Goal: Information Seeking & Learning: Check status

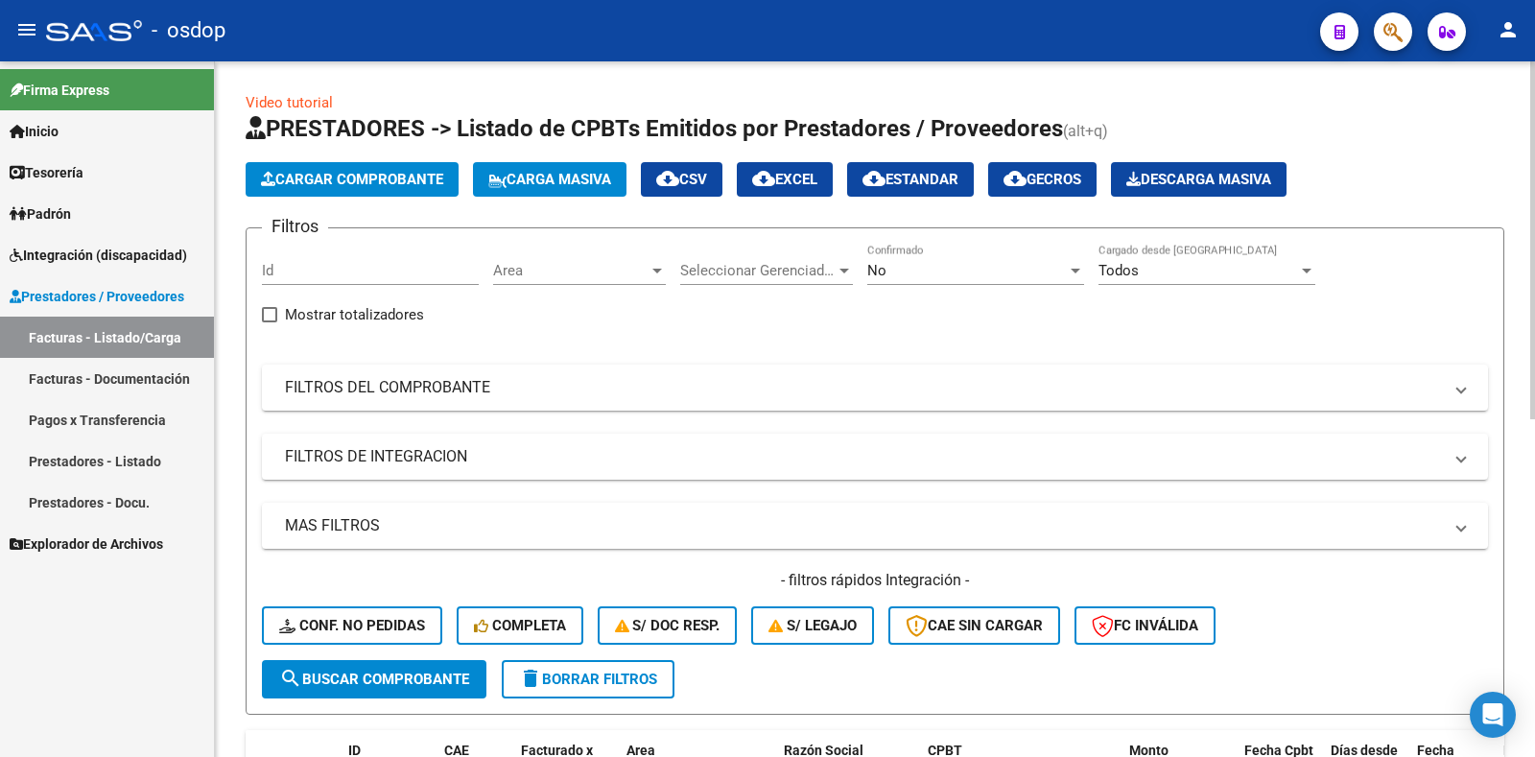
click at [383, 188] on button "Cargar Comprobante" at bounding box center [352, 179] width 213 height 35
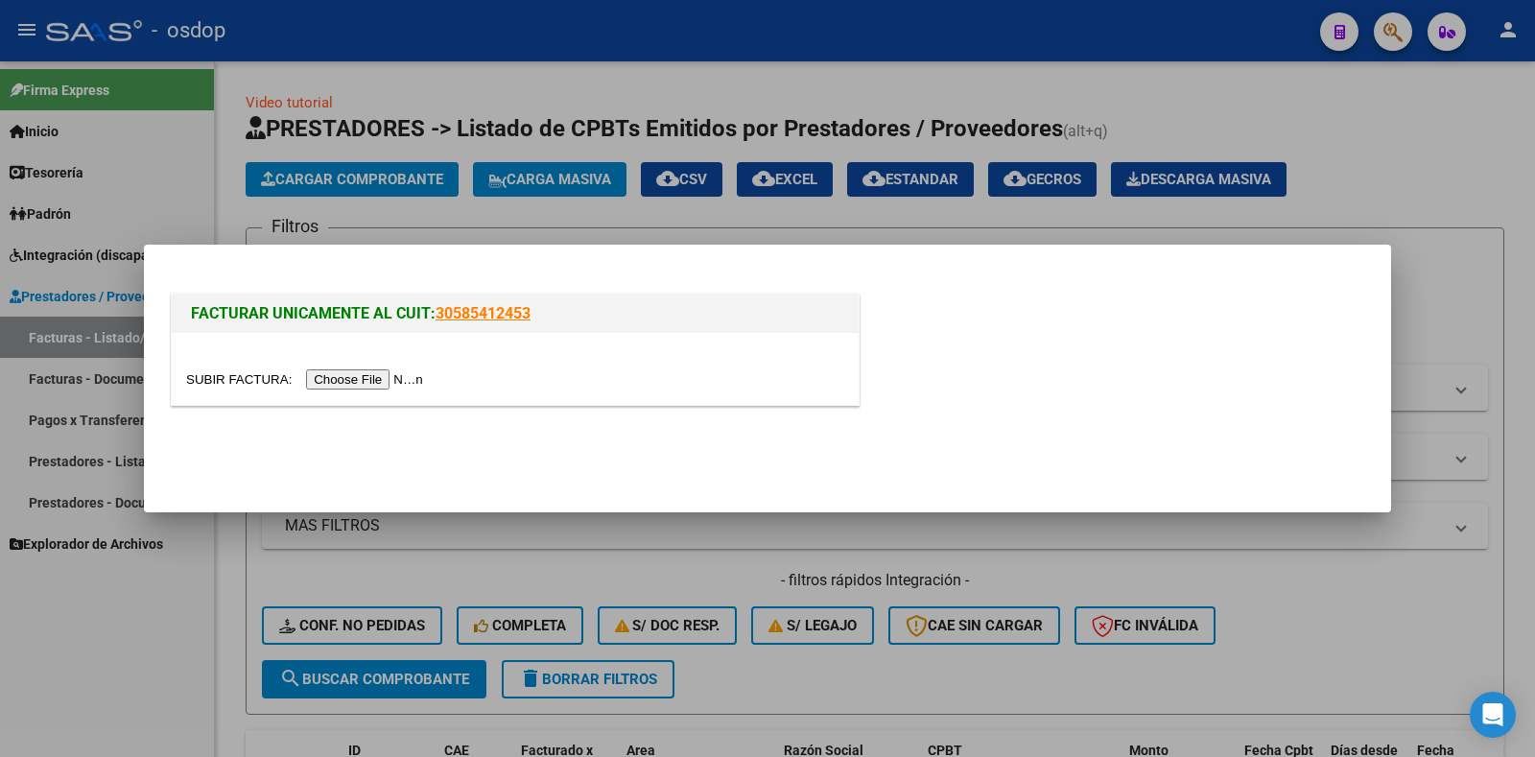
click at [425, 376] on input "file" at bounding box center [307, 379] width 243 height 20
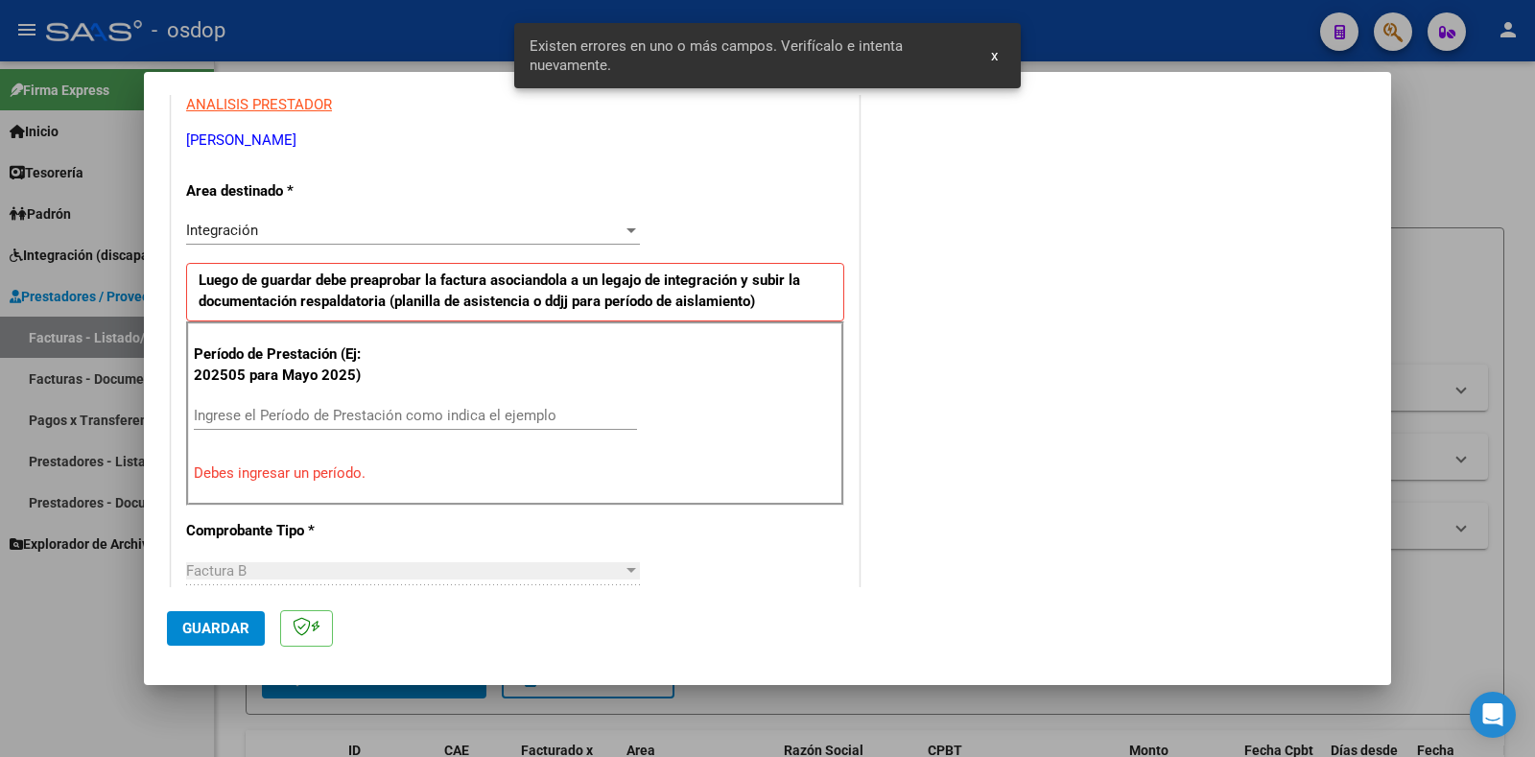
scroll to position [386, 0]
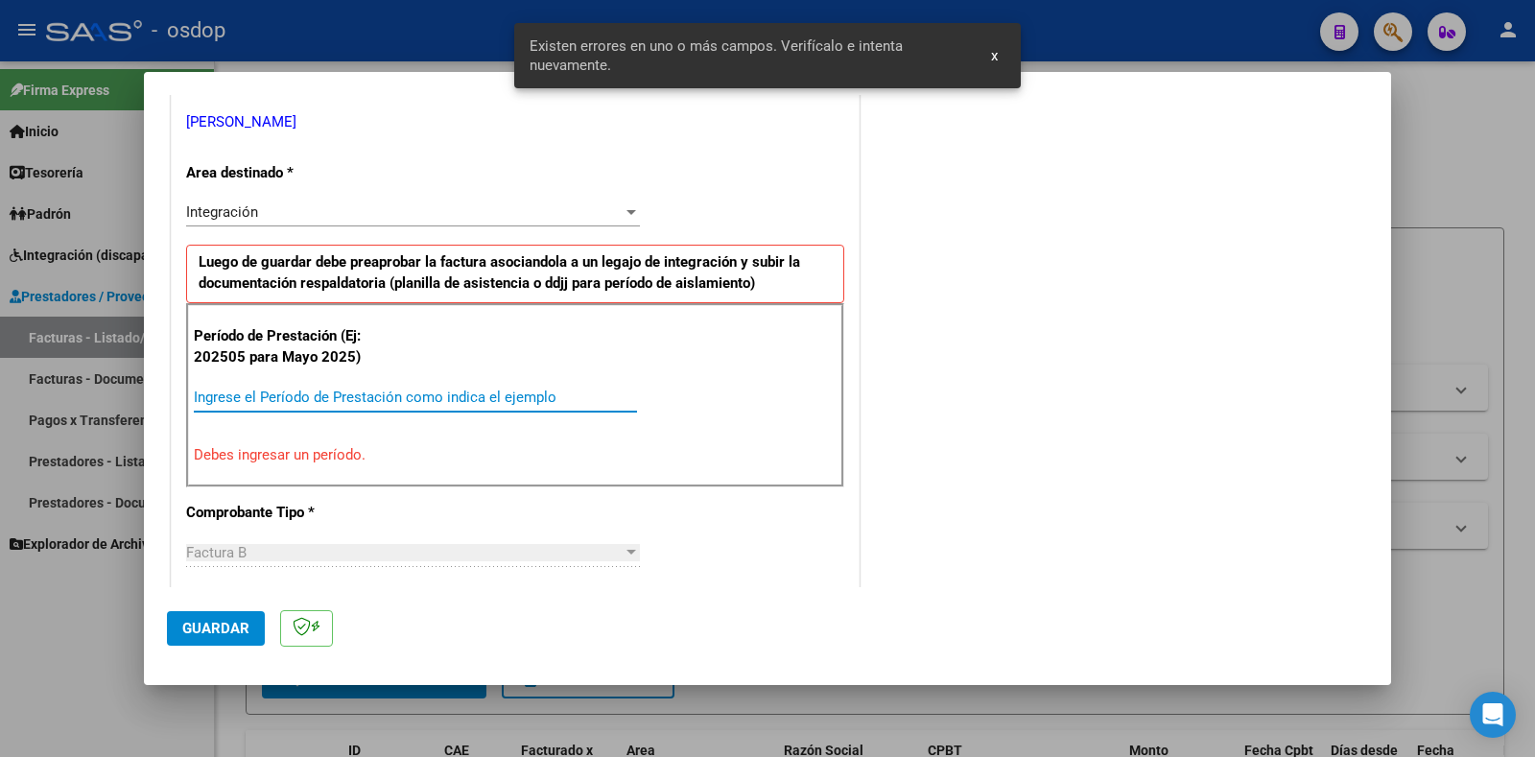
click at [327, 391] on input "Ingrese el Período de Prestación como indica el ejemplo" at bounding box center [415, 397] width 443 height 17
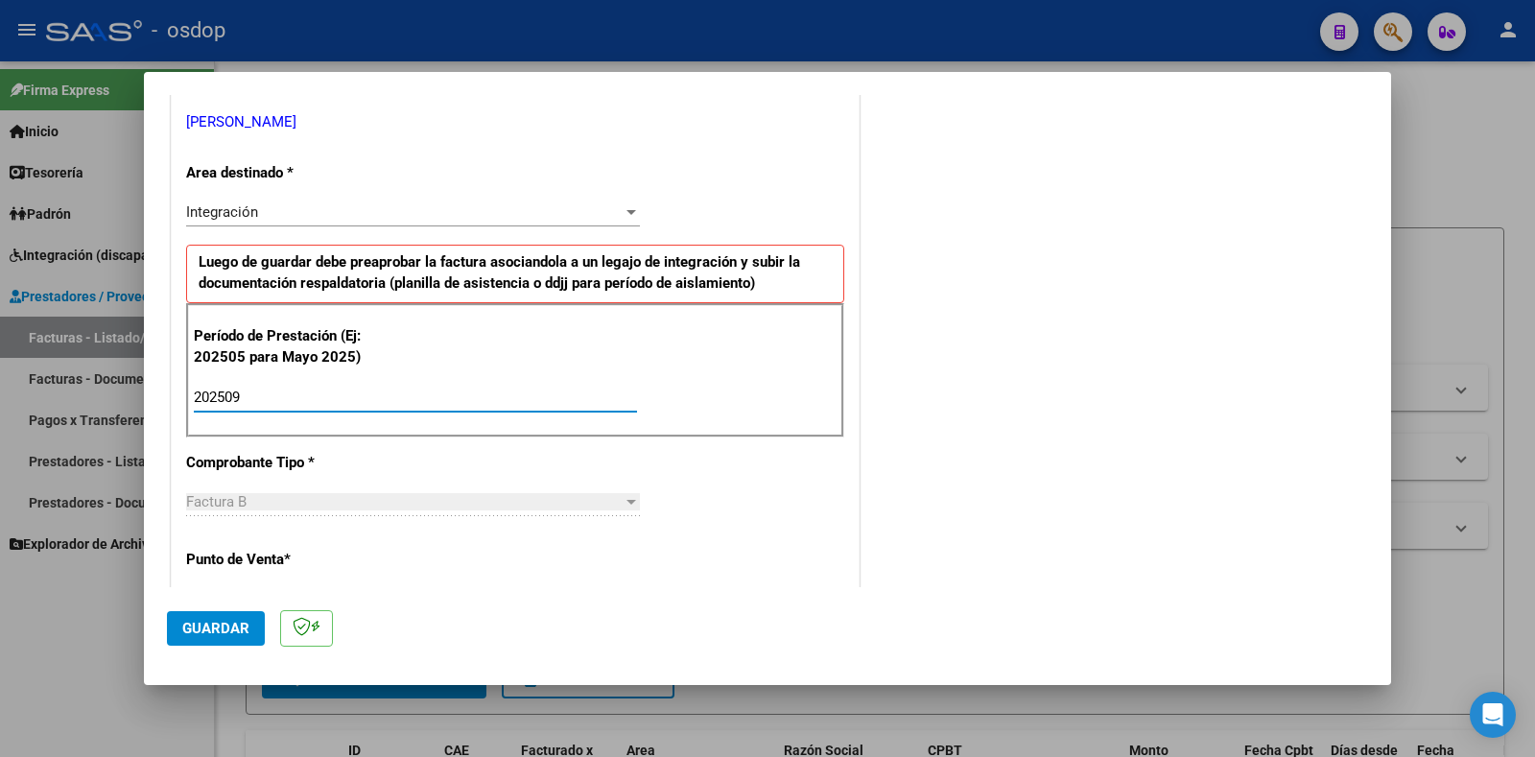
type input "202509"
click at [205, 617] on button "Guardar" at bounding box center [216, 628] width 98 height 35
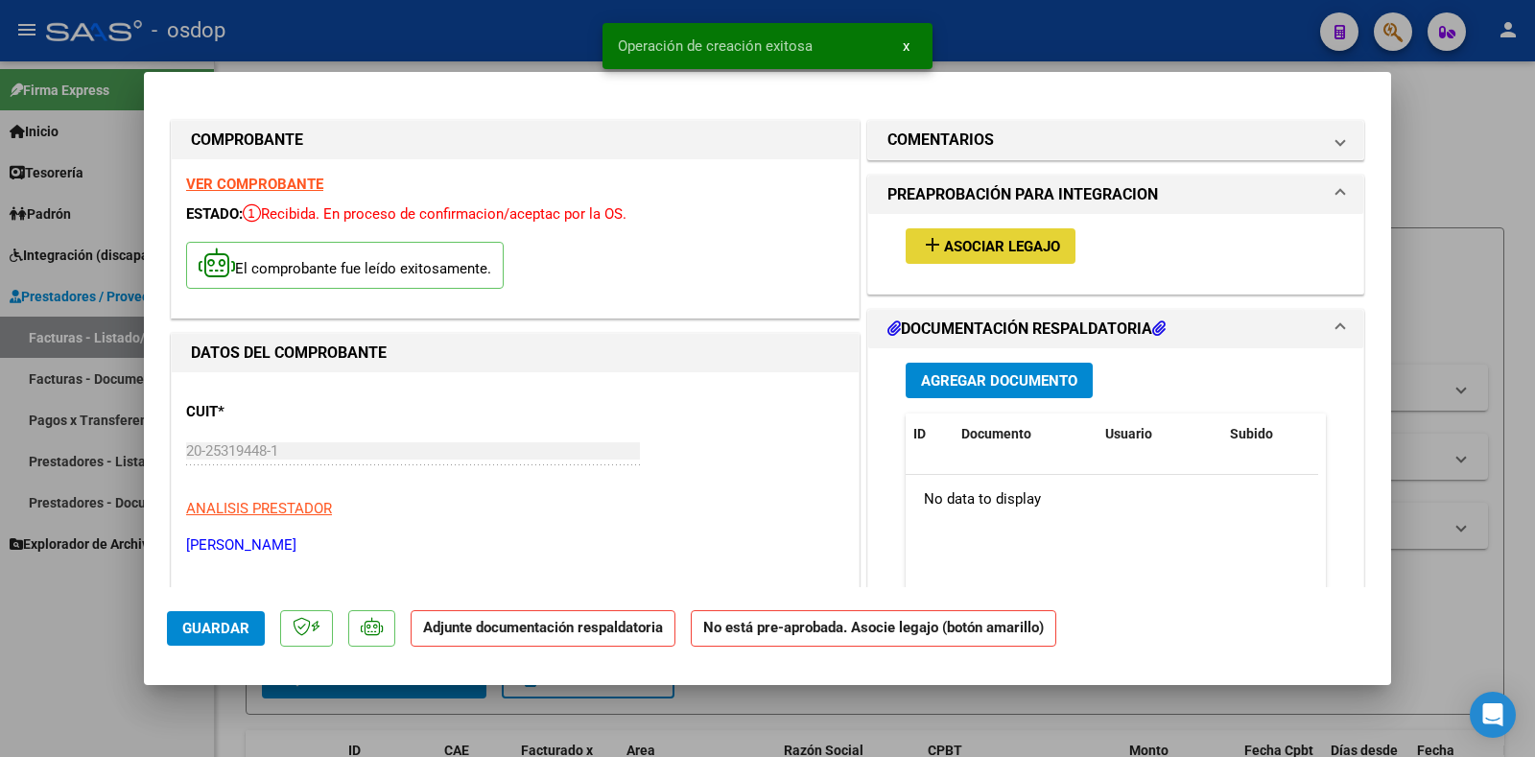
click at [1009, 253] on span "Asociar Legajo" at bounding box center [1002, 246] width 116 height 17
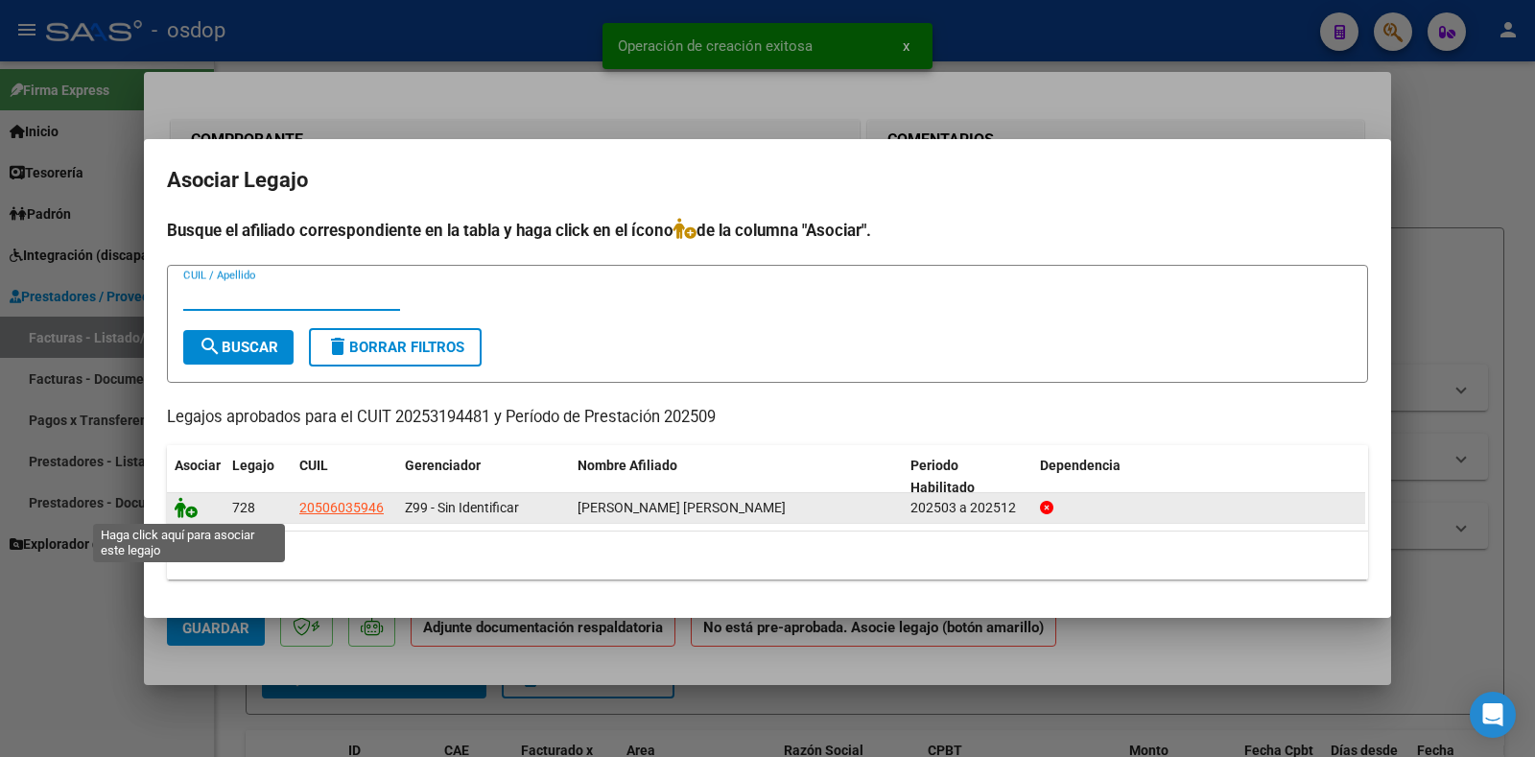
click at [183, 509] on icon at bounding box center [186, 507] width 23 height 21
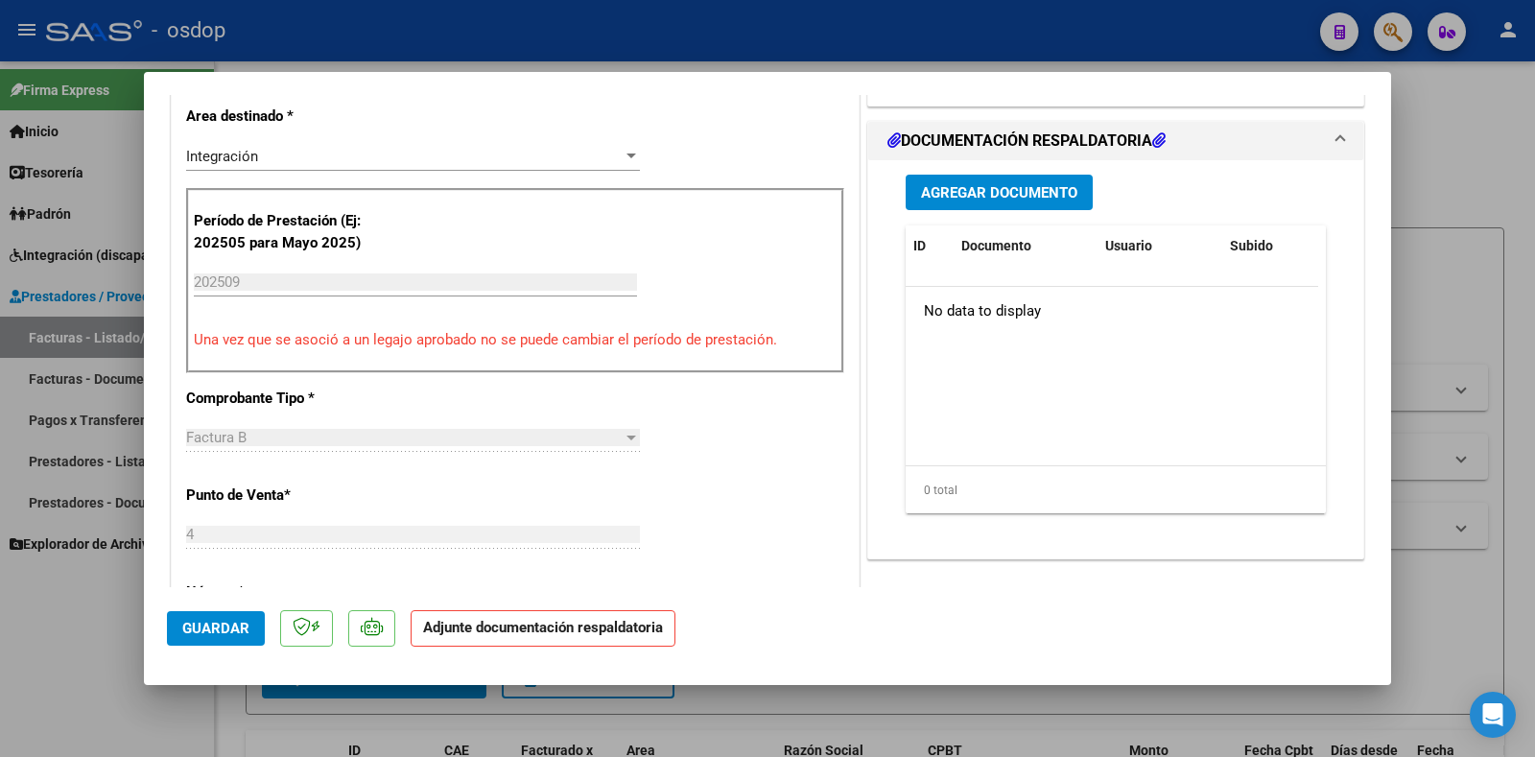
scroll to position [480, 0]
click at [1044, 196] on span "Agregar Documento" at bounding box center [999, 191] width 156 height 17
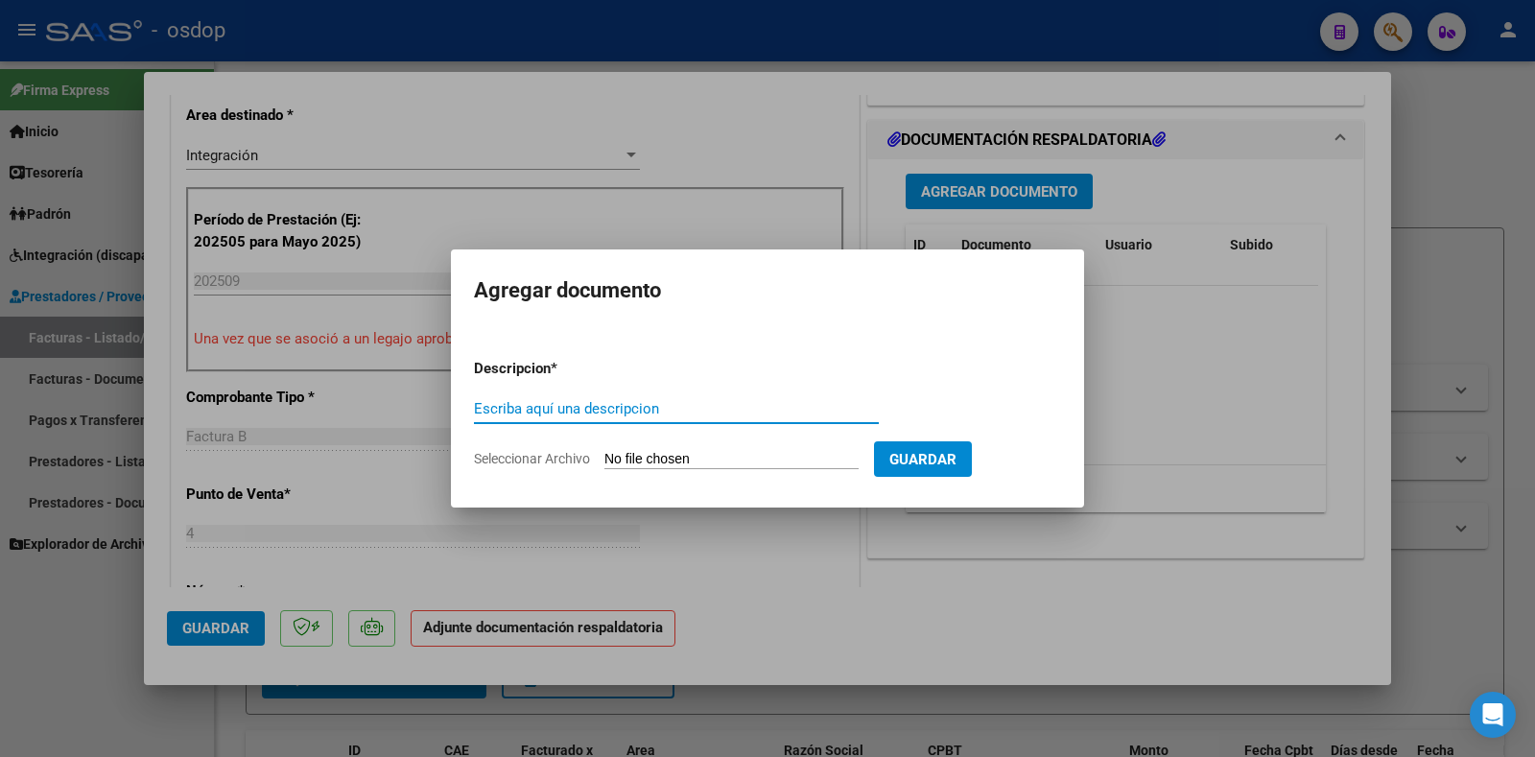
type input "F"
type input "DDJJ ASISTENCIA"
click at [660, 462] on input "Seleccionar Archivo" at bounding box center [732, 460] width 254 height 18
type input "C:\fakepath\Asistencia ignacio sep.pdf"
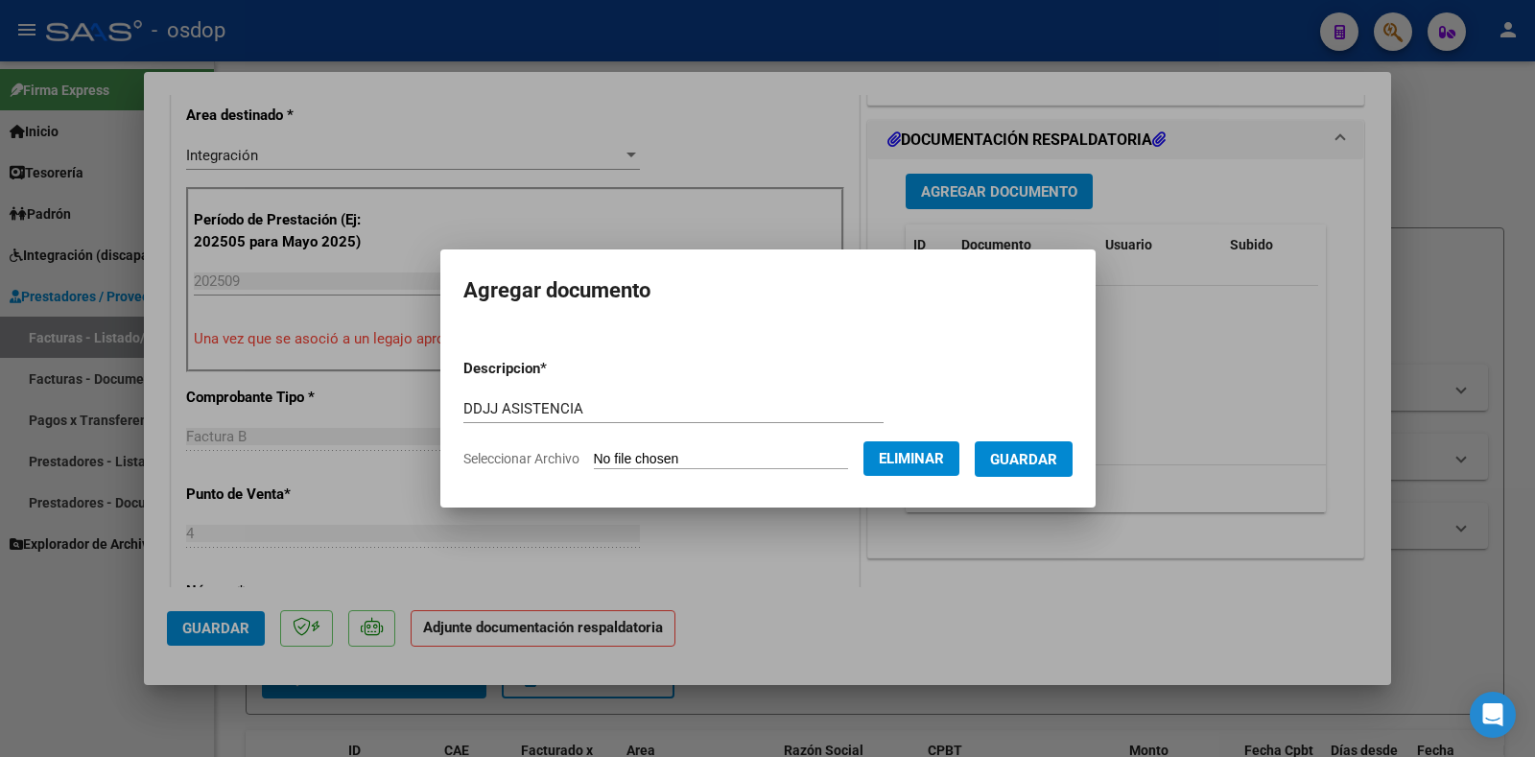
click at [1032, 458] on span "Guardar" at bounding box center [1023, 459] width 67 height 17
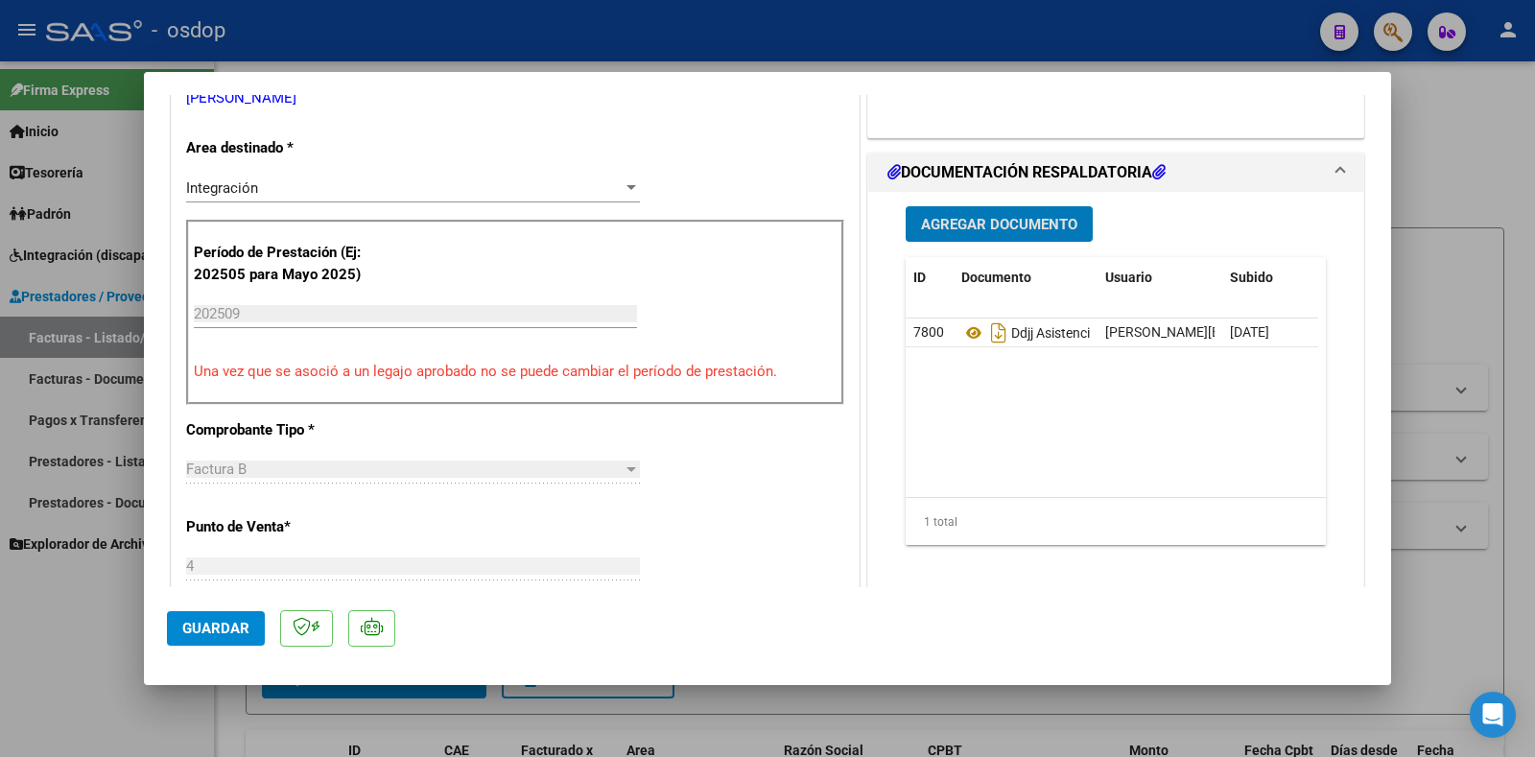
scroll to position [576, 0]
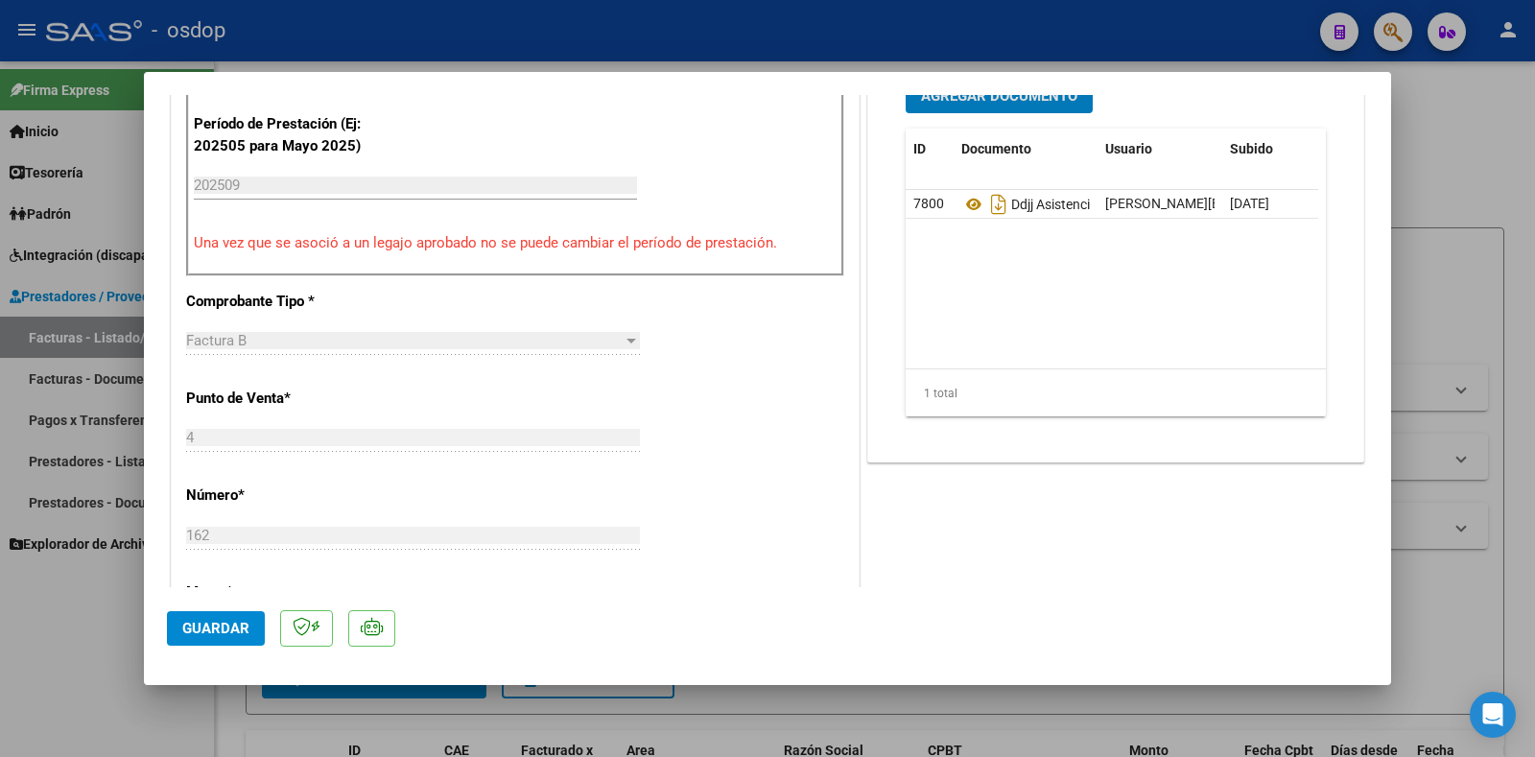
click at [204, 628] on span "Guardar" at bounding box center [215, 628] width 67 height 17
click at [220, 628] on span "Guardar" at bounding box center [215, 628] width 67 height 17
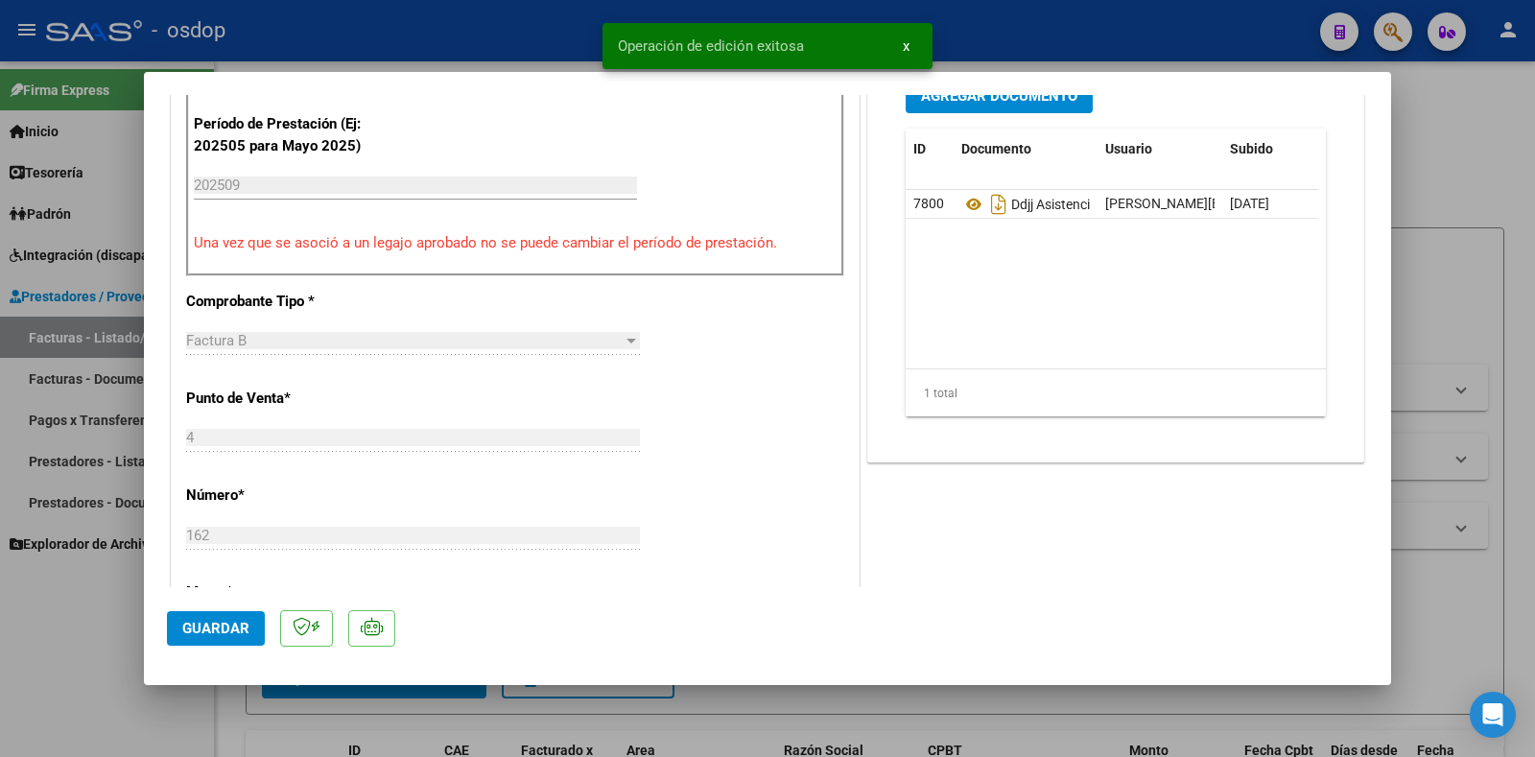
click at [41, 632] on div at bounding box center [767, 378] width 1535 height 757
type input "$ 0,00"
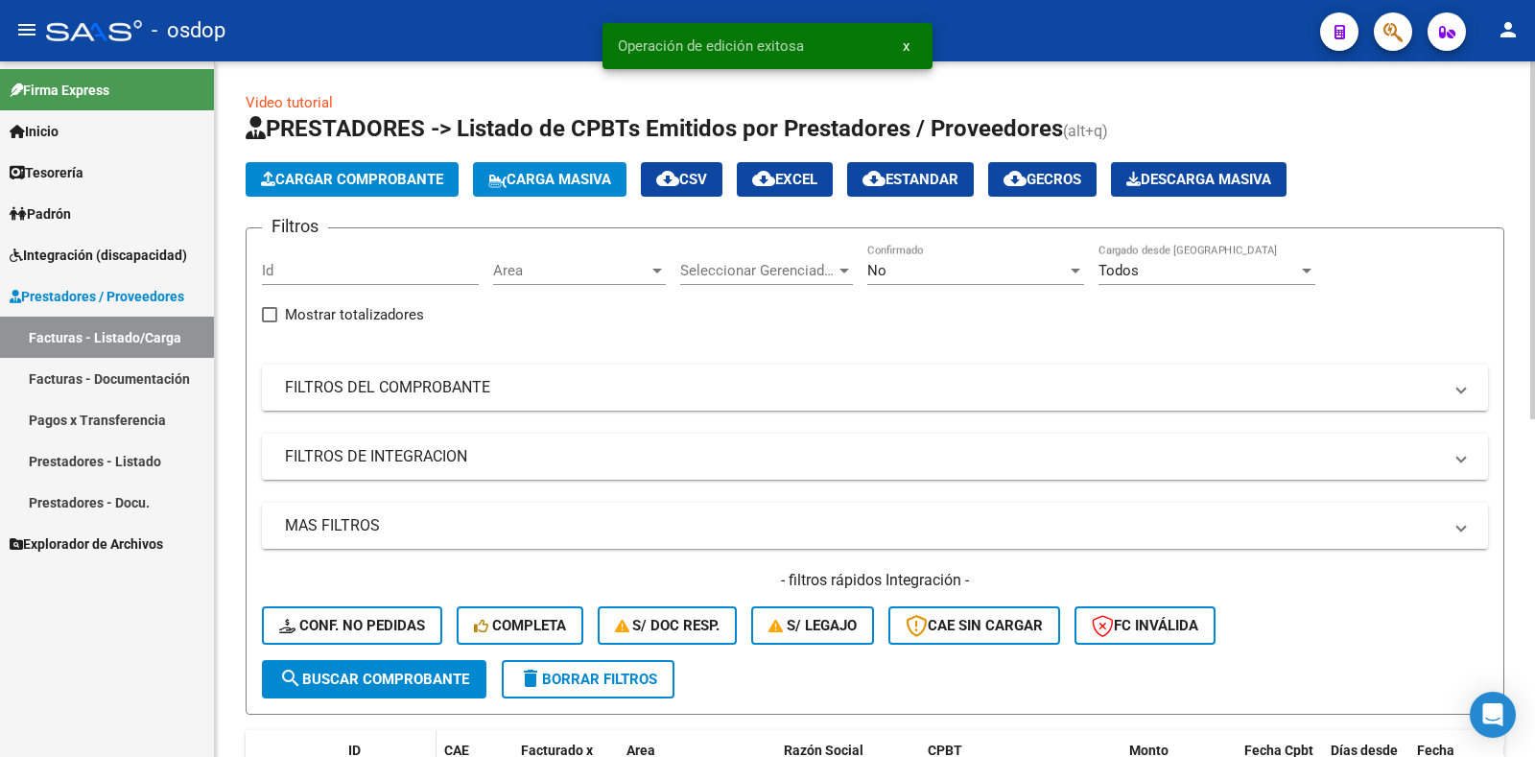
scroll to position [384, 0]
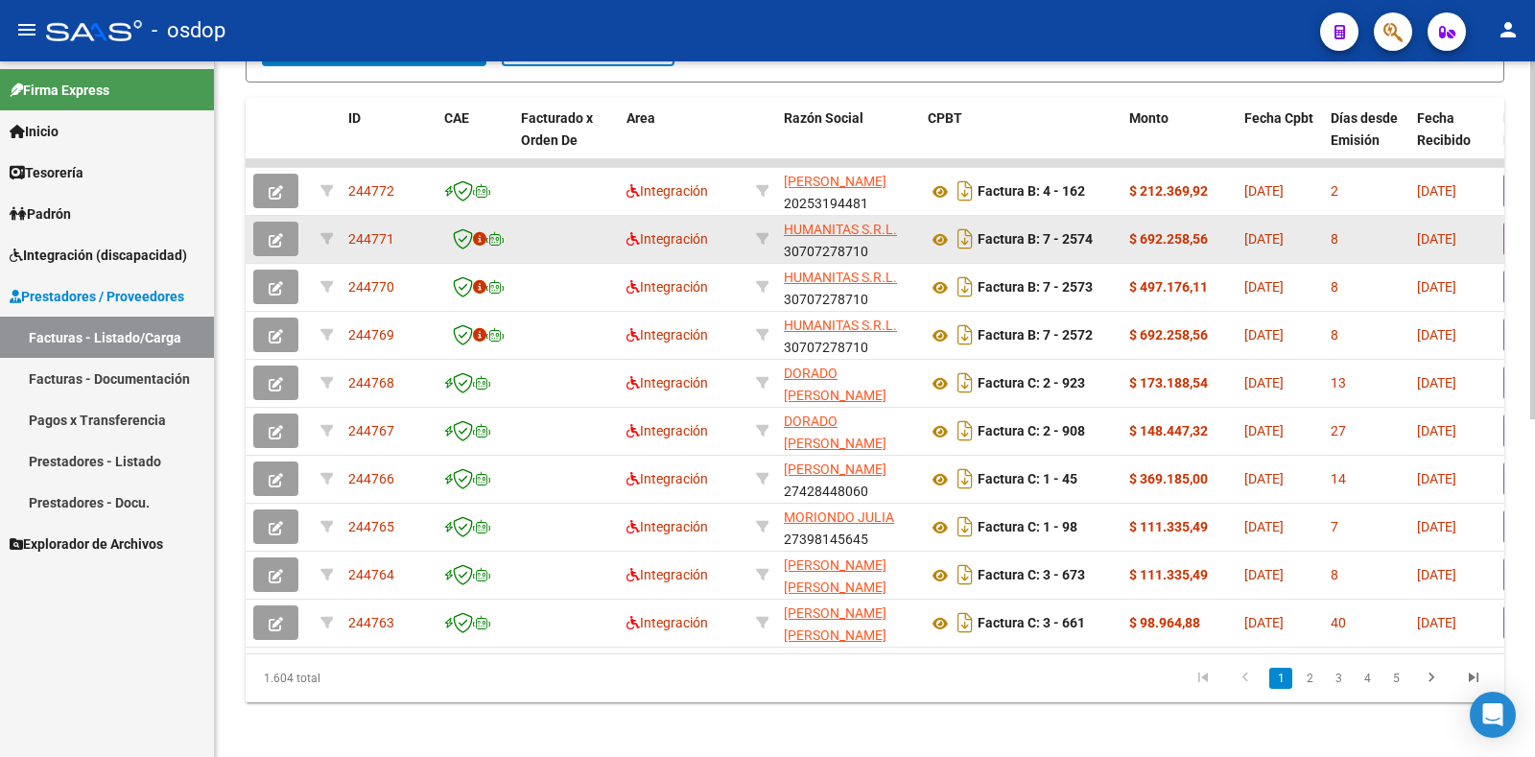
scroll to position [655, 0]
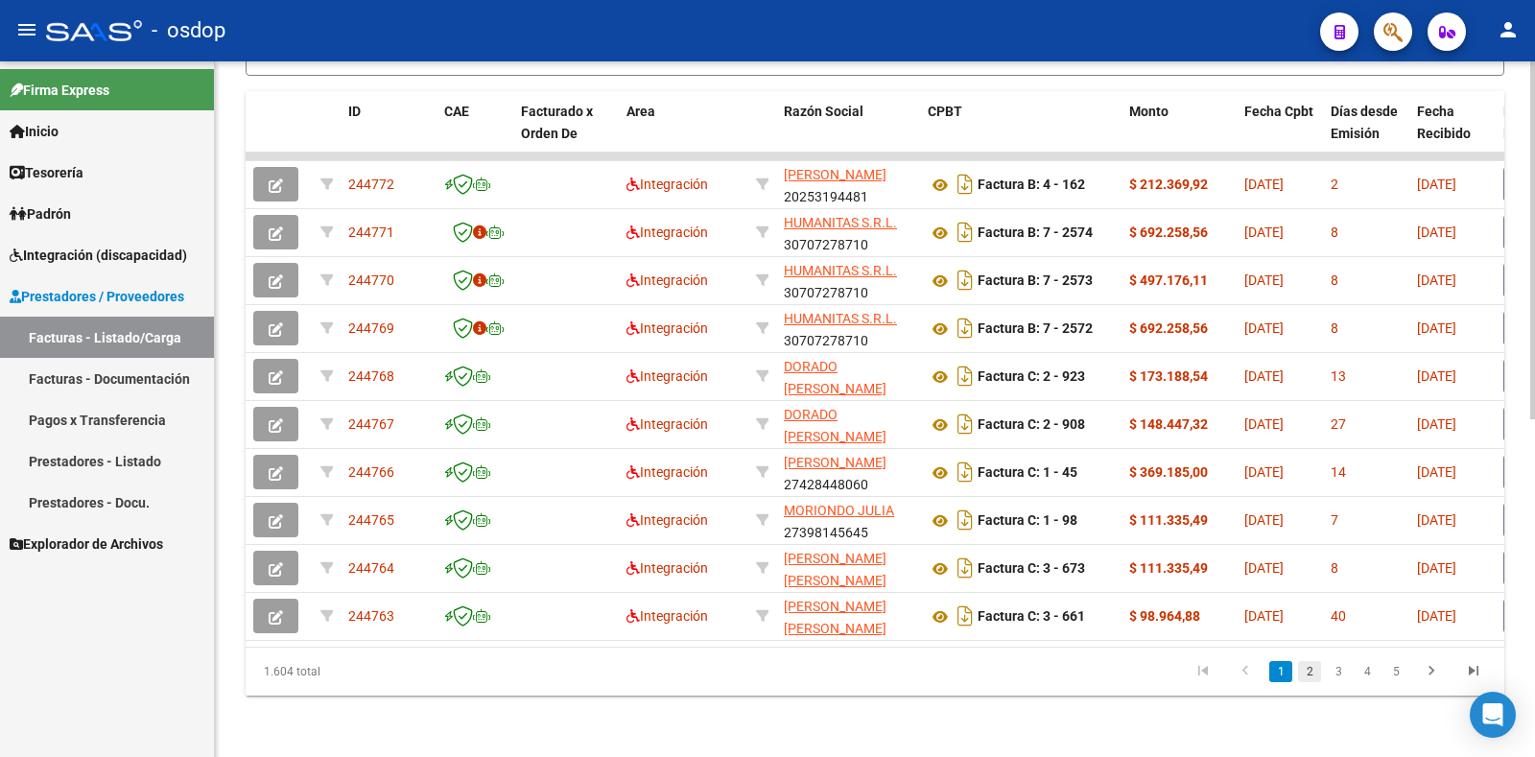
click at [1300, 672] on link "2" at bounding box center [1309, 671] width 23 height 21
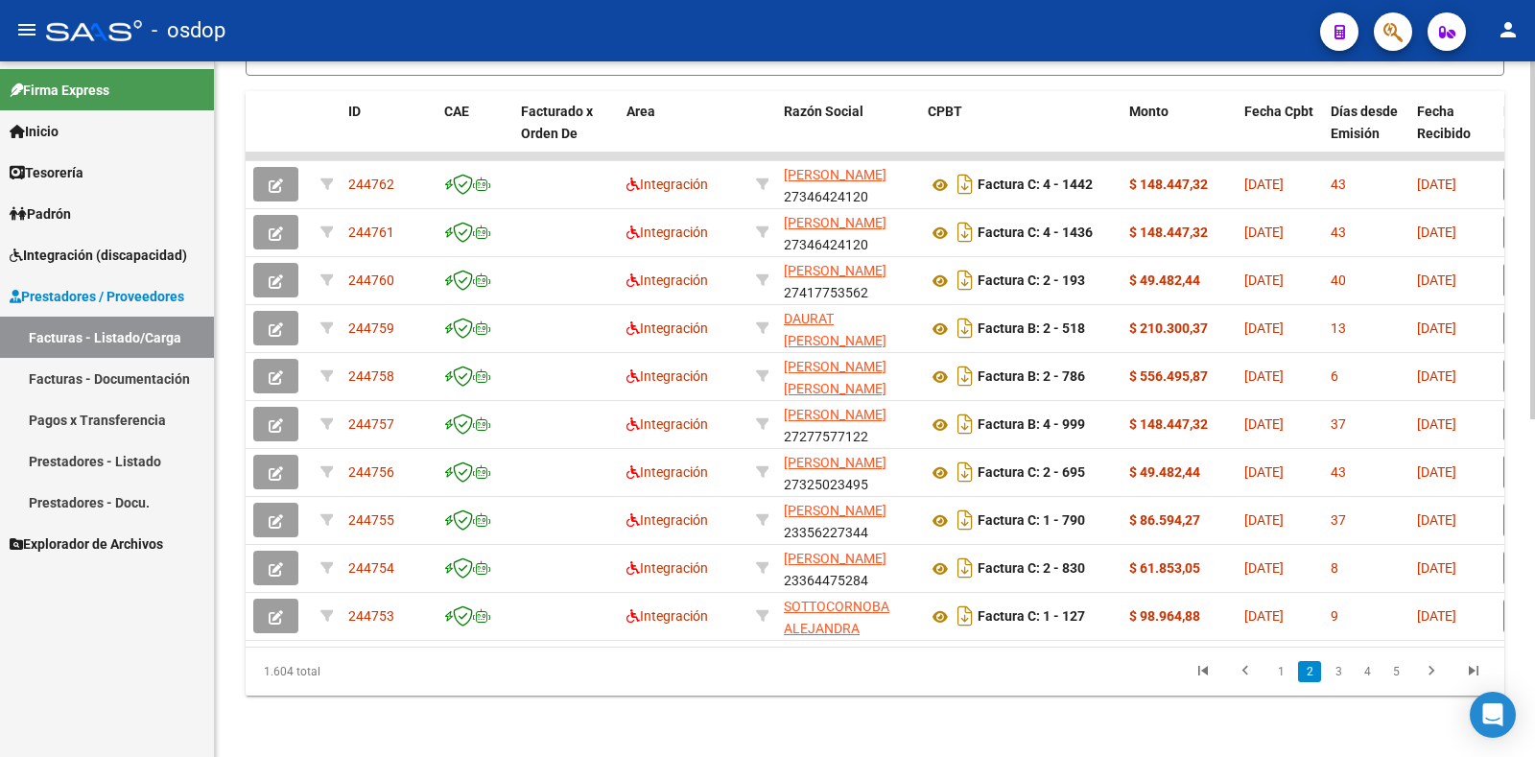
click at [1345, 679] on link "3" at bounding box center [1338, 671] width 23 height 21
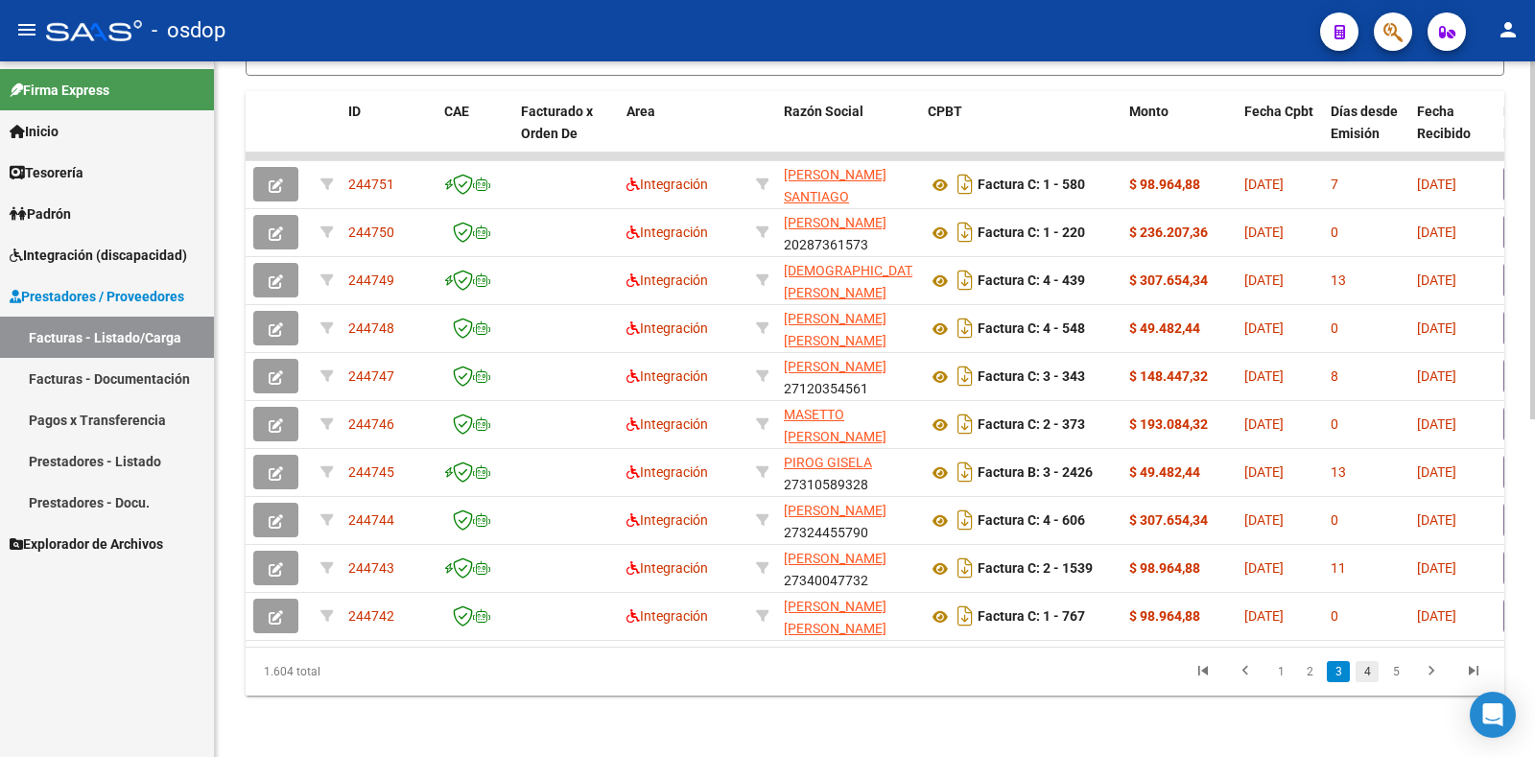
click at [1363, 673] on link "4" at bounding box center [1367, 671] width 23 height 21
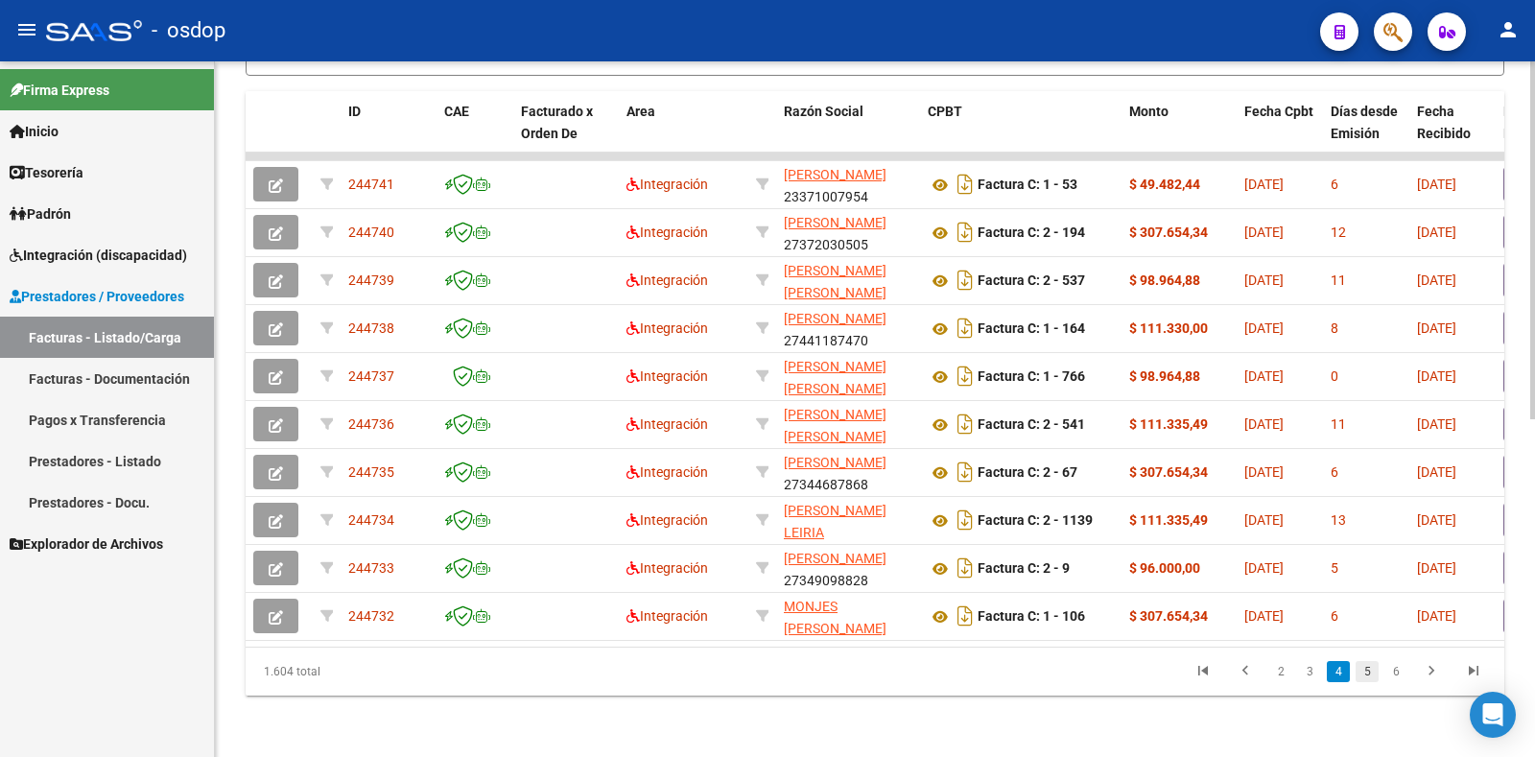
click at [1361, 676] on link "5" at bounding box center [1367, 671] width 23 height 21
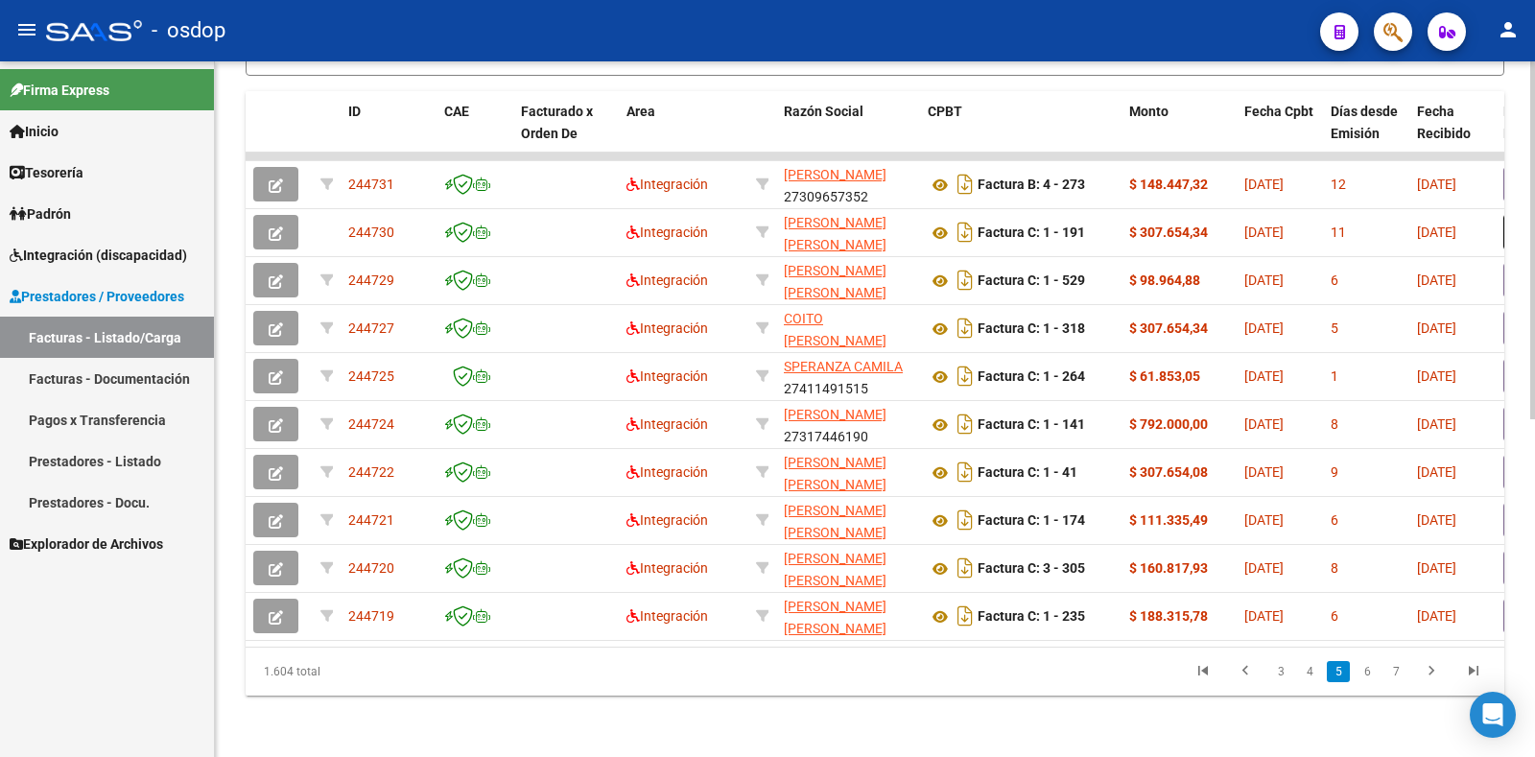
click at [1367, 670] on link "6" at bounding box center [1367, 671] width 23 height 21
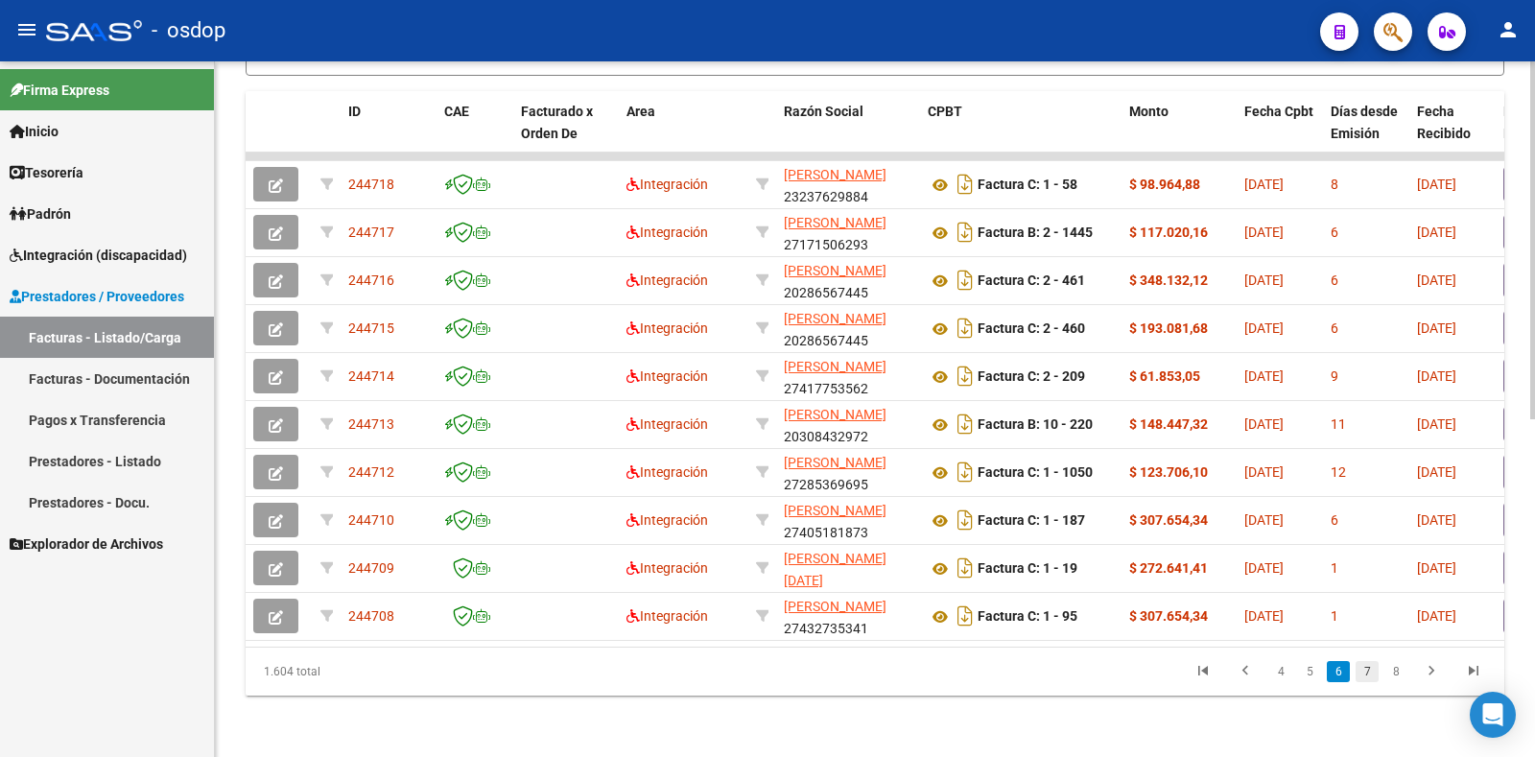
click at [1368, 673] on link "7" at bounding box center [1367, 671] width 23 height 21
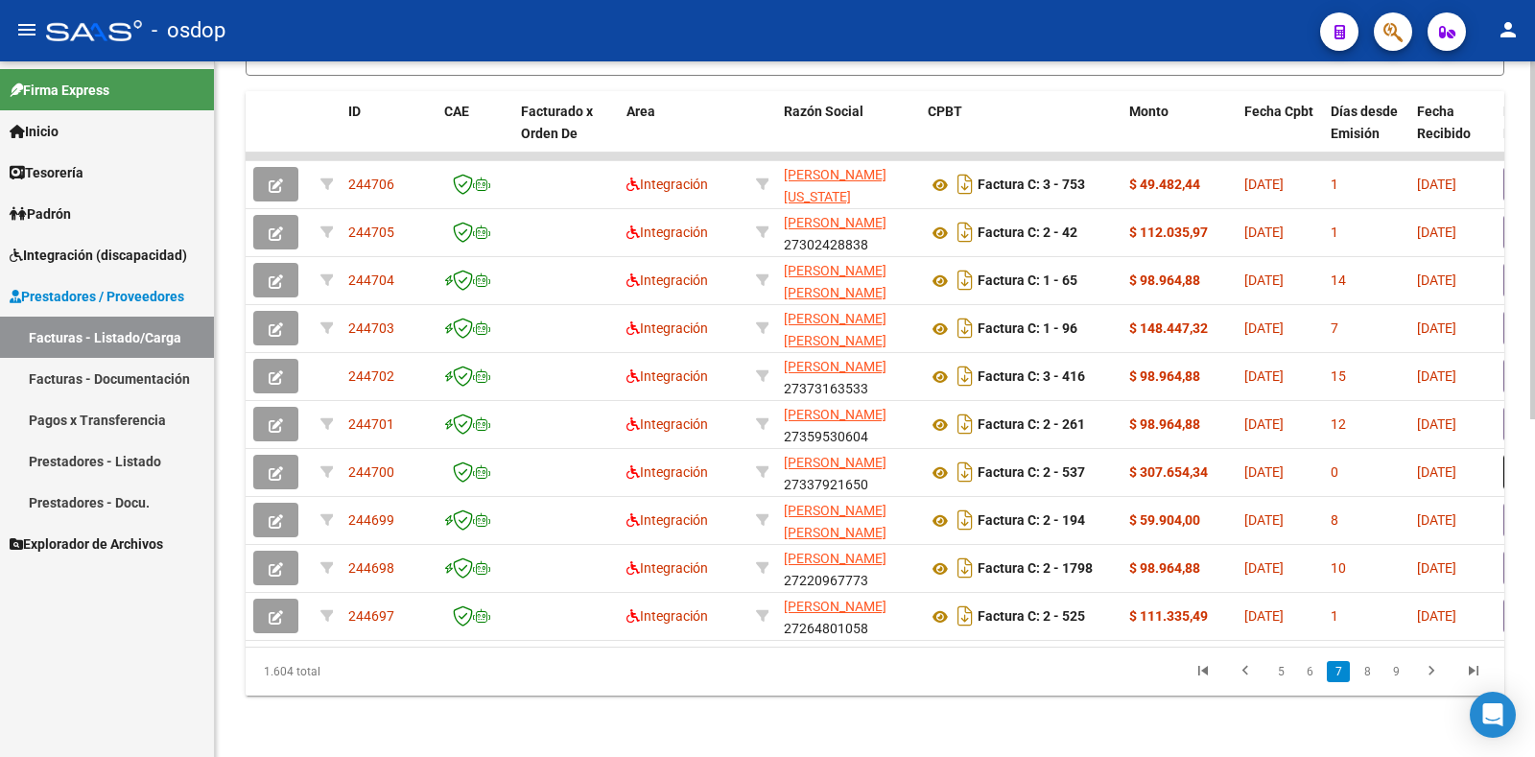
click at [1364, 672] on link "8" at bounding box center [1367, 671] width 23 height 21
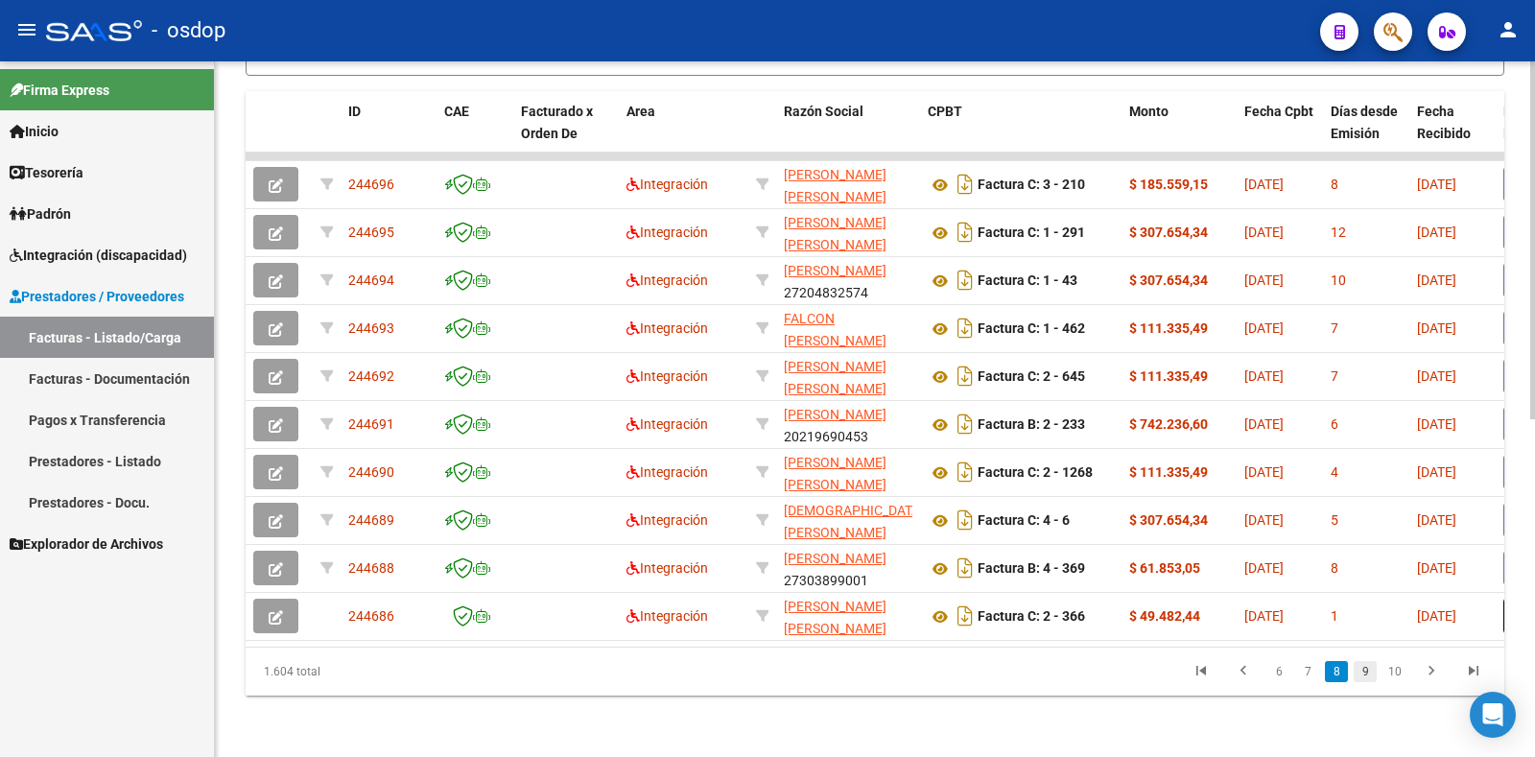
click at [1368, 676] on link "9" at bounding box center [1365, 671] width 23 height 21
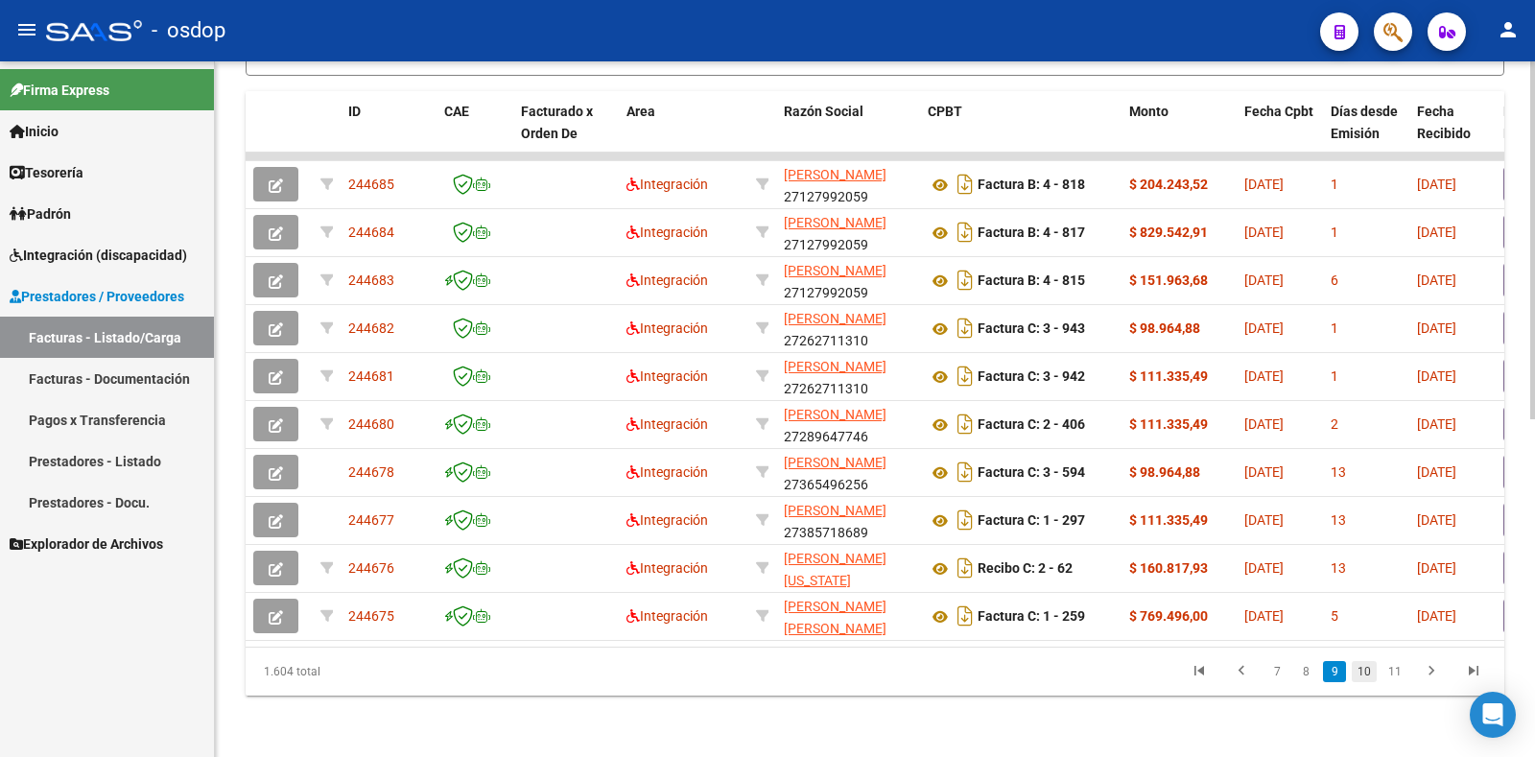
click at [1355, 668] on link "10" at bounding box center [1364, 671] width 25 height 21
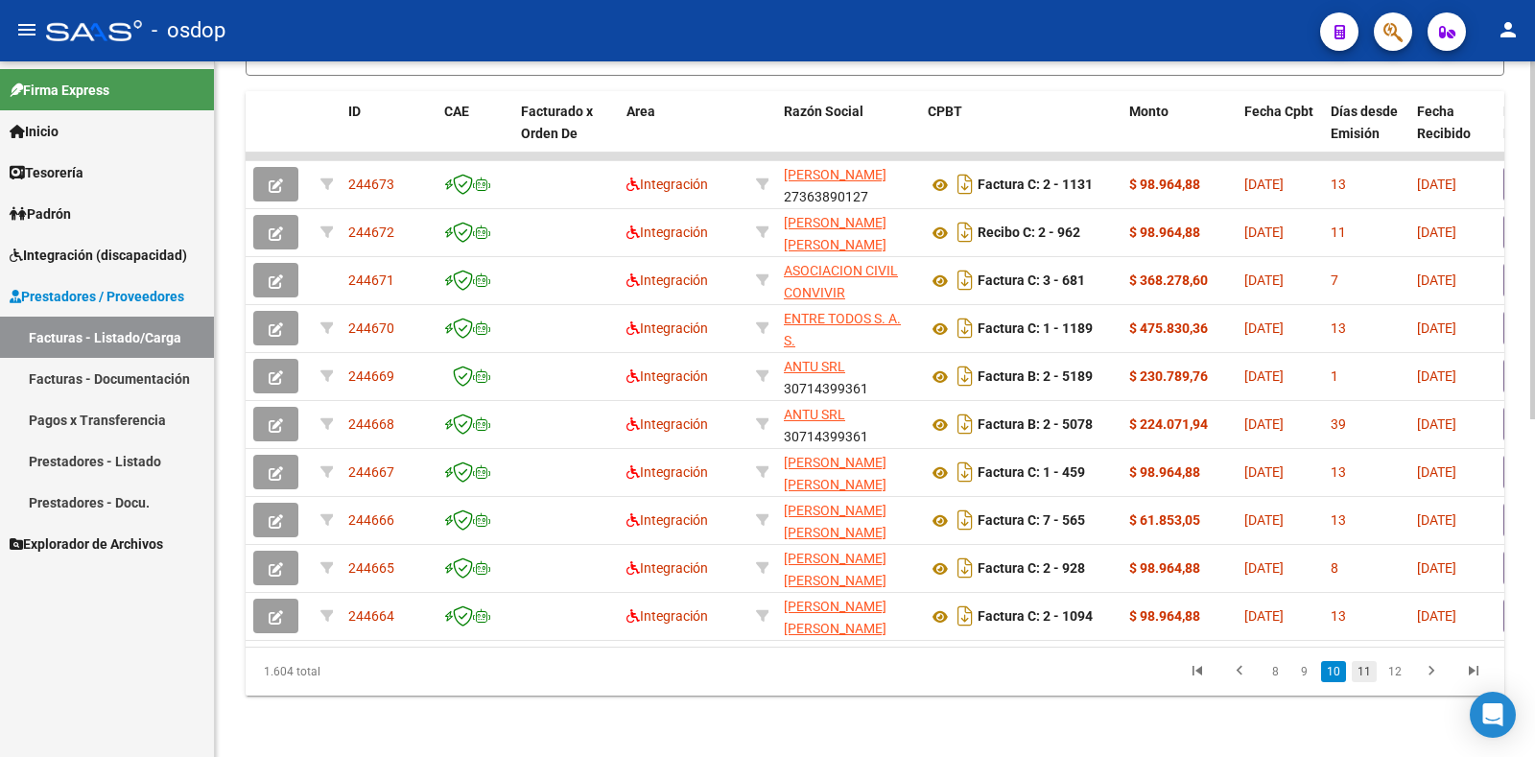
click at [1360, 667] on link "11" at bounding box center [1364, 671] width 25 height 21
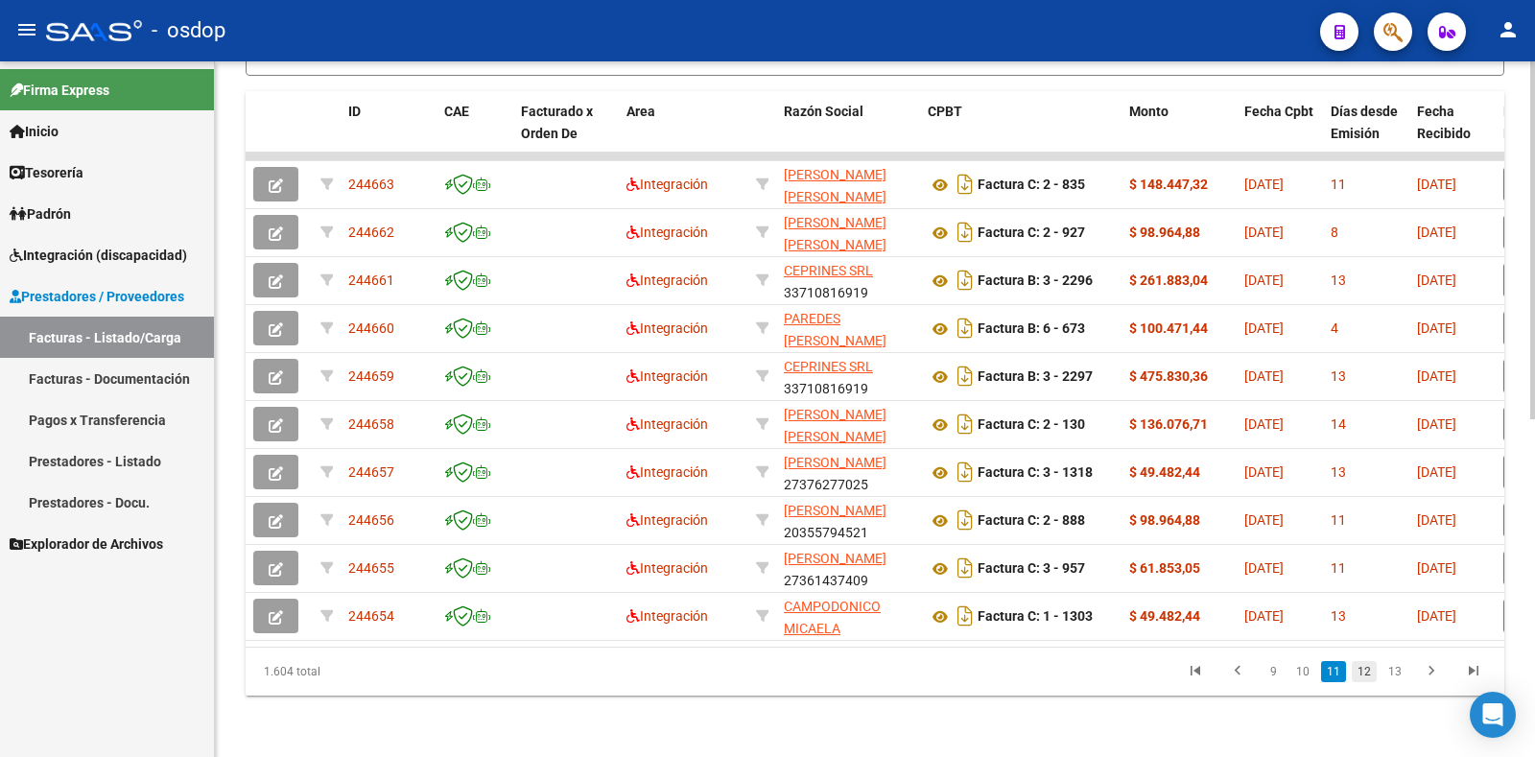
click at [1360, 668] on link "12" at bounding box center [1364, 671] width 25 height 21
click at [1364, 669] on link "13" at bounding box center [1364, 671] width 25 height 21
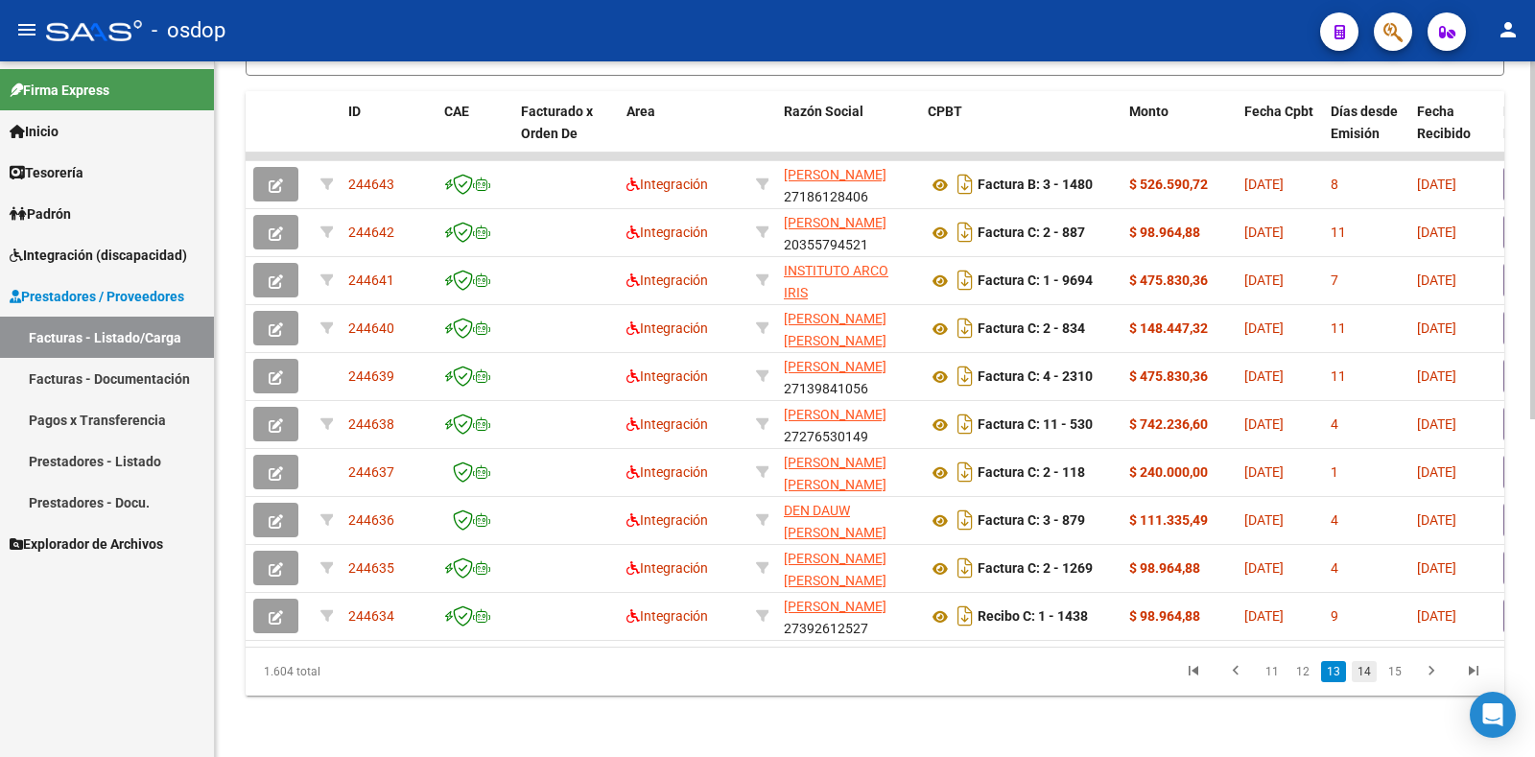
click at [1365, 667] on link "14" at bounding box center [1364, 671] width 25 height 21
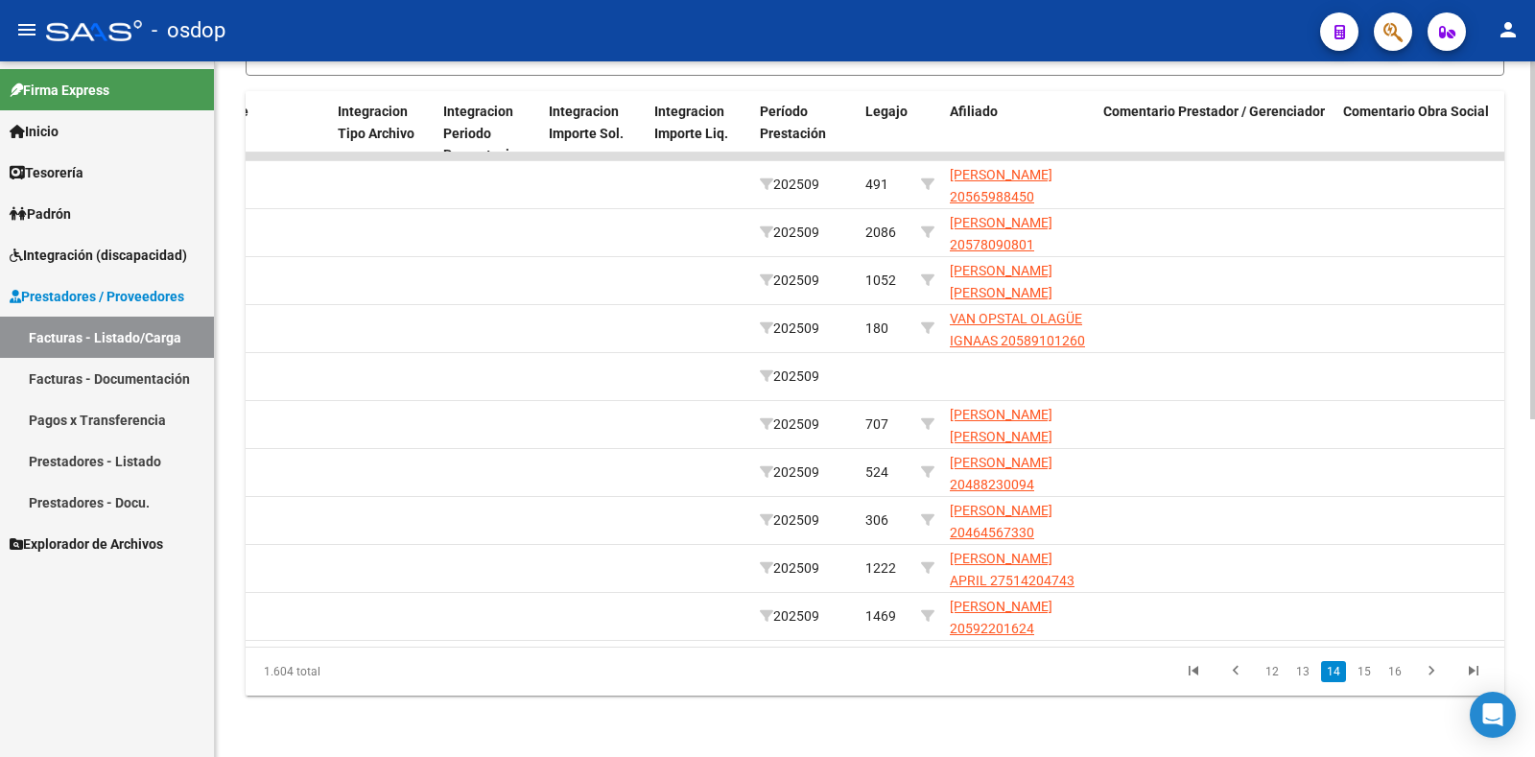
scroll to position [0, 2165]
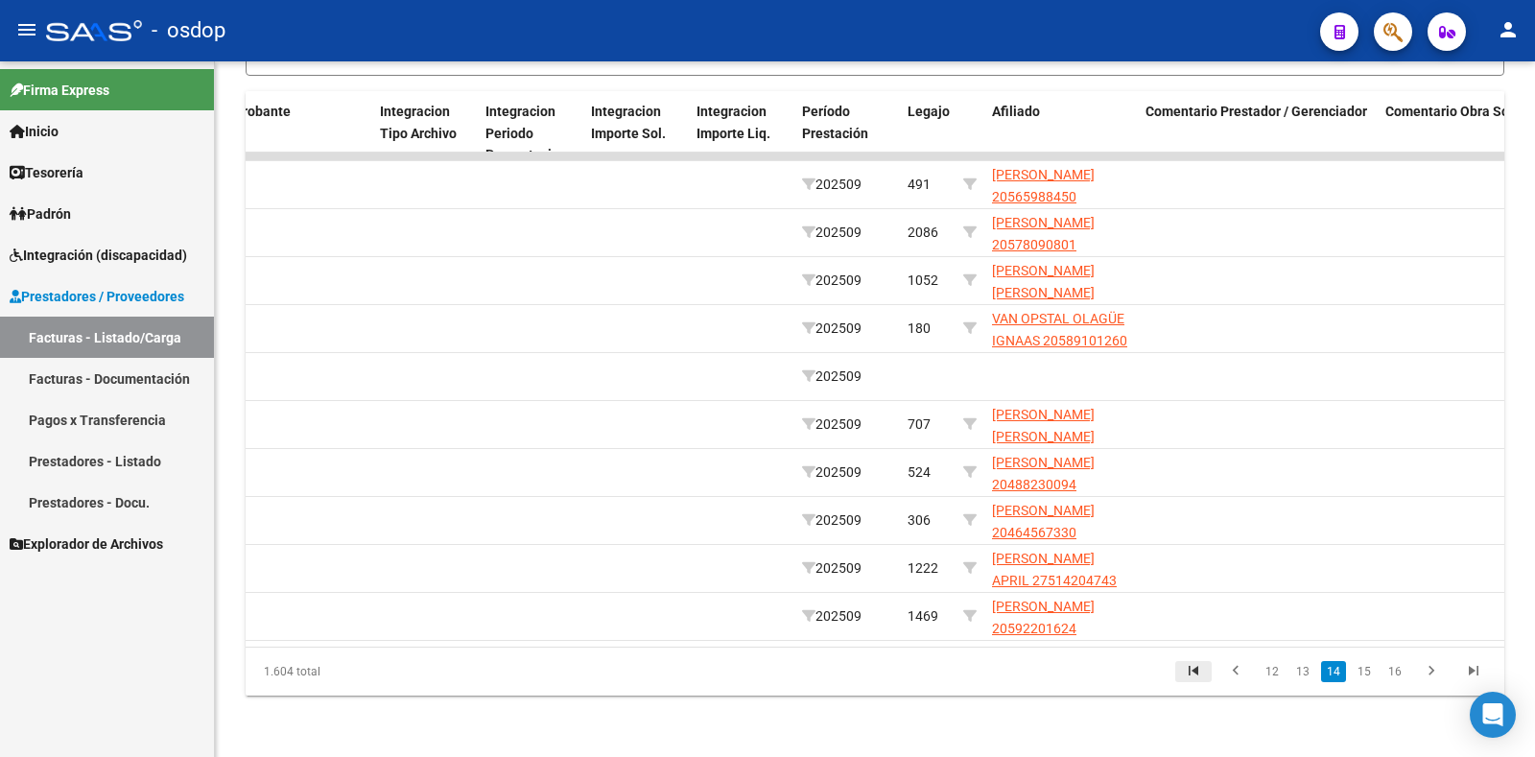
click at [1203, 675] on icon "go to first page" at bounding box center [1193, 673] width 25 height 23
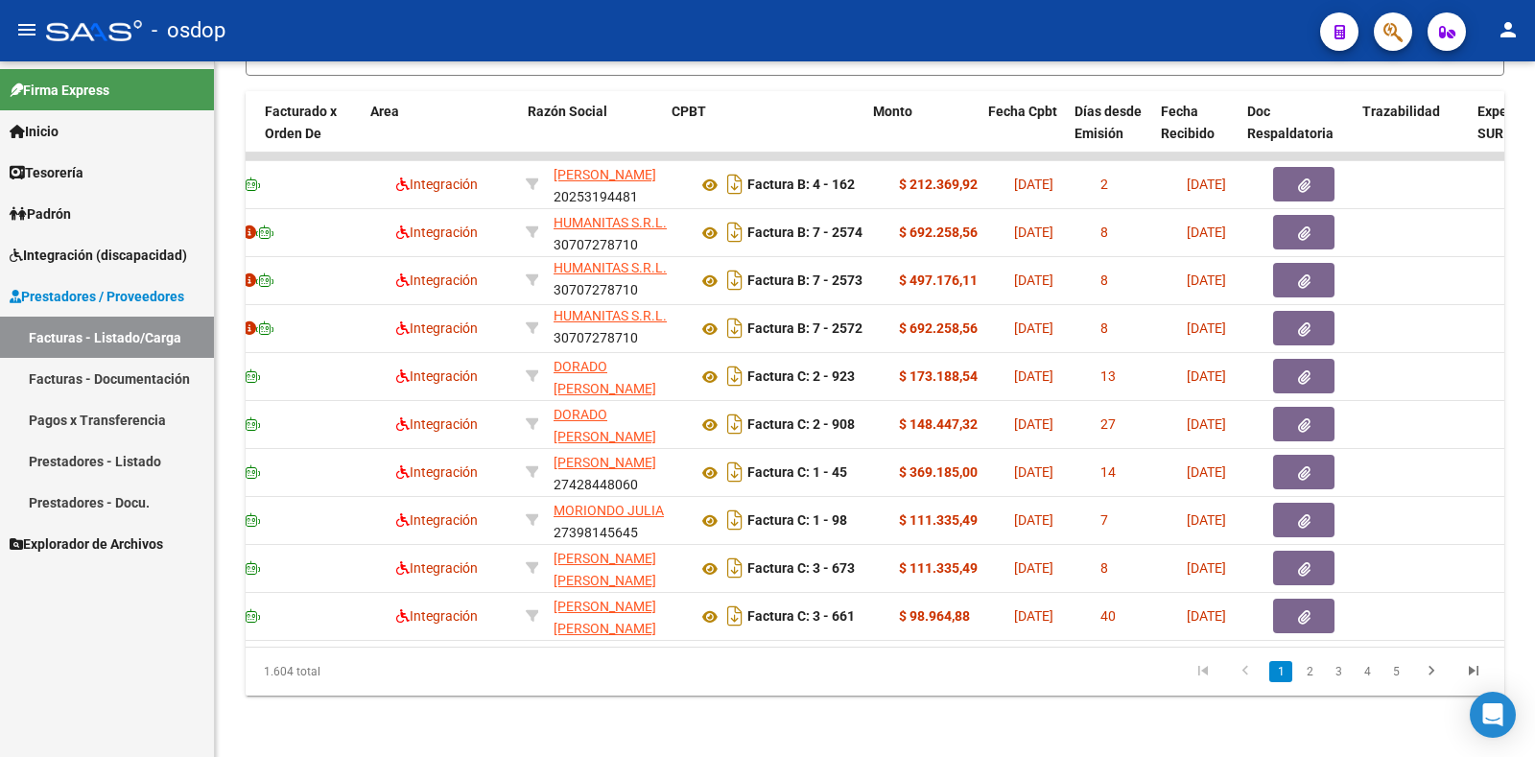
scroll to position [0, 276]
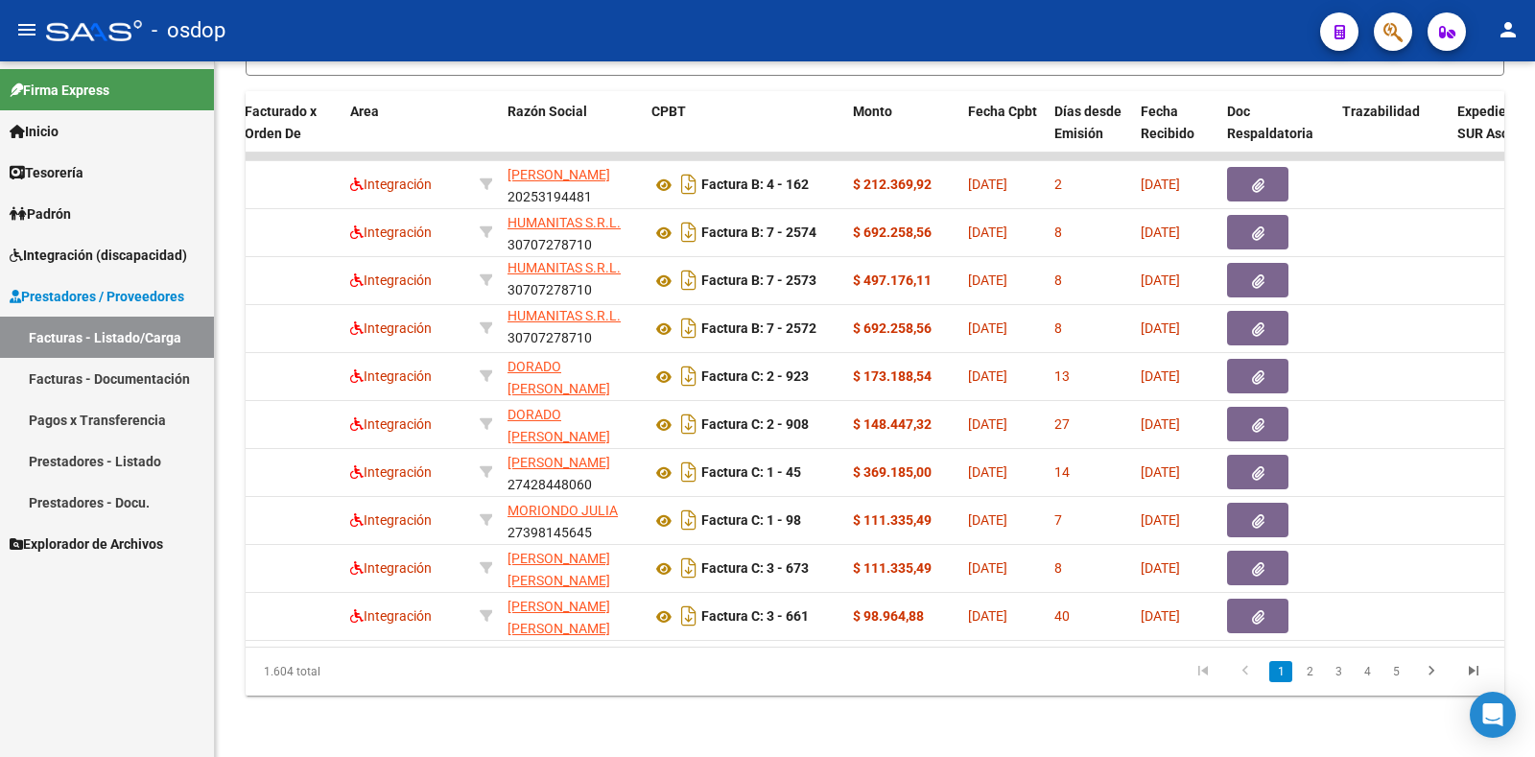
click at [1304, 670] on link "2" at bounding box center [1309, 671] width 23 height 21
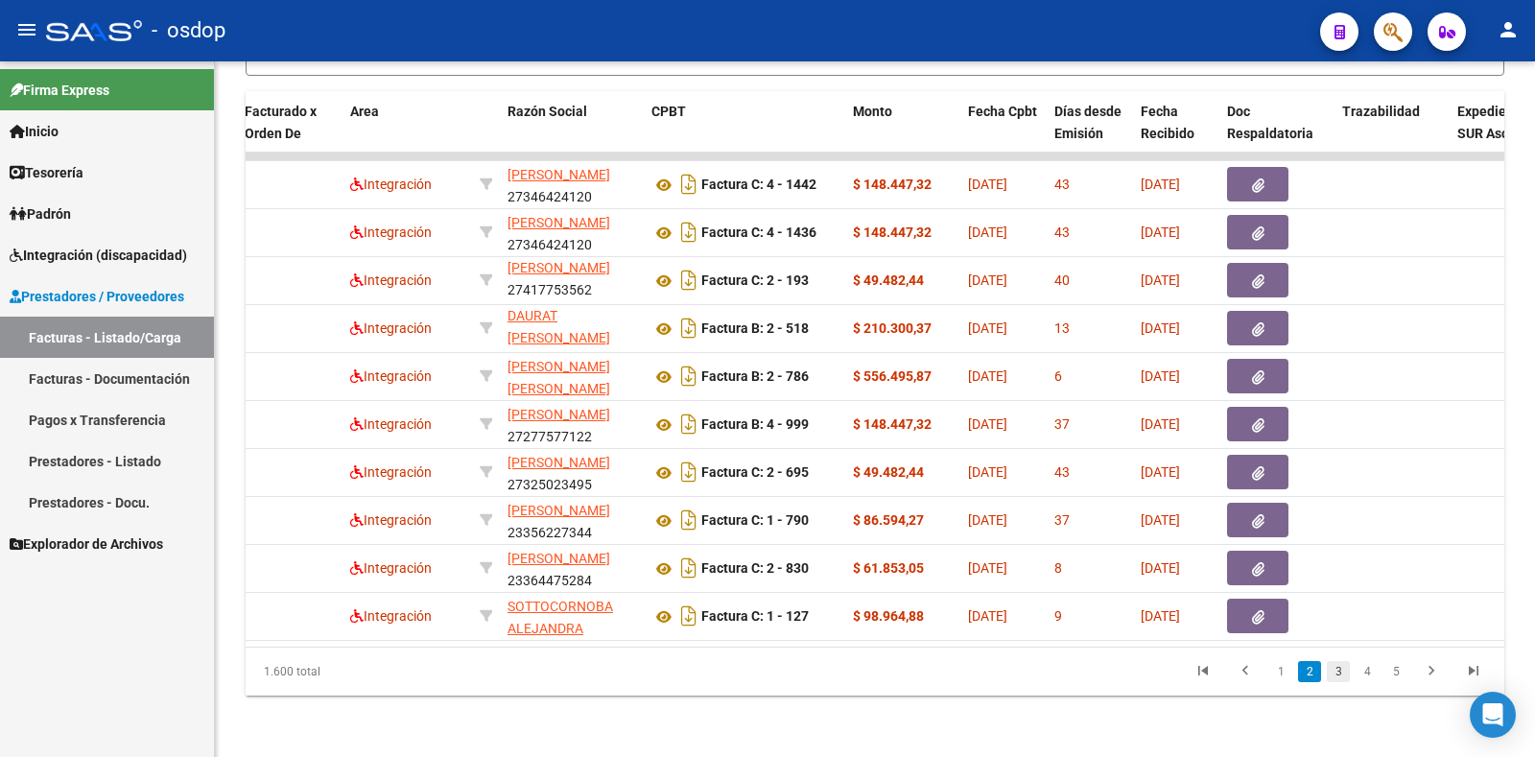
click at [1344, 673] on link "3" at bounding box center [1338, 671] width 23 height 21
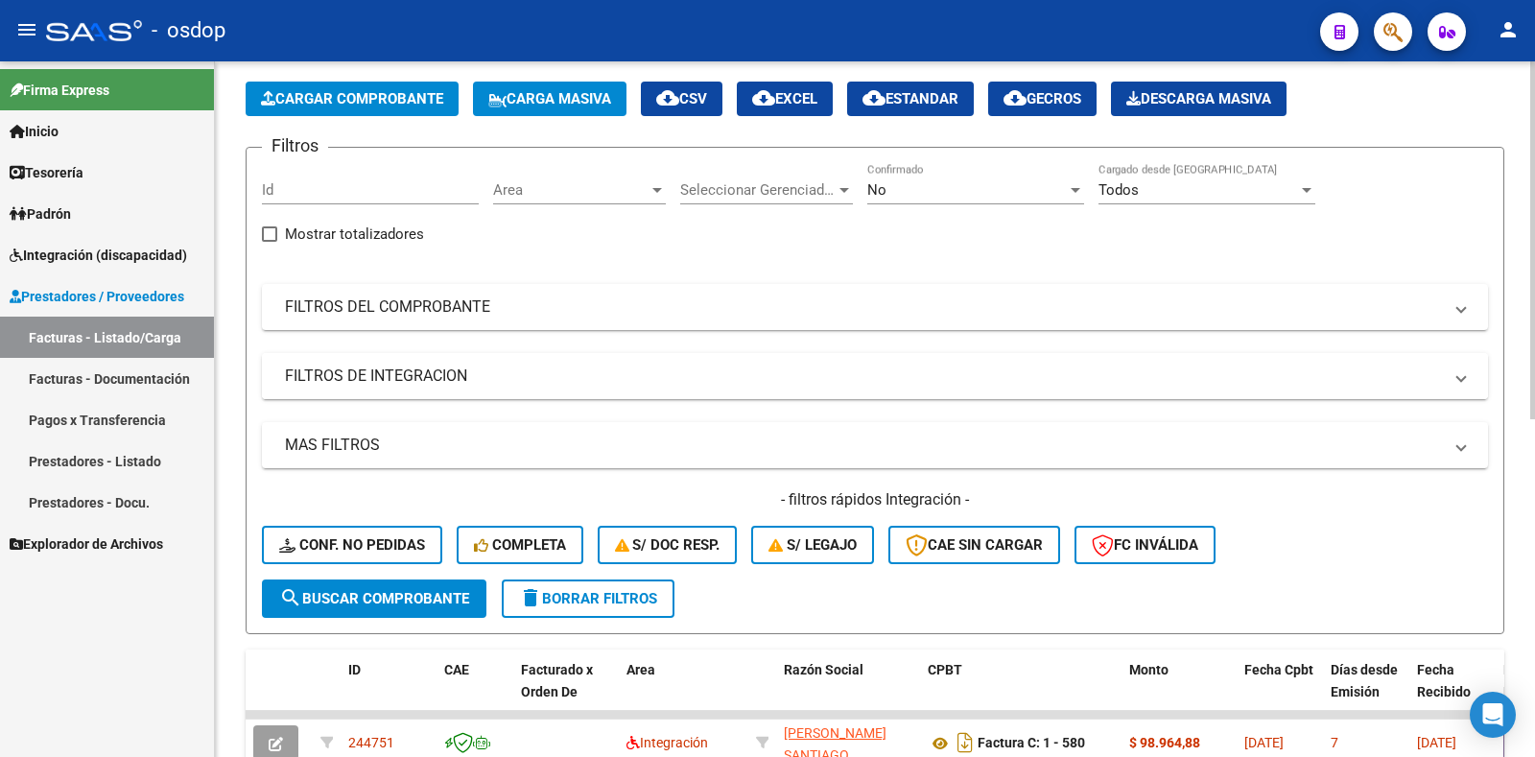
scroll to position [0, 0]
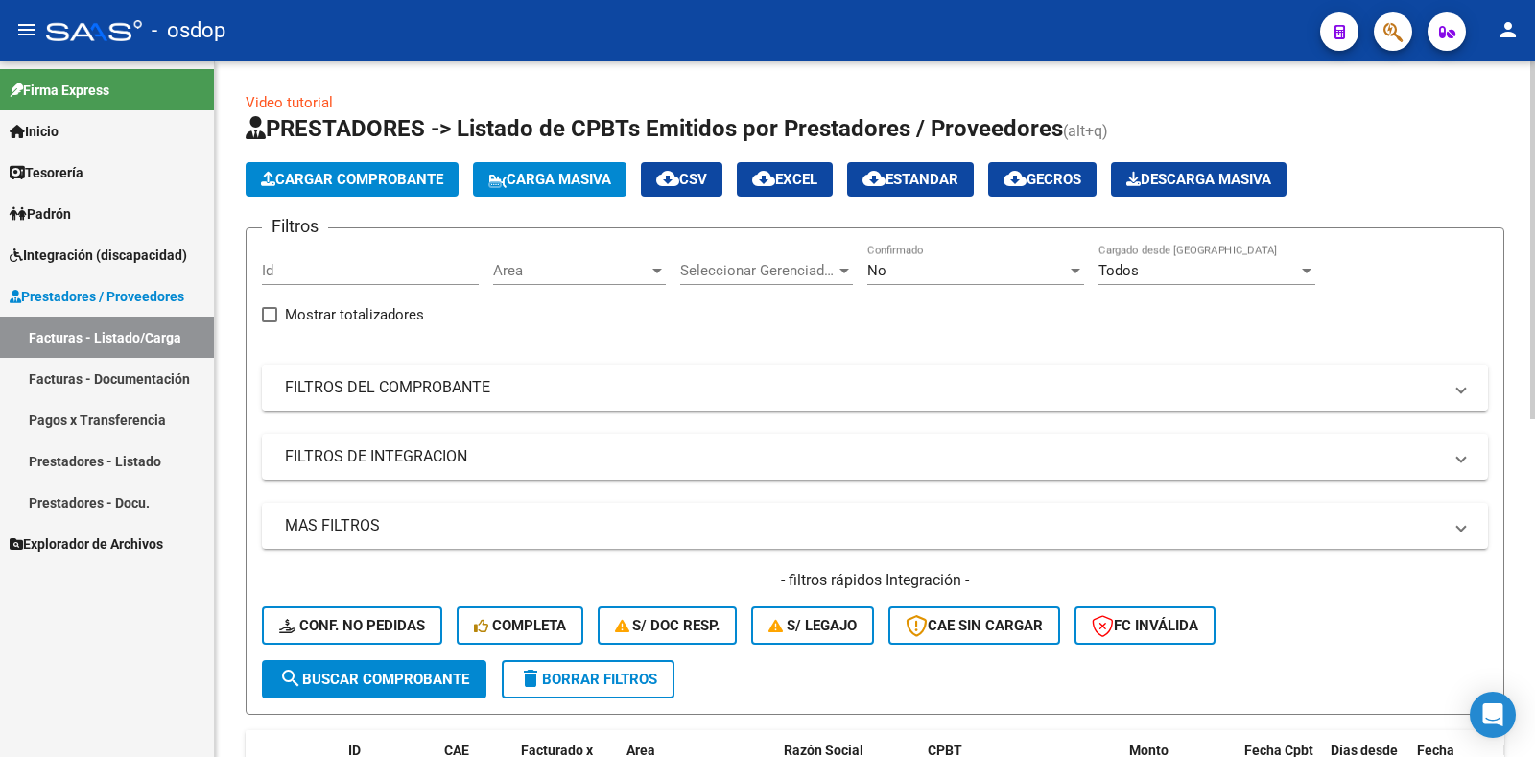
click at [1189, 378] on mat-panel-title "FILTROS DEL COMPROBANTE" at bounding box center [863, 387] width 1157 height 21
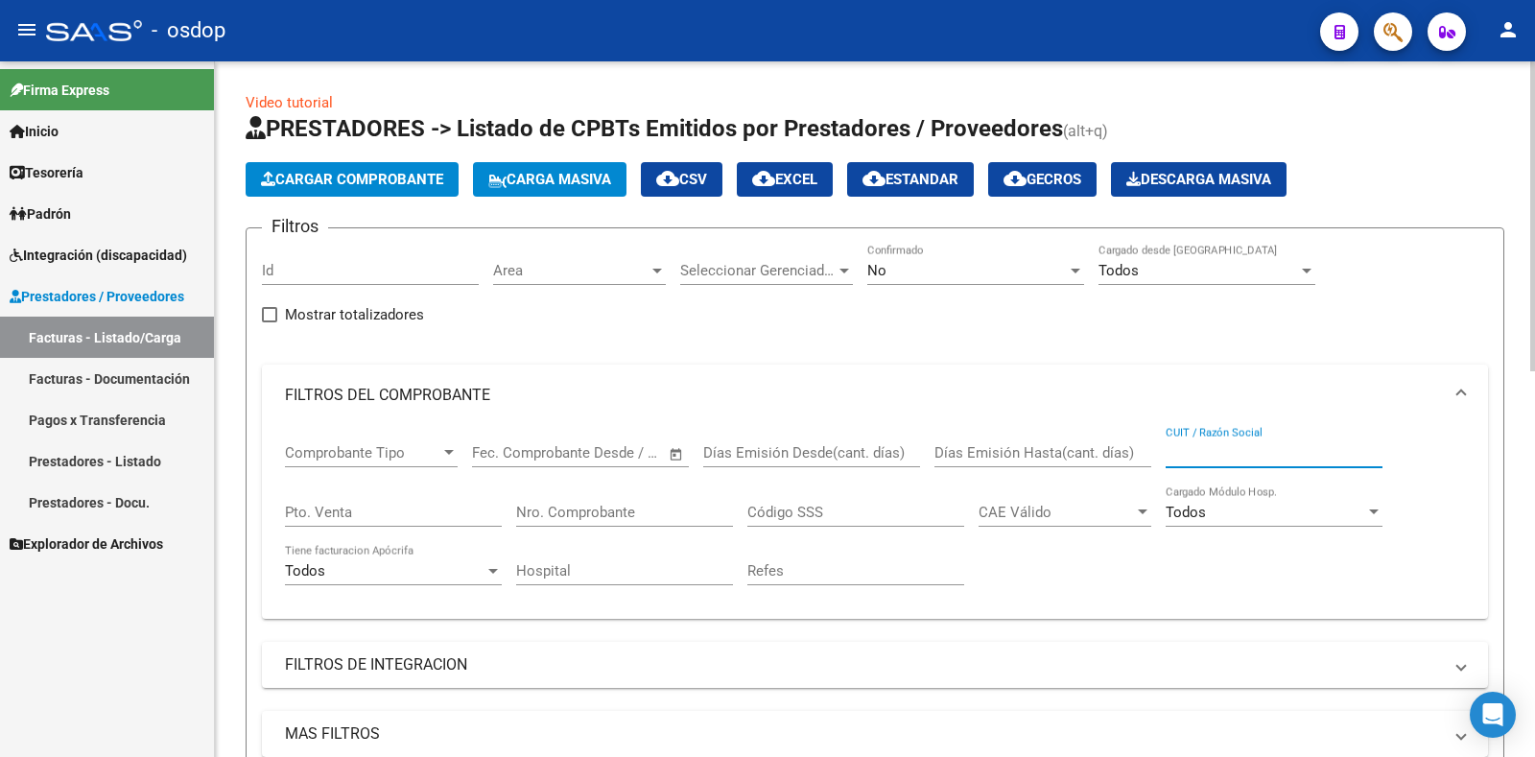
paste input "27262871466"
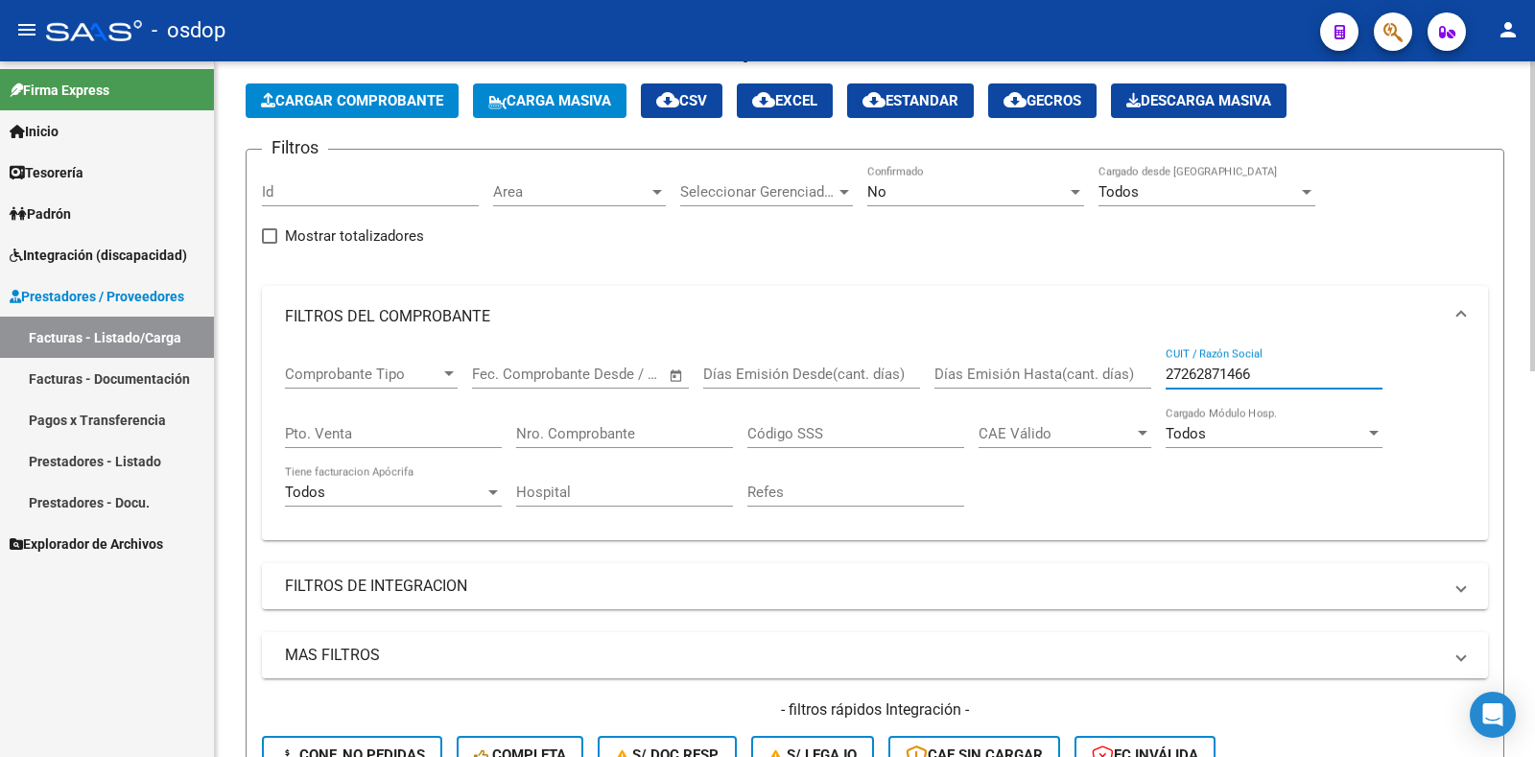
scroll to position [192, 0]
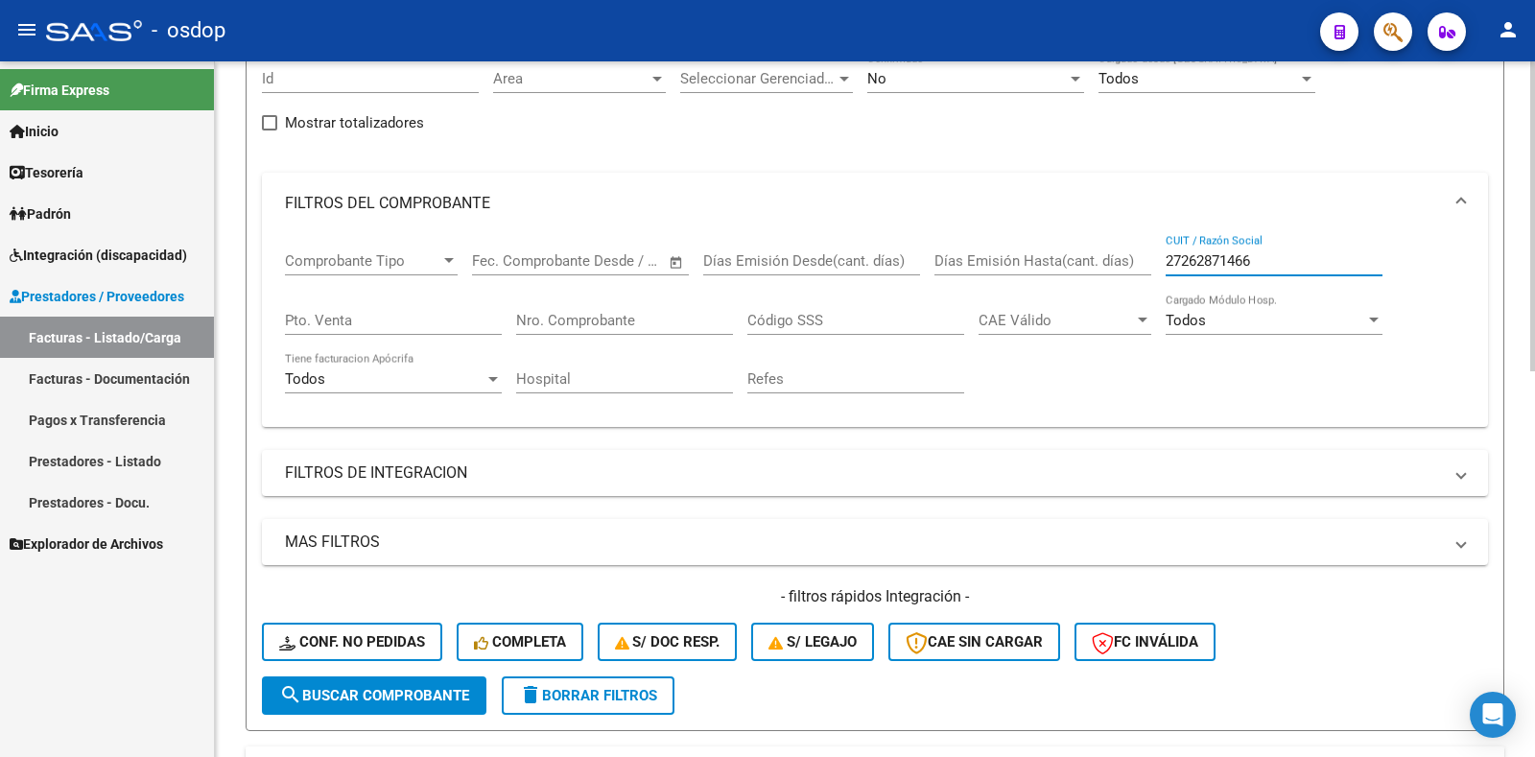
type input "27262871466"
click at [450, 689] on span "search Buscar Comprobante" at bounding box center [374, 695] width 190 height 17
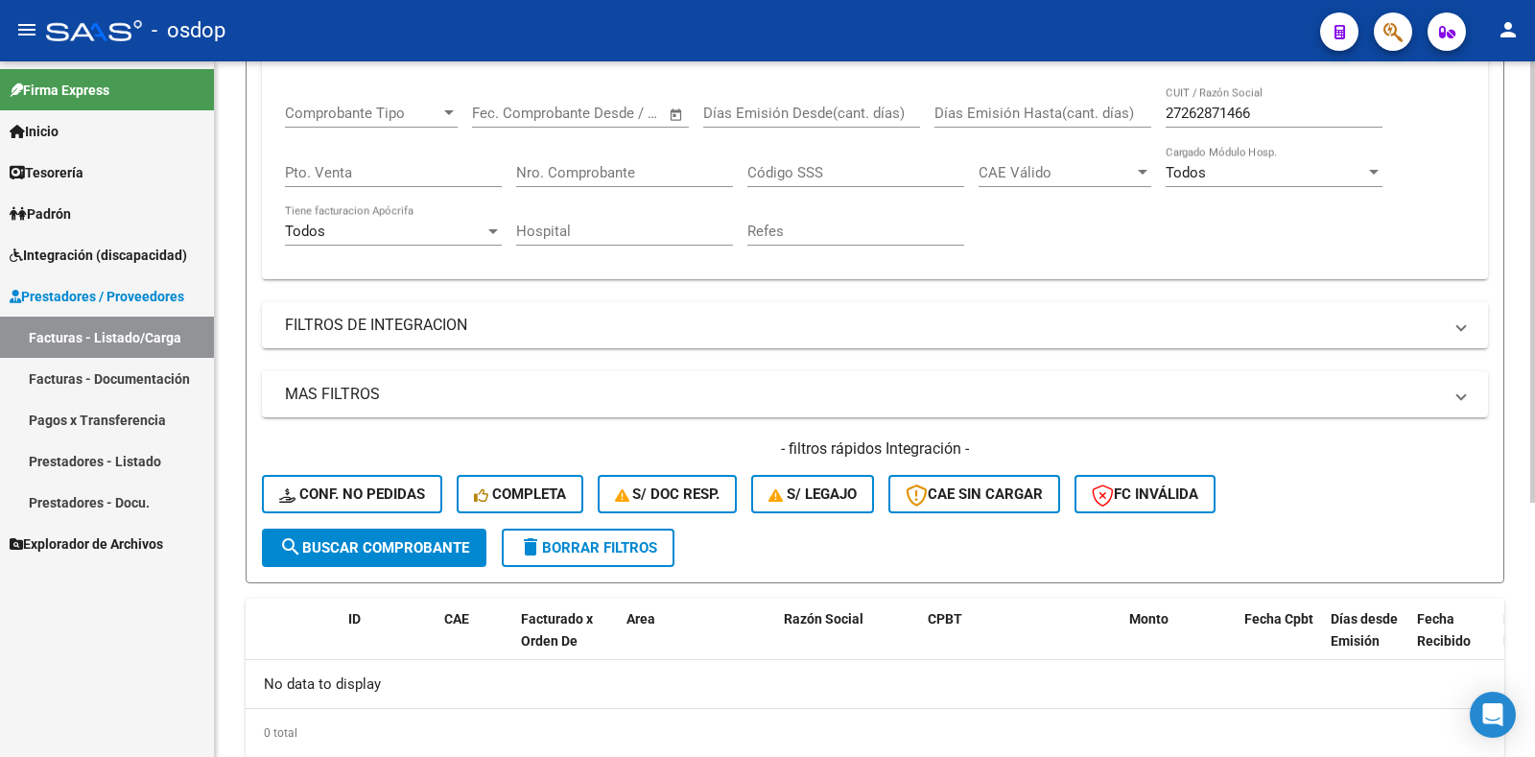
scroll to position [305, 0]
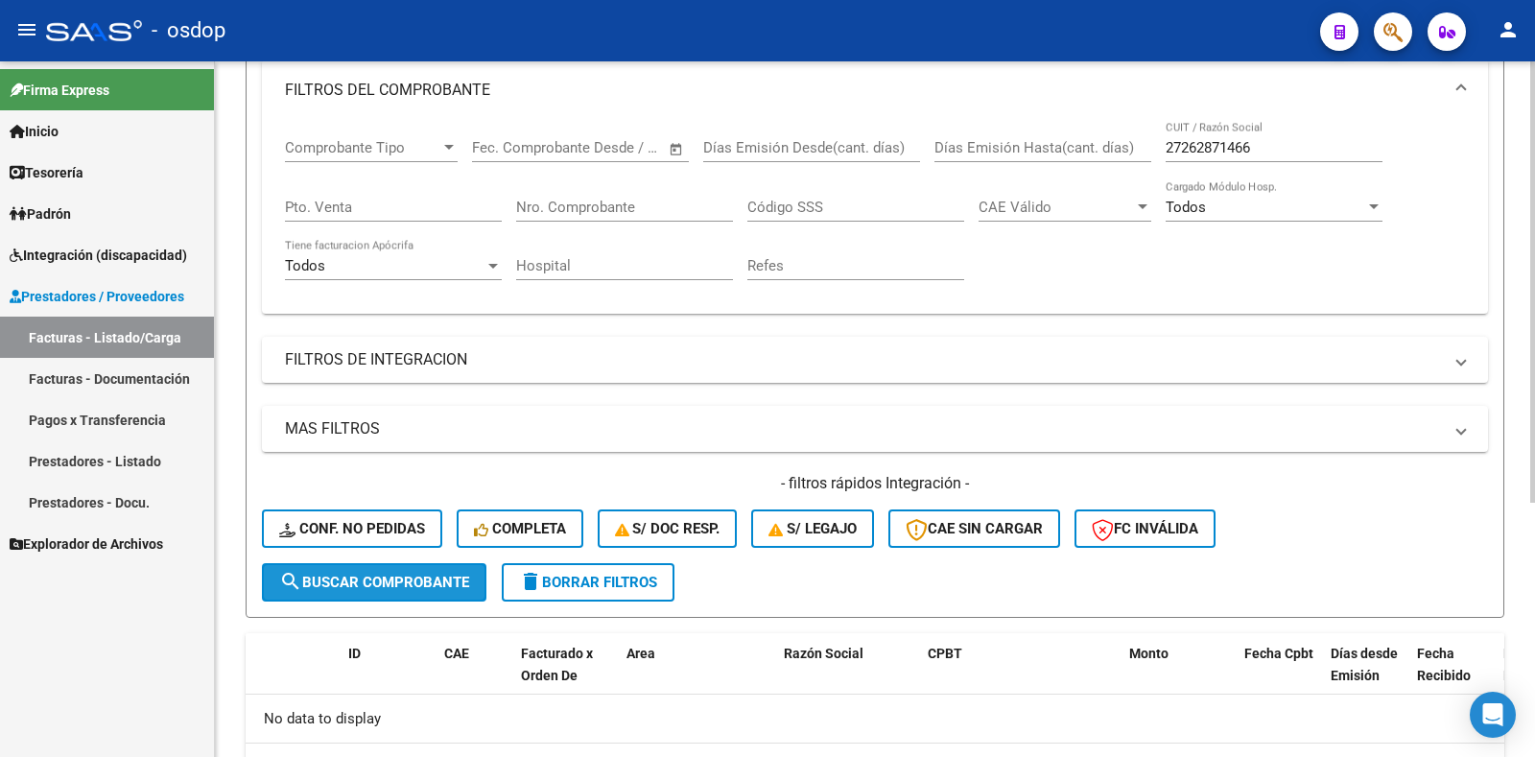
click at [333, 586] on span "search Buscar Comprobante" at bounding box center [374, 582] width 190 height 17
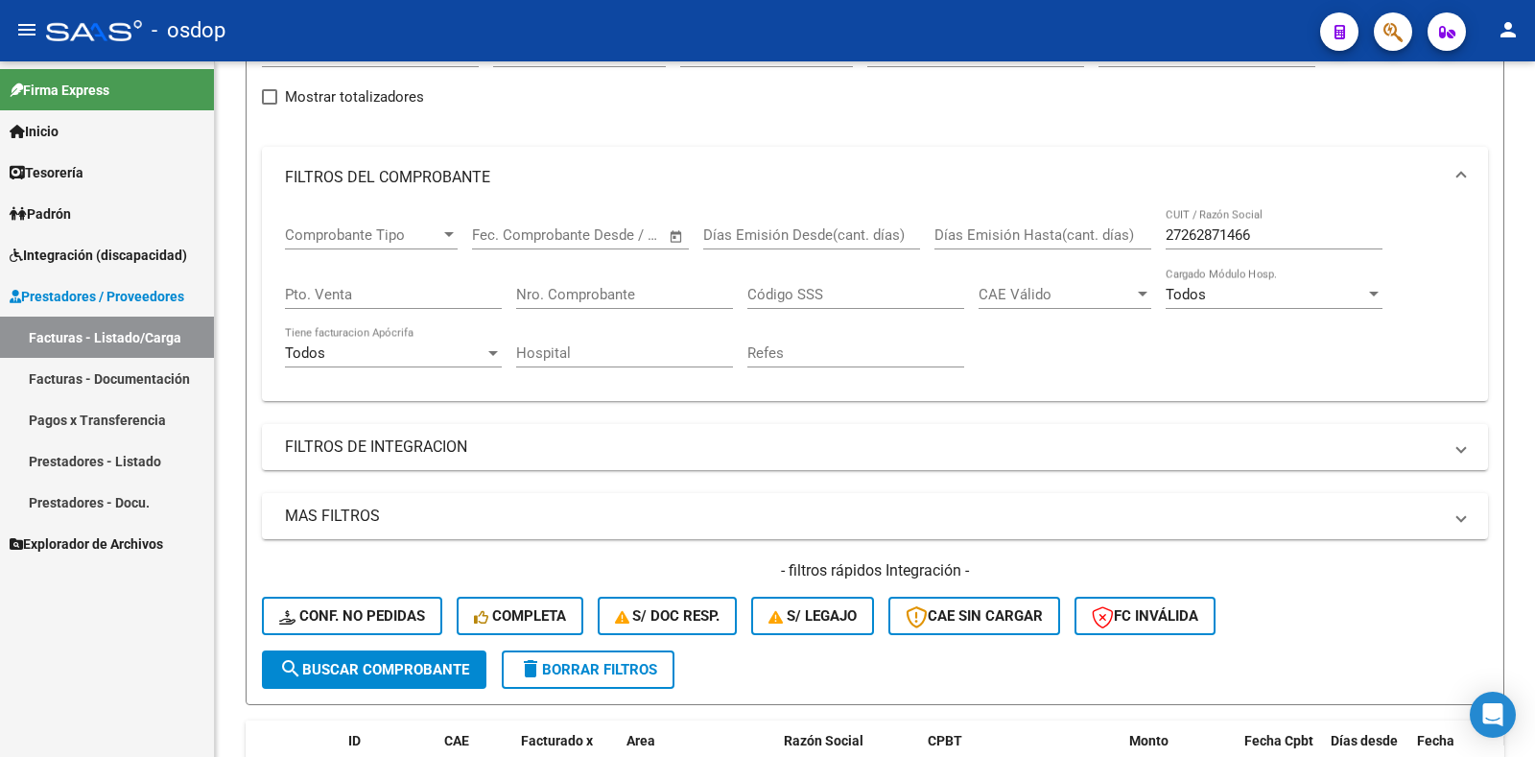
scroll to position [401, 0]
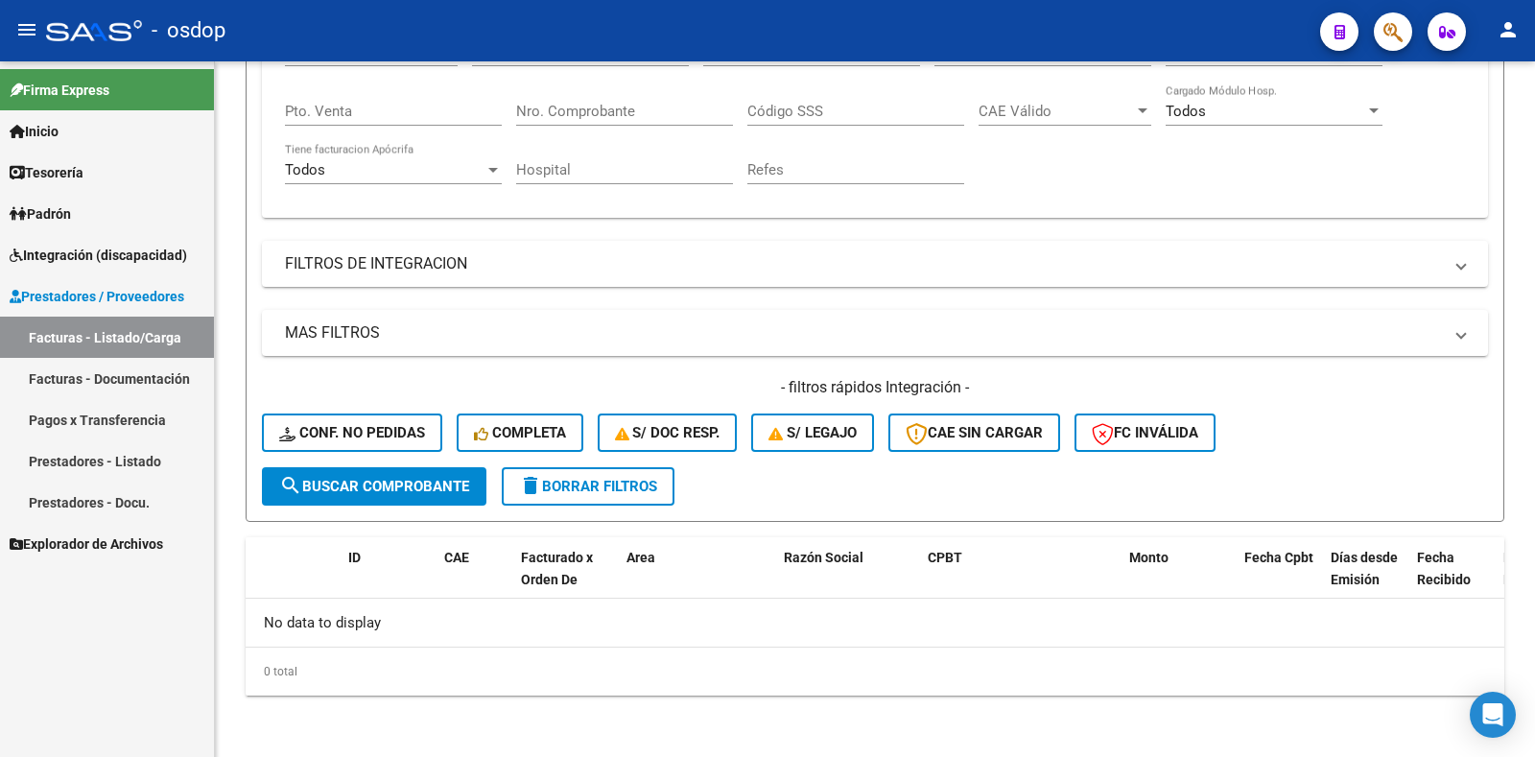
click at [618, 491] on span "delete Borrar Filtros" at bounding box center [588, 486] width 138 height 17
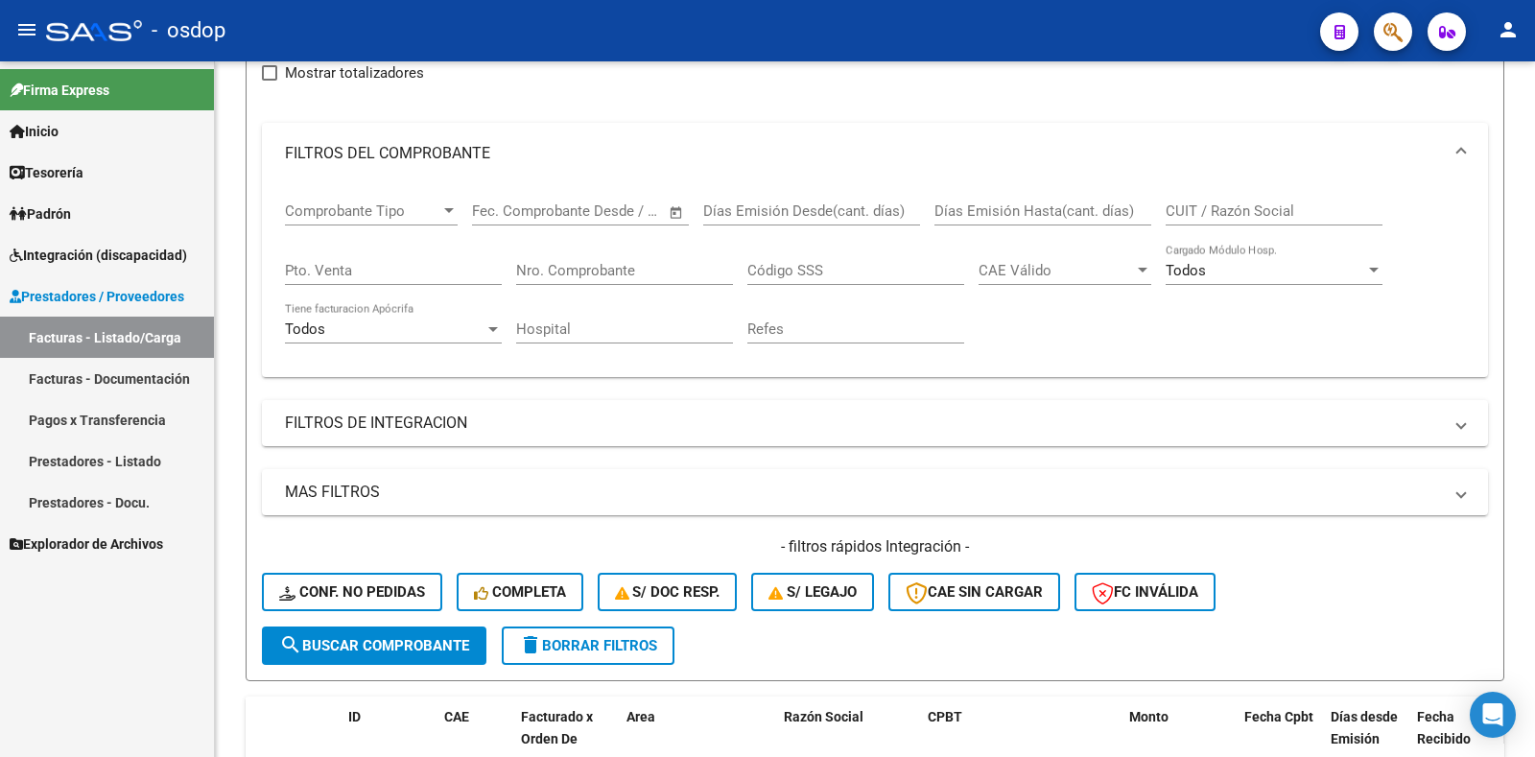
scroll to position [0, 0]
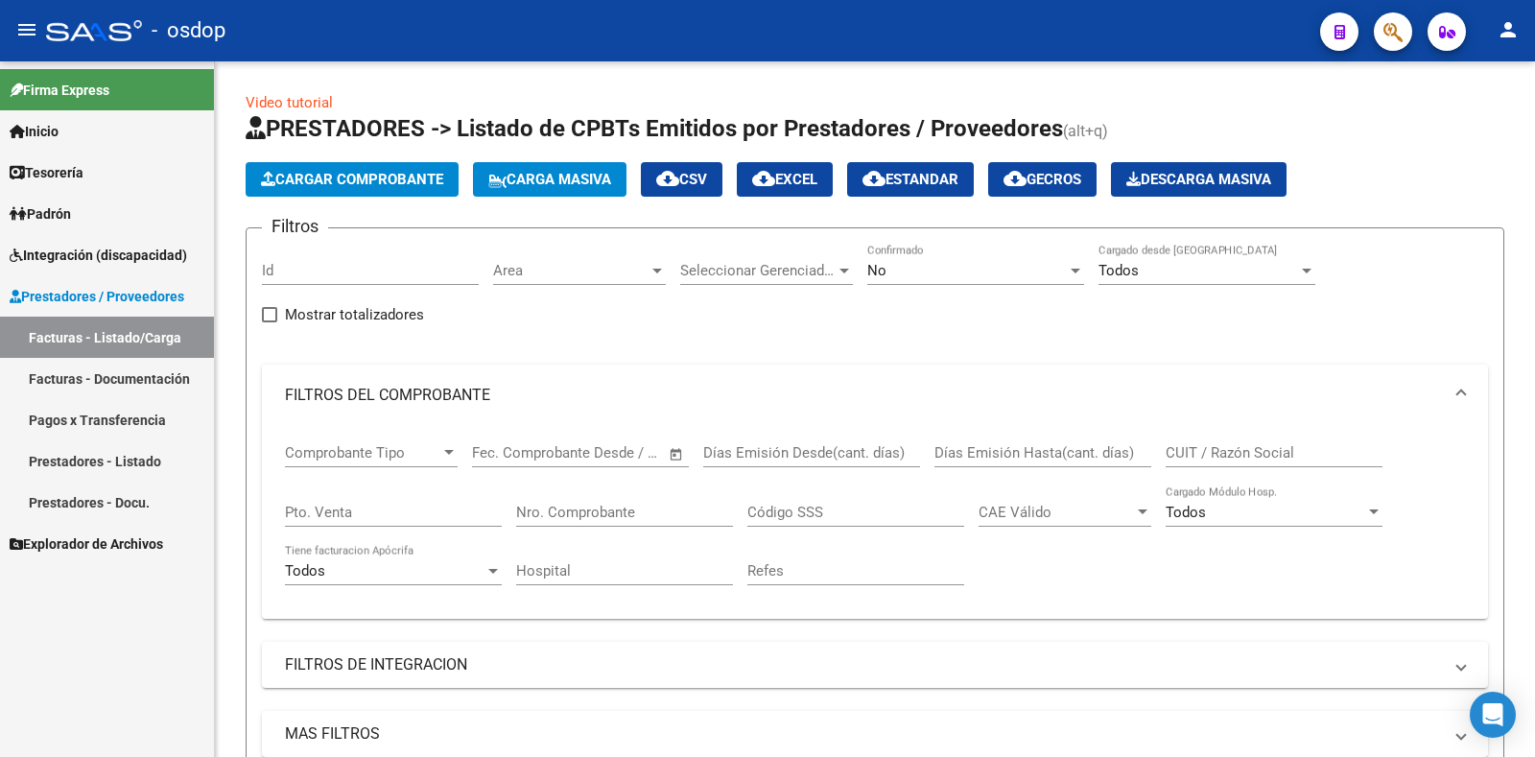
click at [396, 182] on span "Cargar Comprobante" at bounding box center [352, 179] width 182 height 17
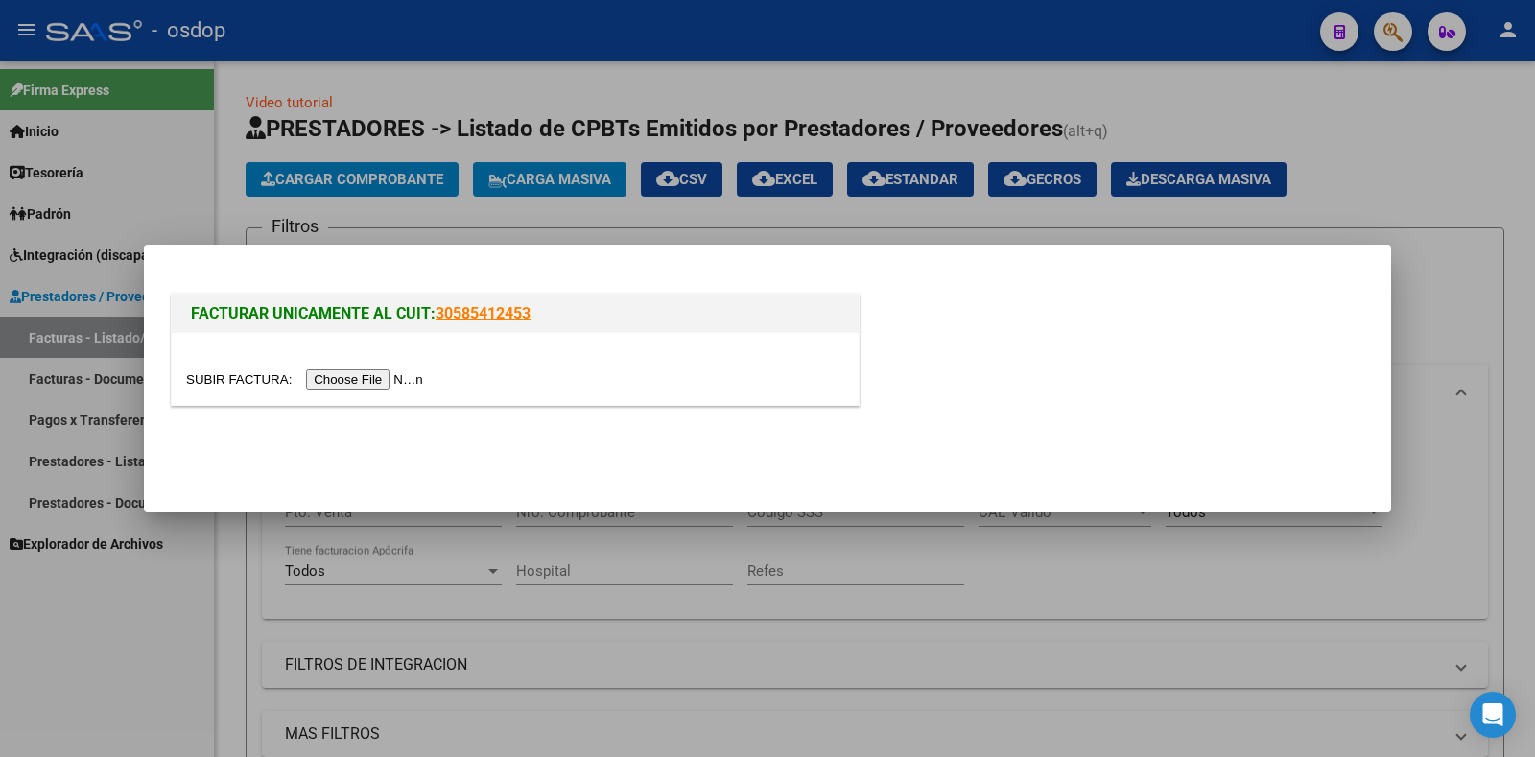
click at [1395, 298] on div at bounding box center [767, 378] width 1535 height 757
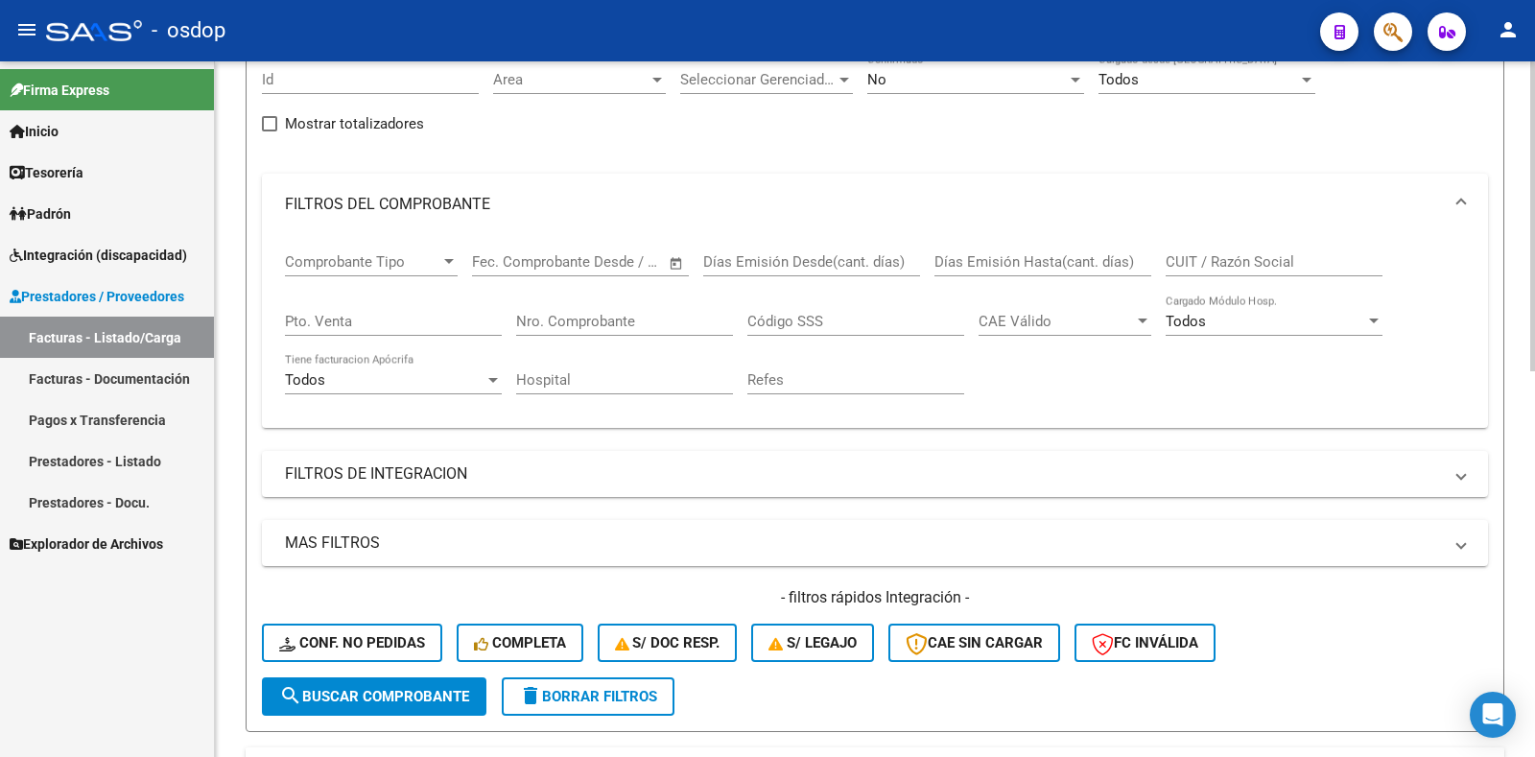
scroll to position [192, 0]
click at [417, 481] on mat-panel-title "FILTROS DE INTEGRACION" at bounding box center [863, 472] width 1157 height 21
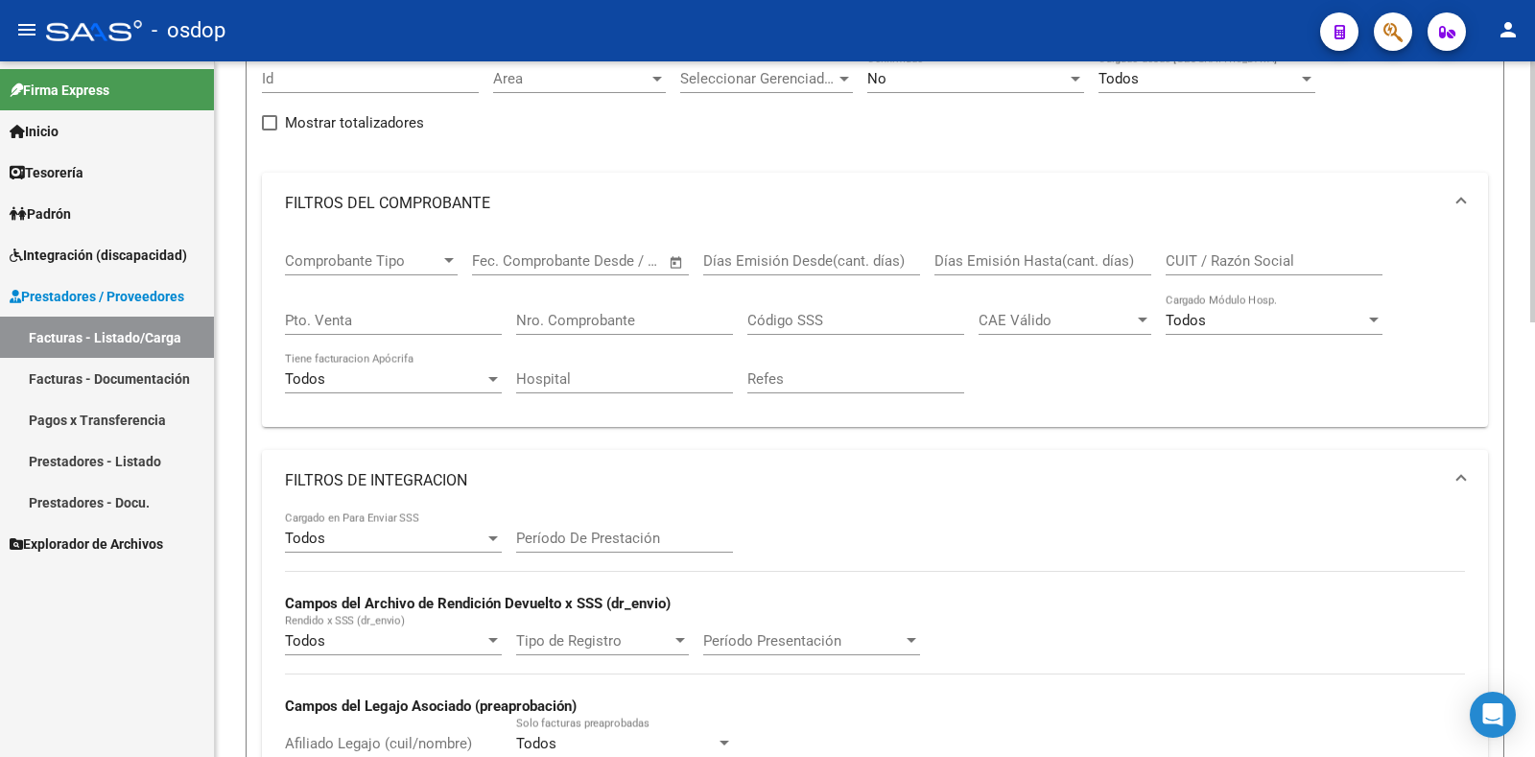
drag, startPoint x: 1209, startPoint y: 265, endPoint x: 1220, endPoint y: 271, distance: 12.0
paste input "27262871466"
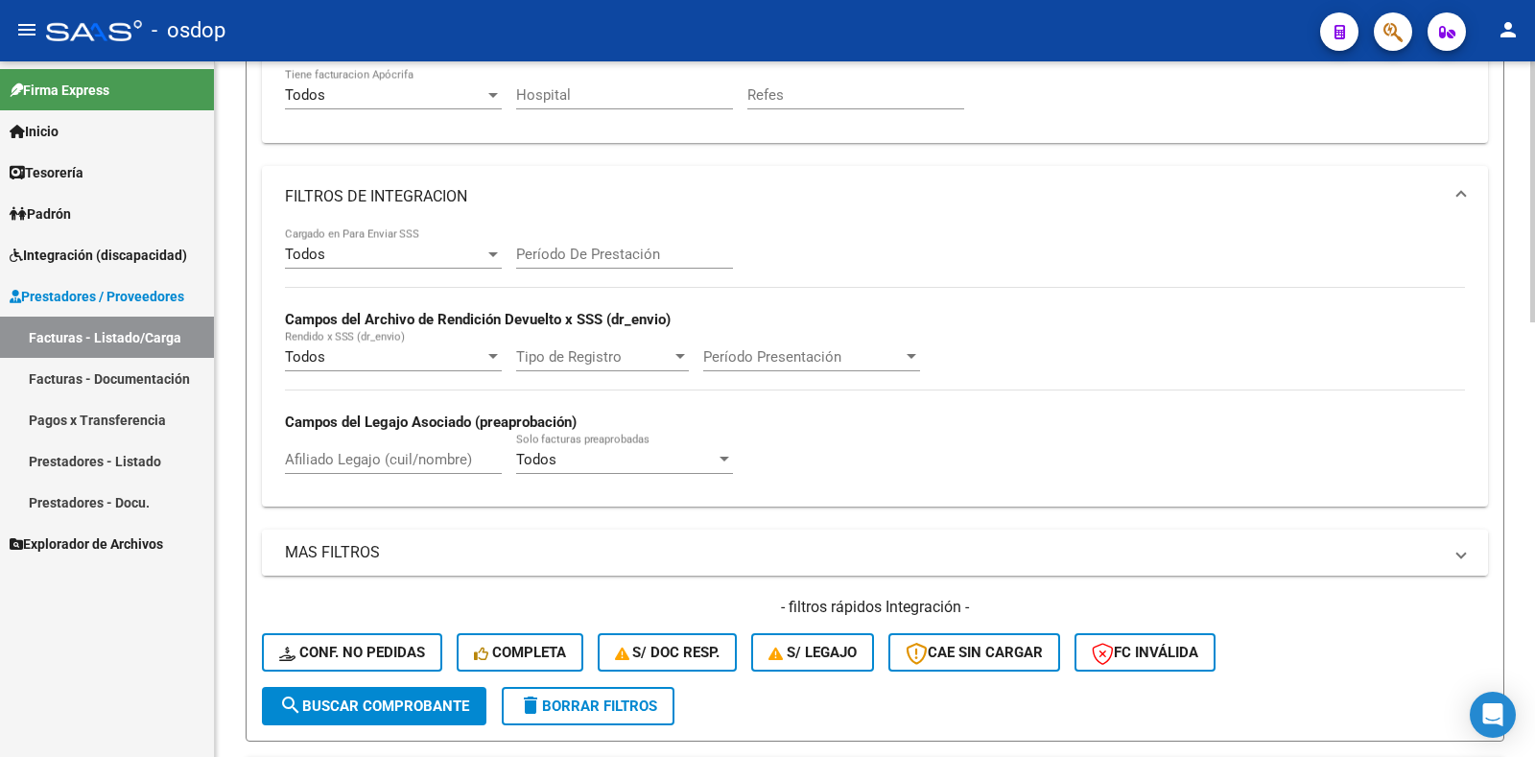
scroll to position [480, 0]
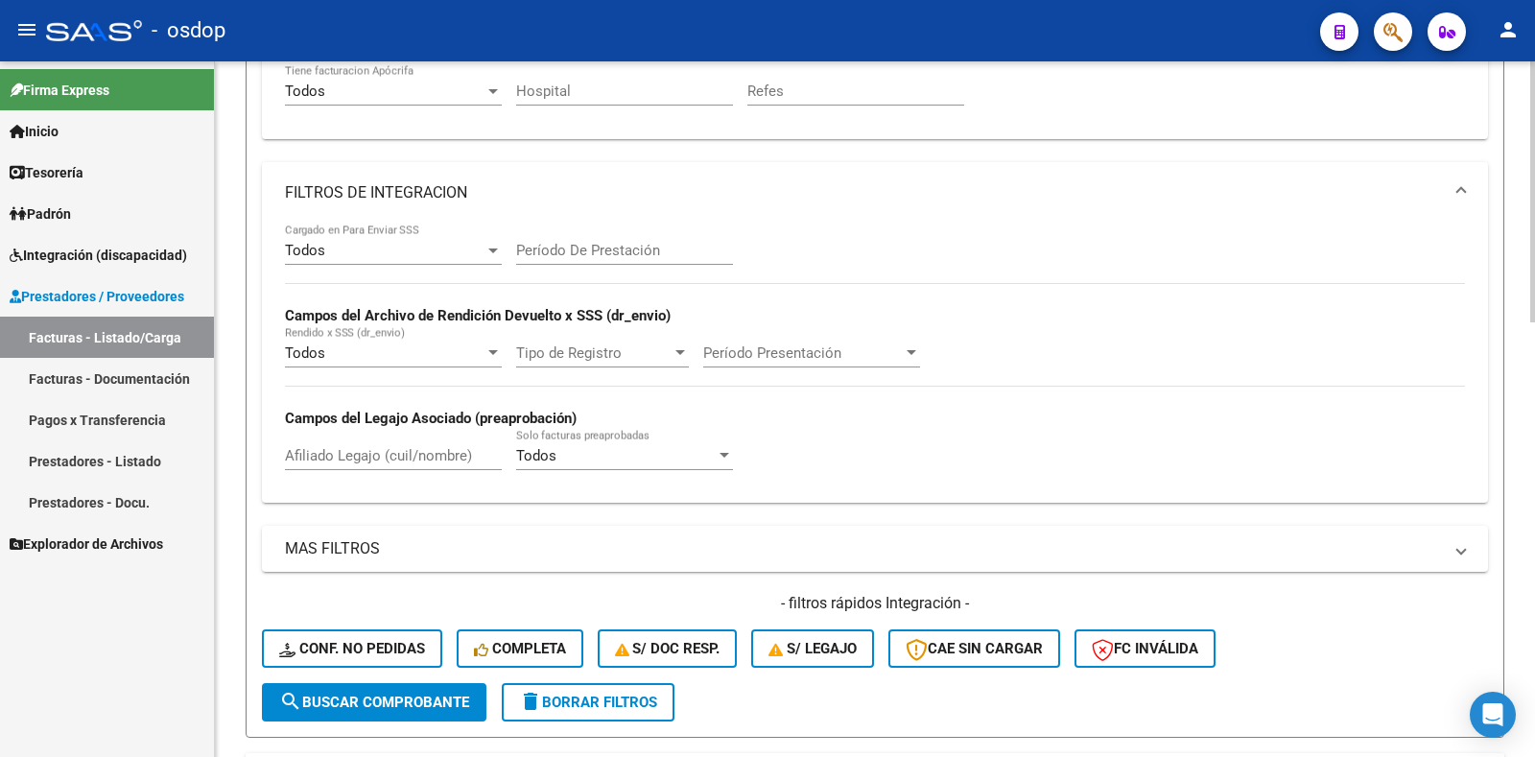
type input "27262871466"
drag, startPoint x: 404, startPoint y: 692, endPoint x: 408, endPoint y: 681, distance: 11.2
click at [405, 692] on button "search Buscar Comprobante" at bounding box center [374, 702] width 225 height 38
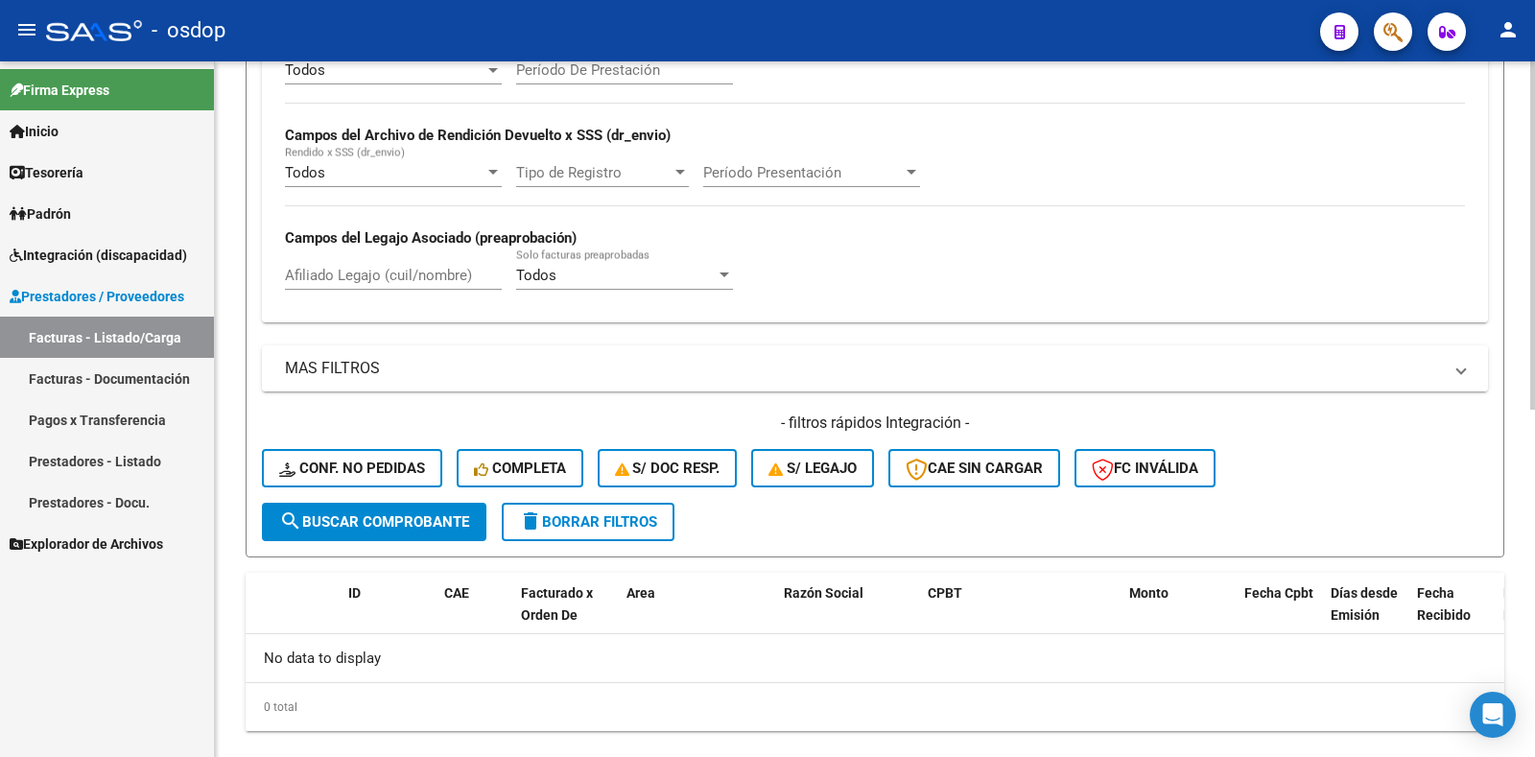
scroll to position [696, 0]
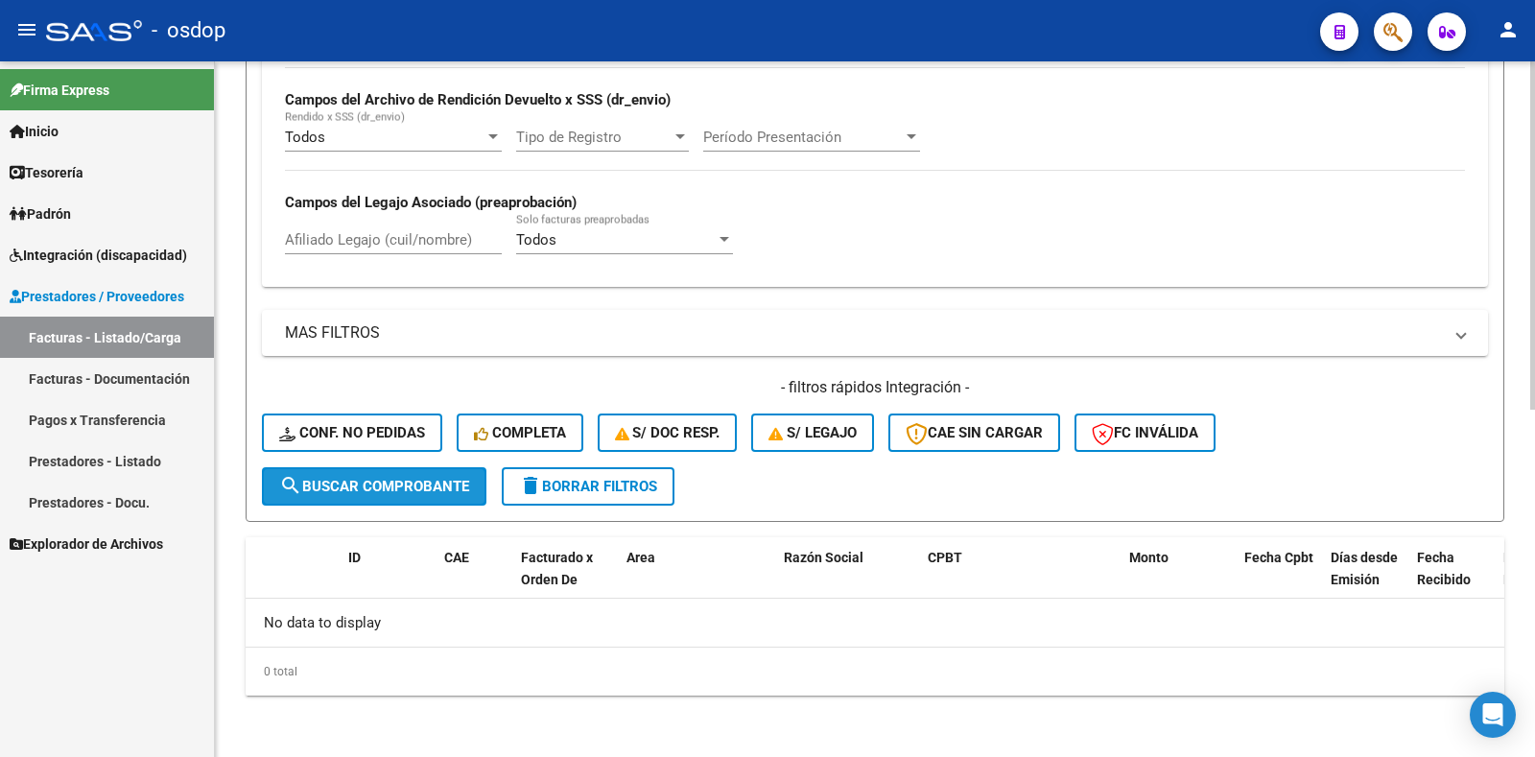
click at [396, 480] on span "search Buscar Comprobante" at bounding box center [374, 486] width 190 height 17
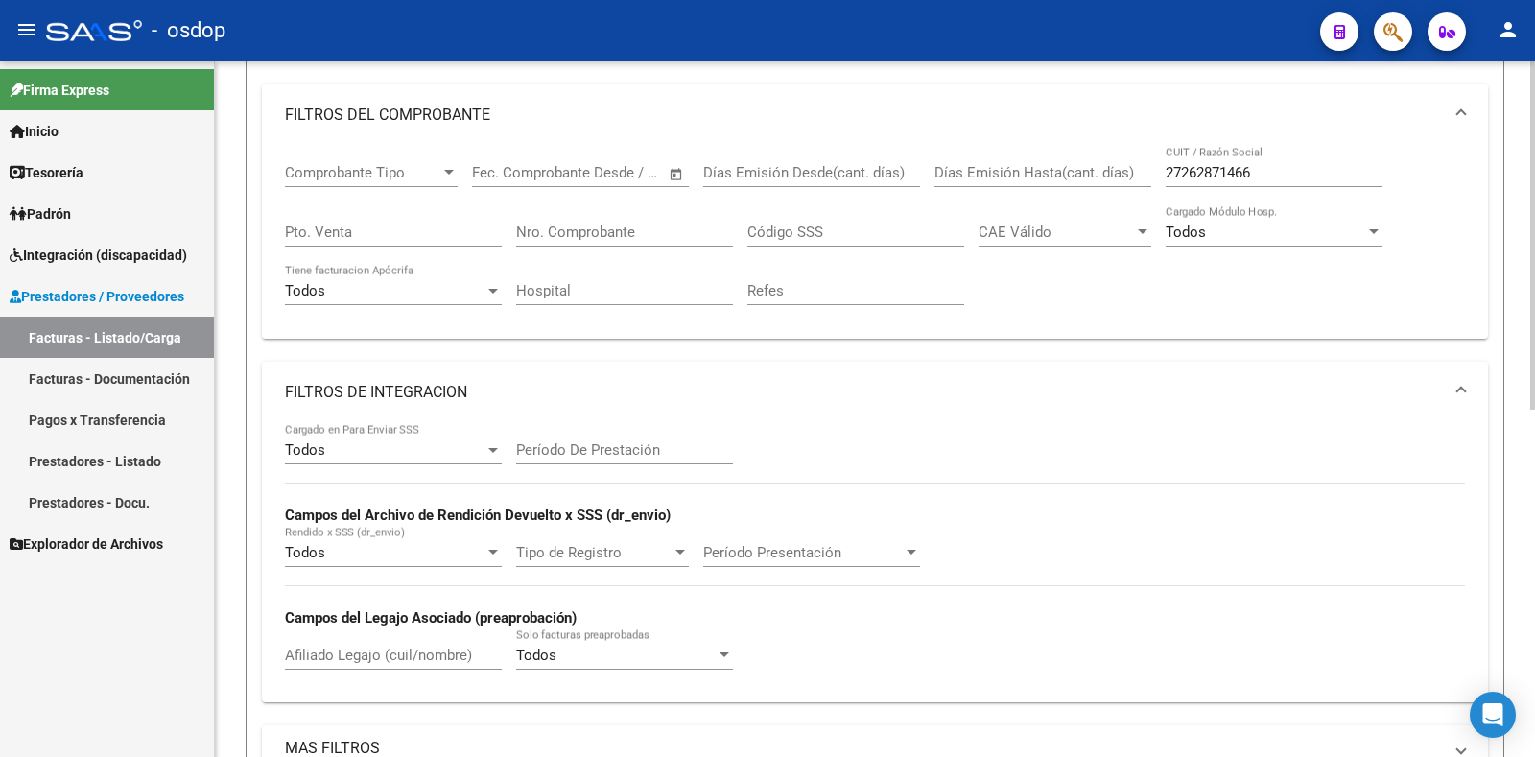
scroll to position [312, 0]
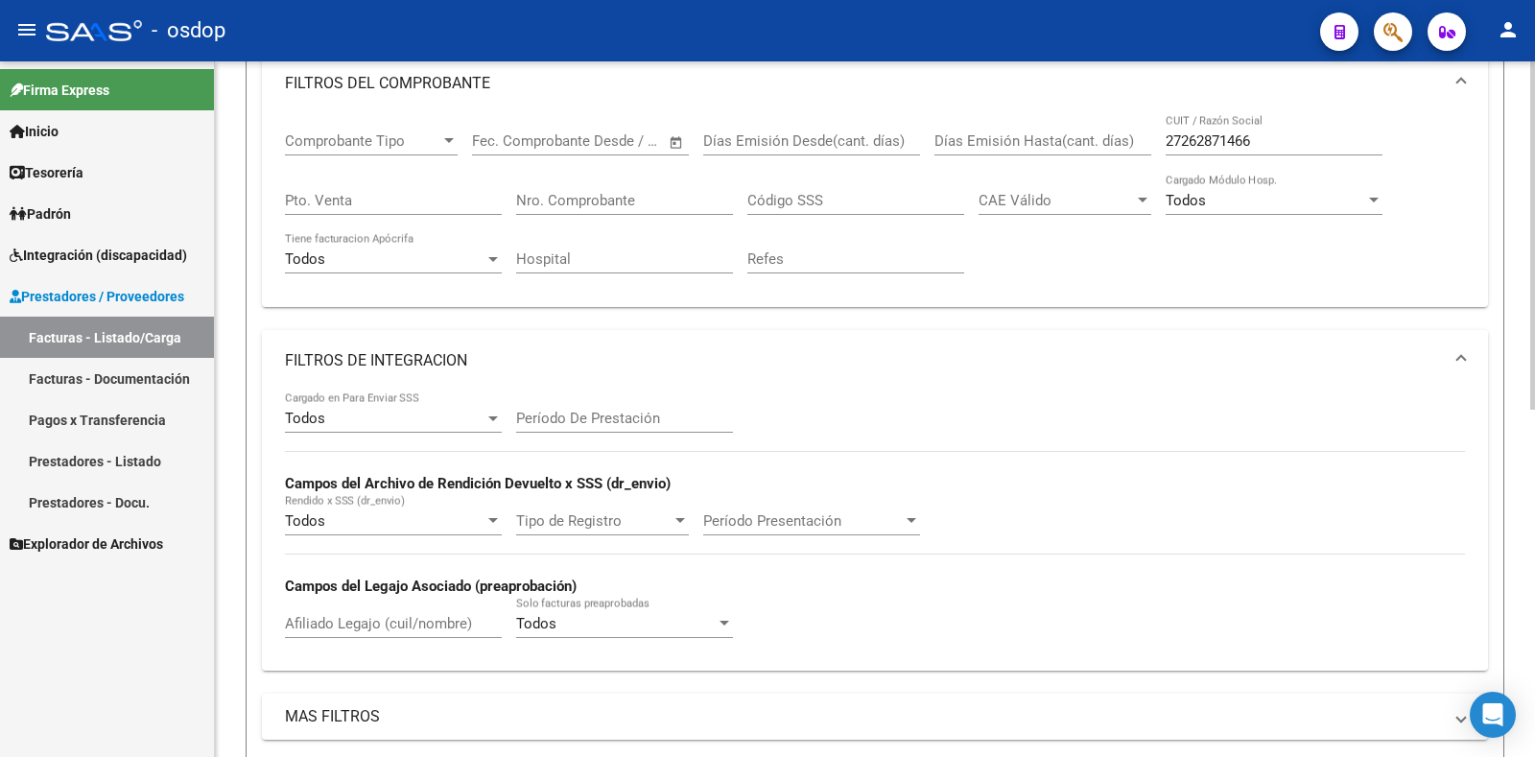
click at [433, 353] on mat-panel-title "FILTROS DE INTEGRACION" at bounding box center [863, 360] width 1157 height 21
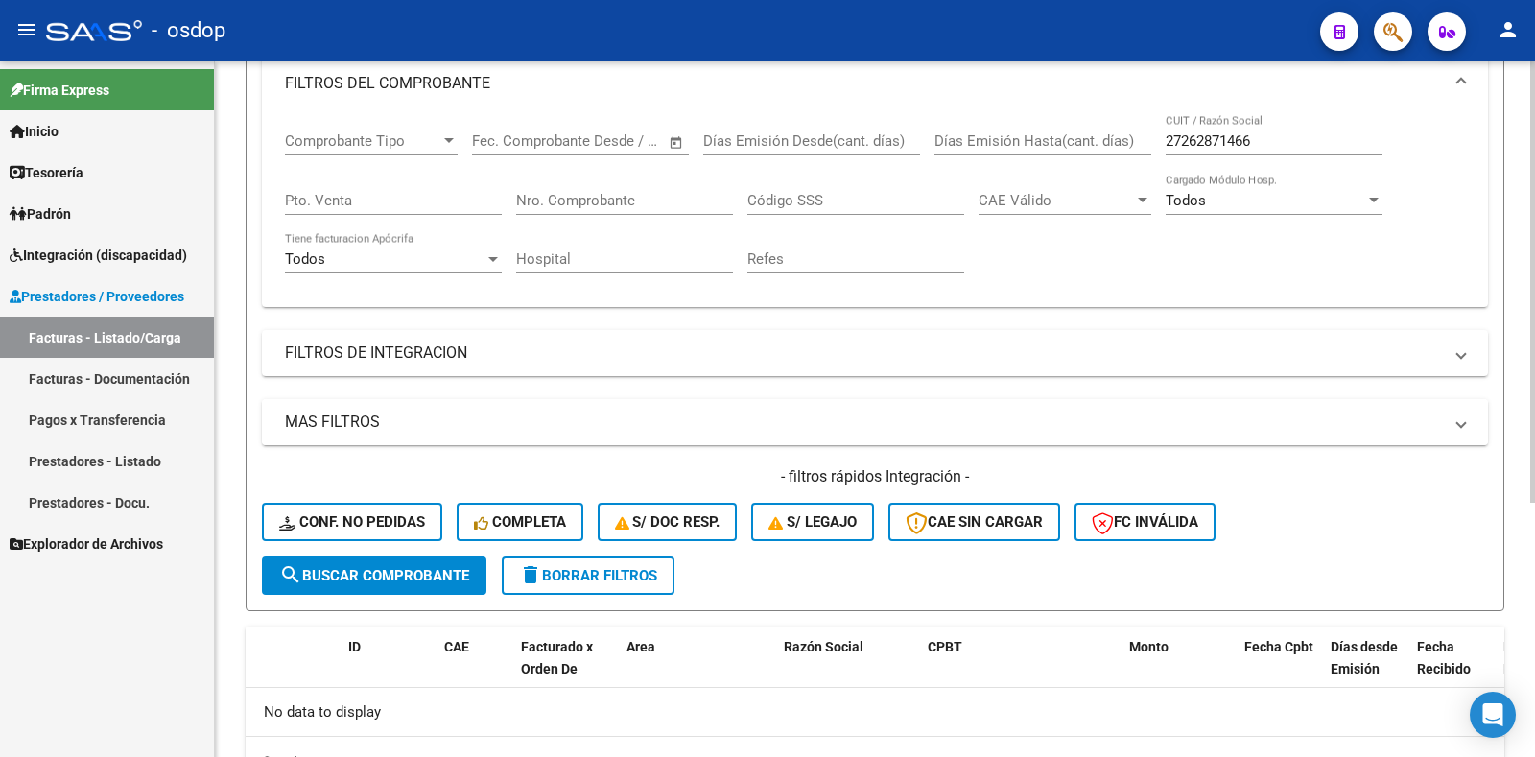
click at [417, 421] on mat-panel-title "MAS FILTROS" at bounding box center [863, 422] width 1157 height 21
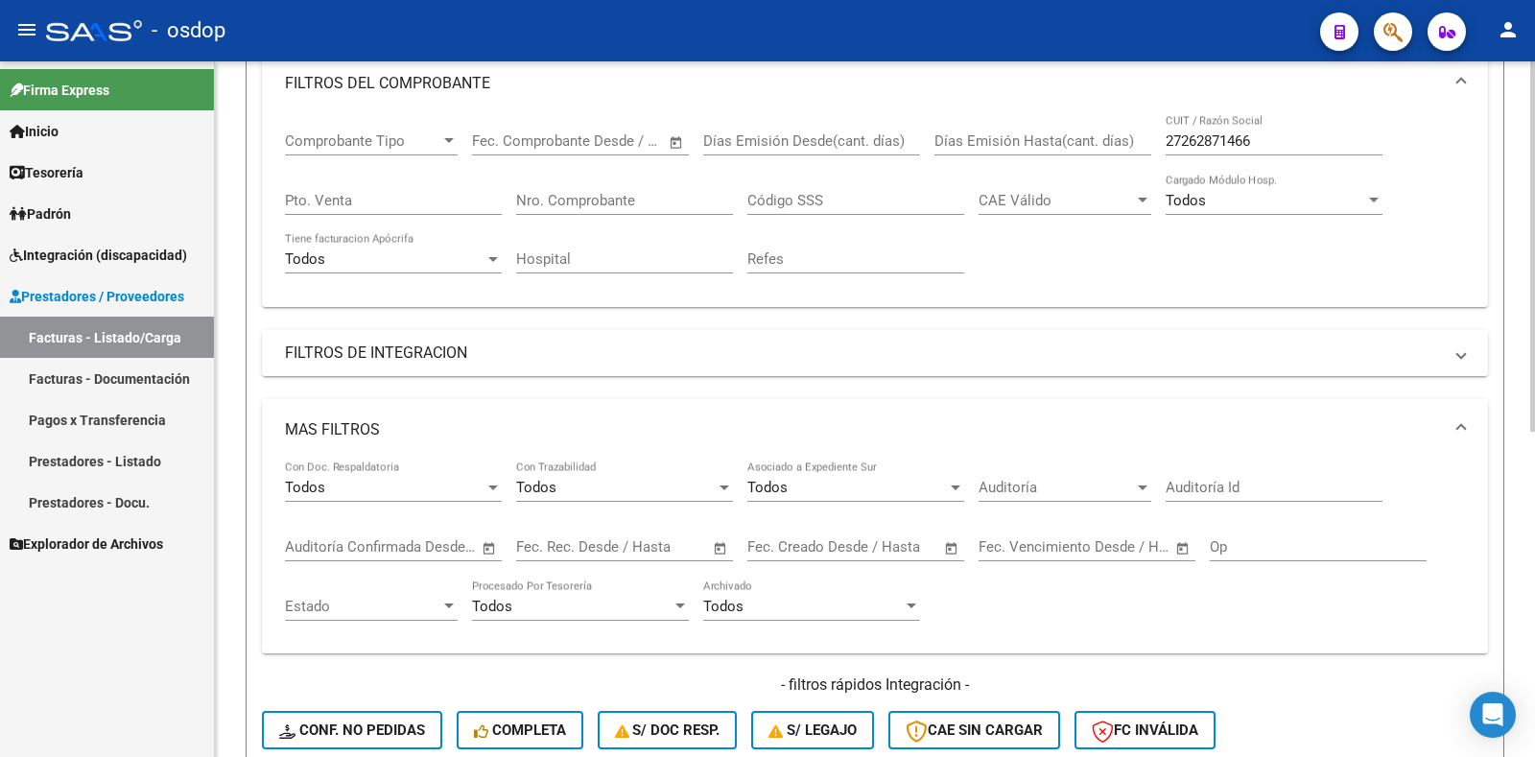
click at [460, 357] on mat-panel-title "FILTROS DE INTEGRACION" at bounding box center [863, 353] width 1157 height 21
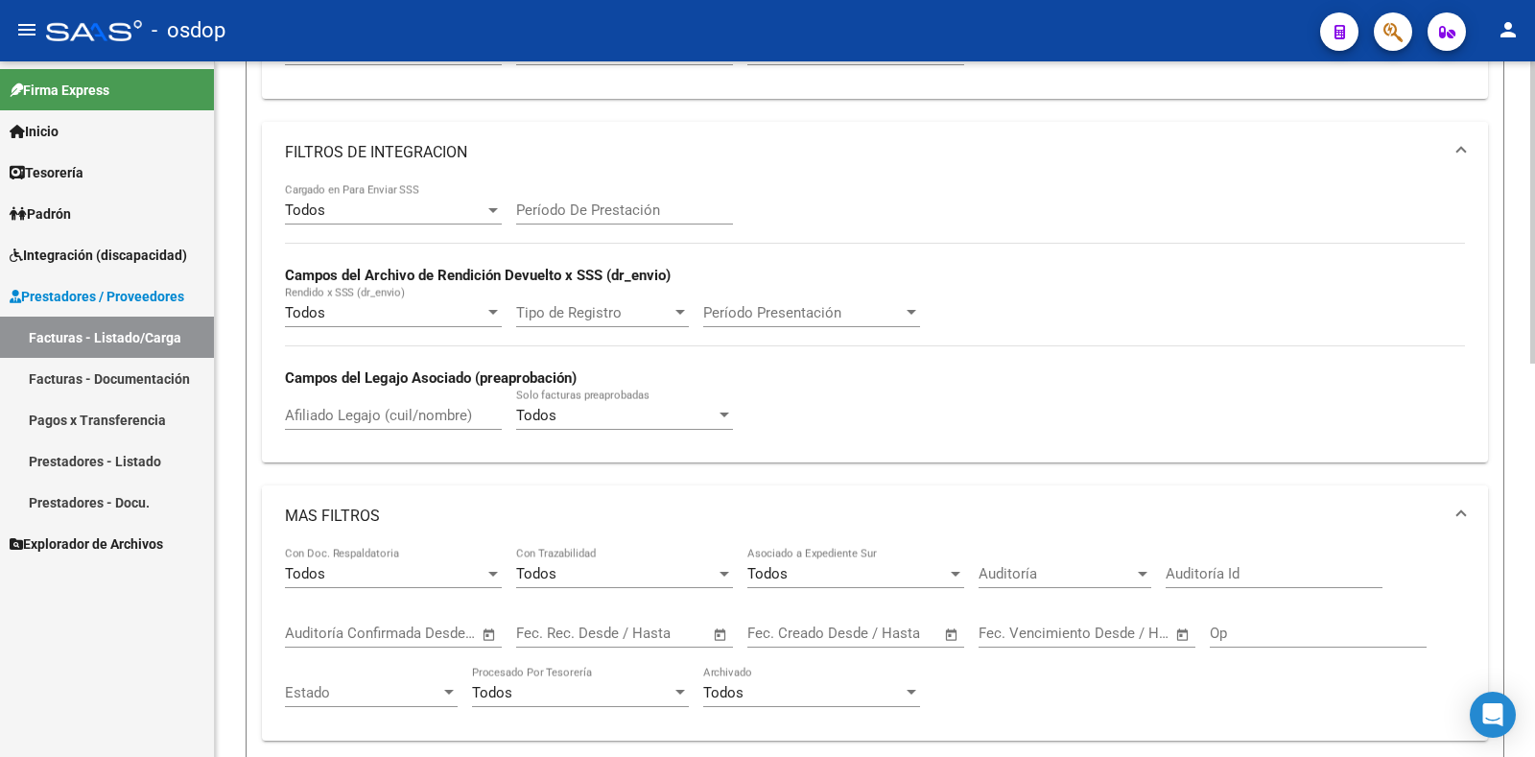
scroll to position [480, 0]
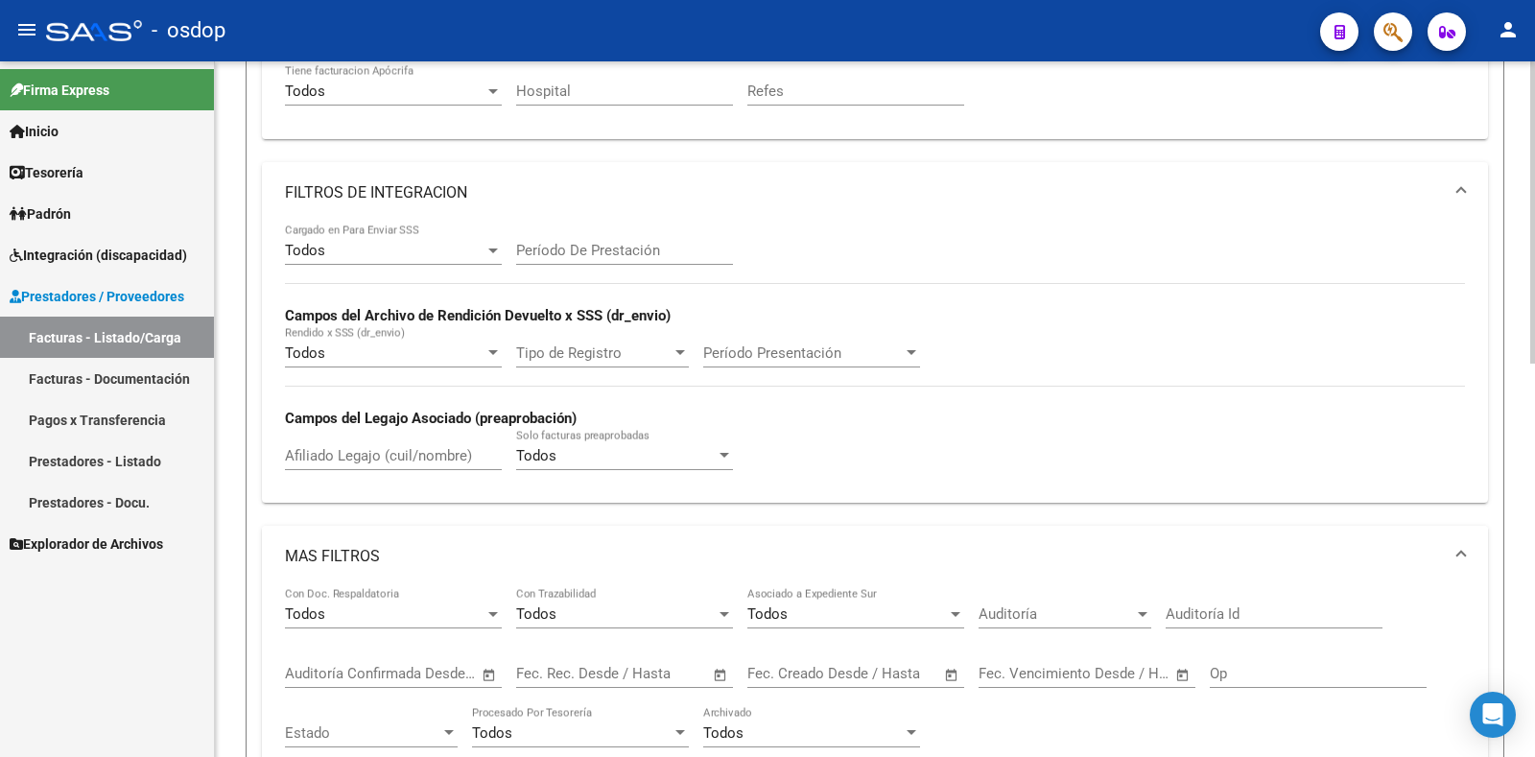
click at [364, 559] on mat-panel-title "MAS FILTROS" at bounding box center [863, 556] width 1157 height 21
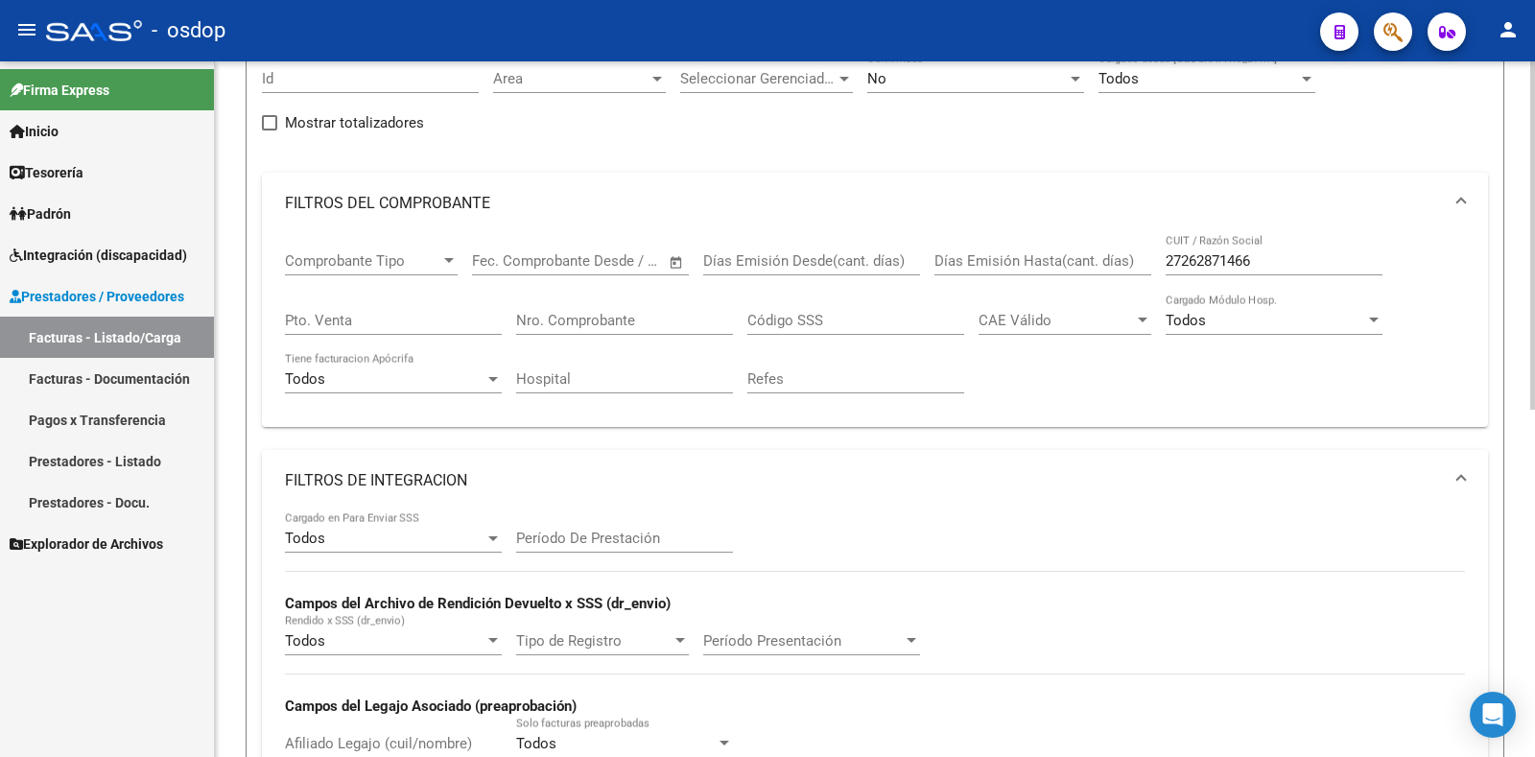
click at [394, 468] on div "Filtros Id Area Area Seleccionar Gerenciador Seleccionar Gerenciador No Confirm…" at bounding box center [875, 511] width 1226 height 919
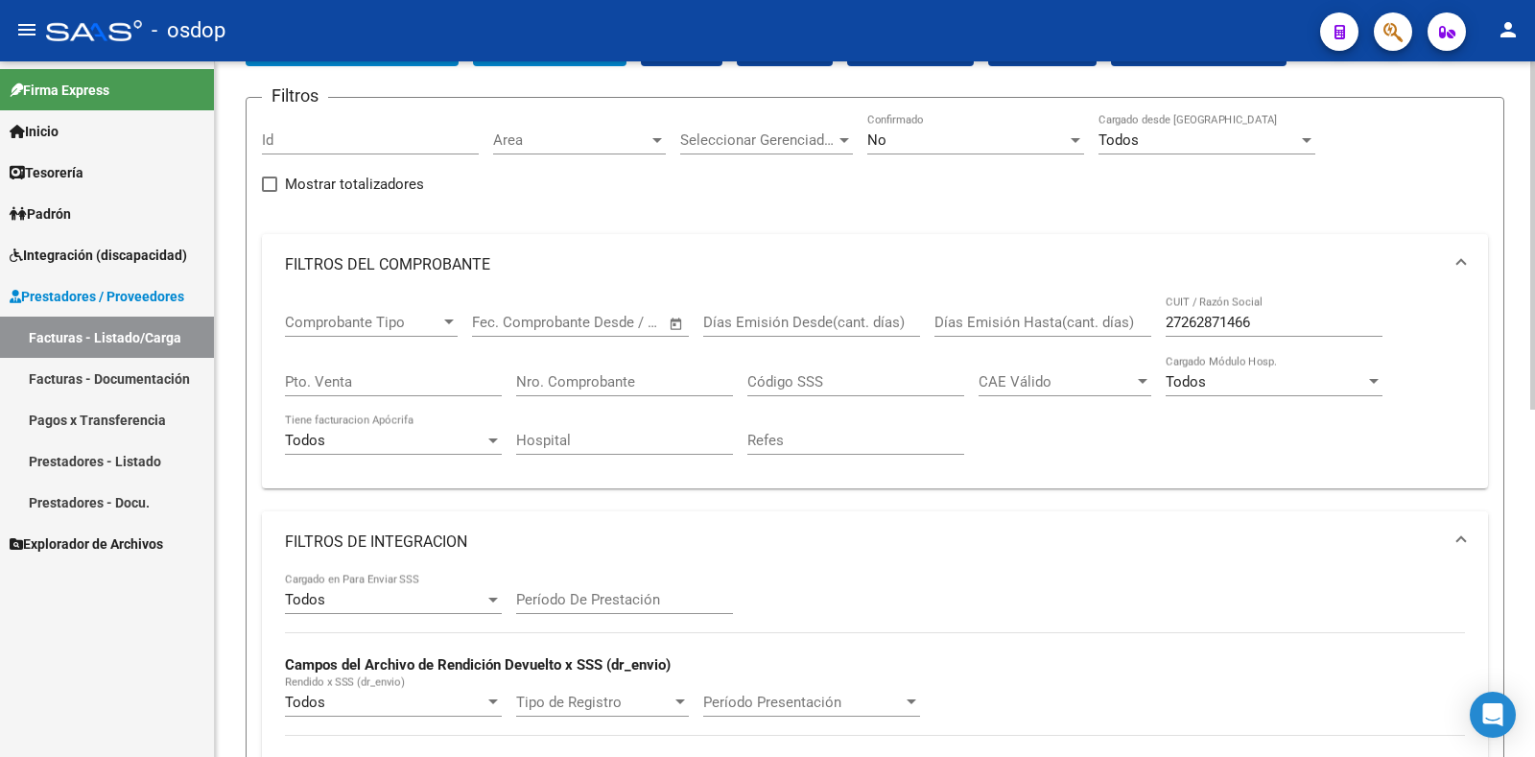
scroll to position [96, 0]
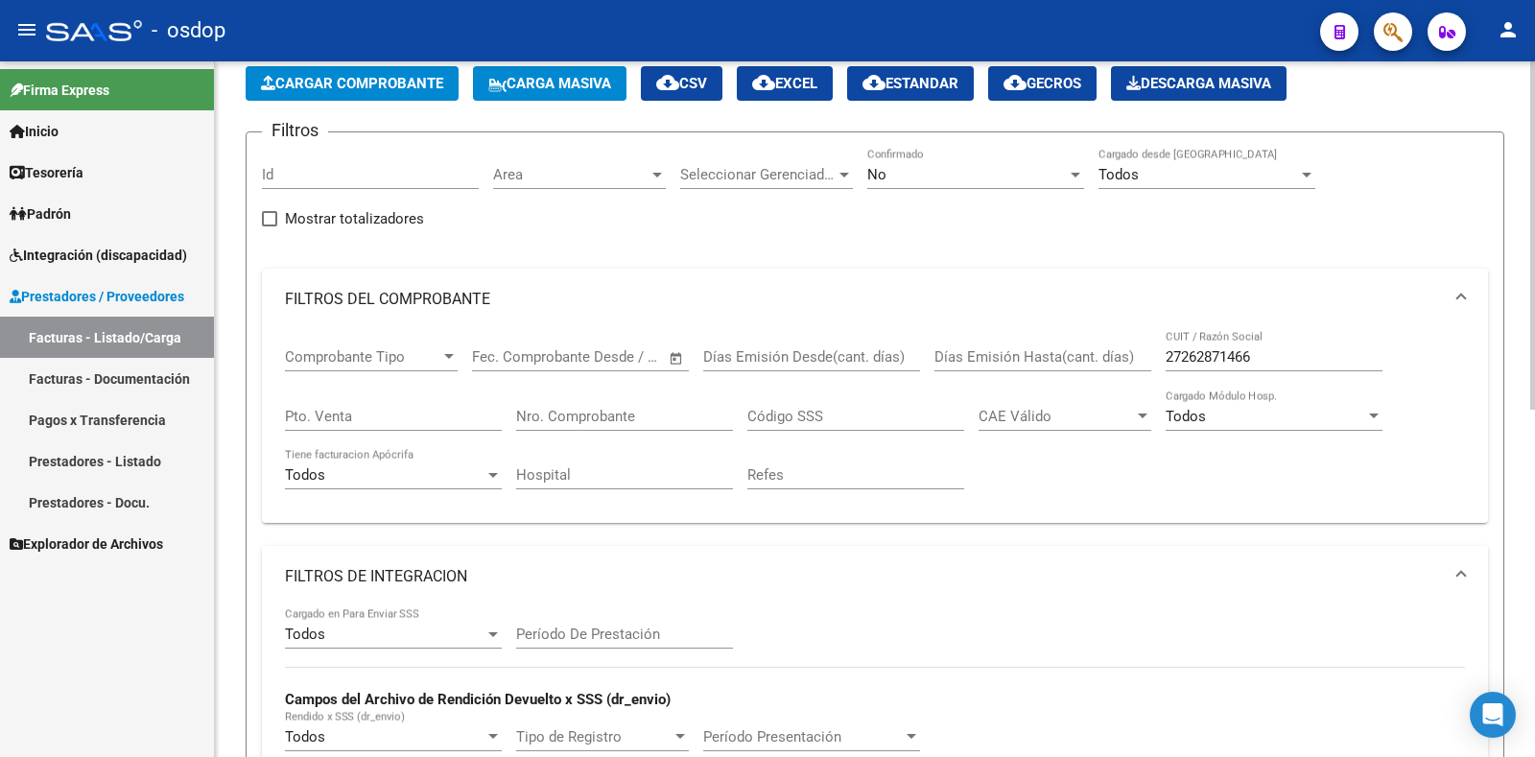
click at [385, 571] on mat-panel-title "FILTROS DE INTEGRACION" at bounding box center [863, 576] width 1157 height 21
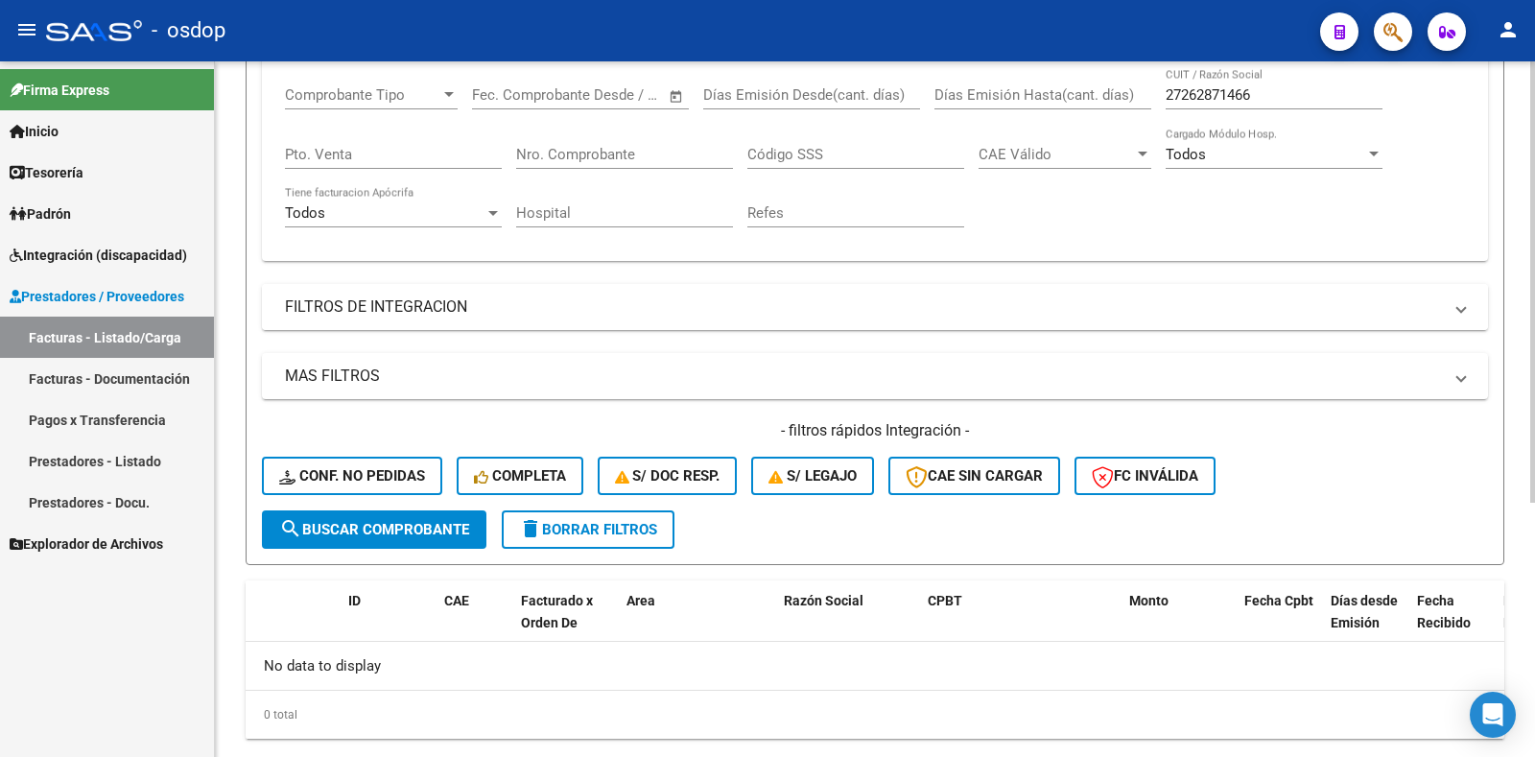
scroll to position [401, 0]
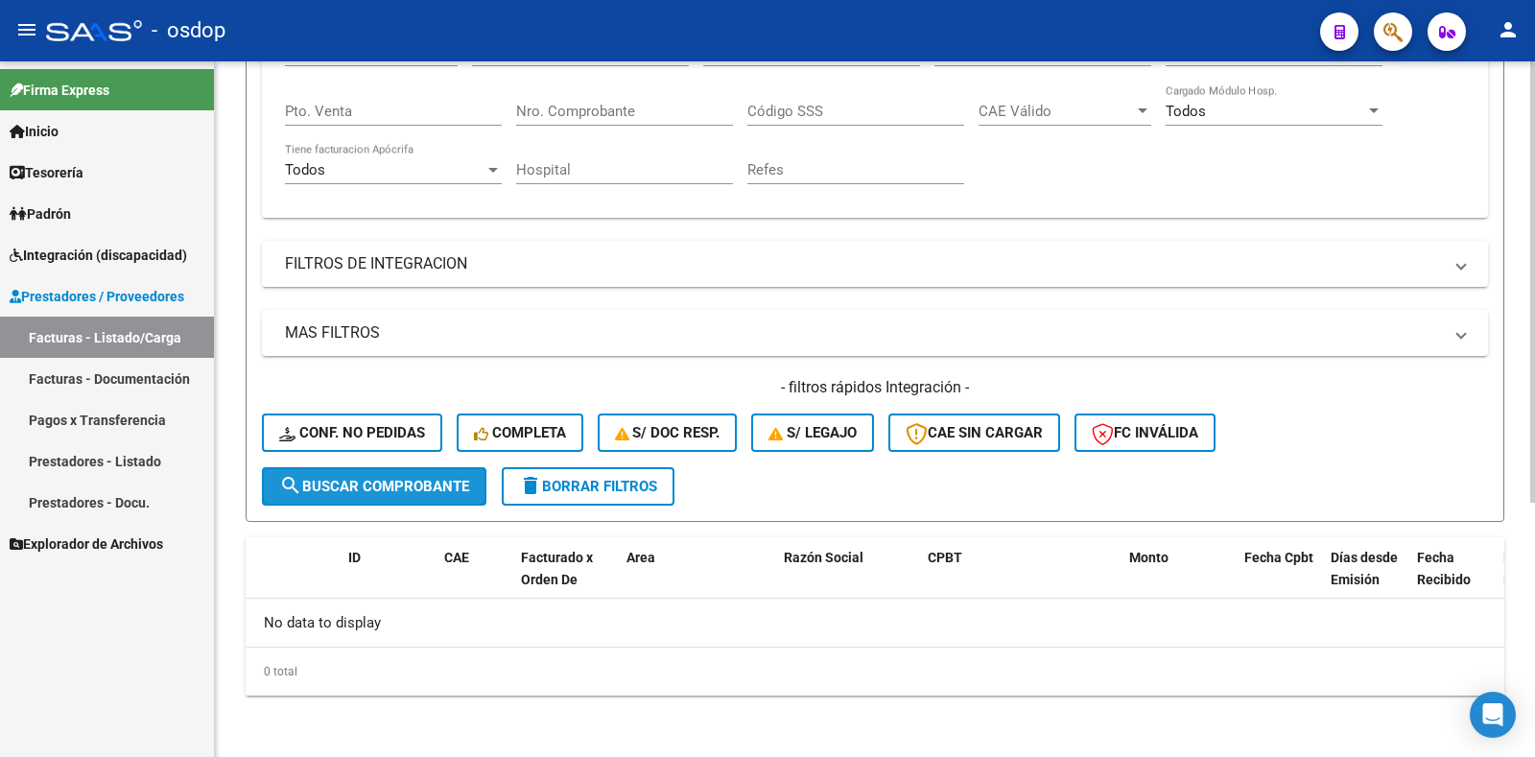
click at [403, 491] on span "search Buscar Comprobante" at bounding box center [374, 486] width 190 height 17
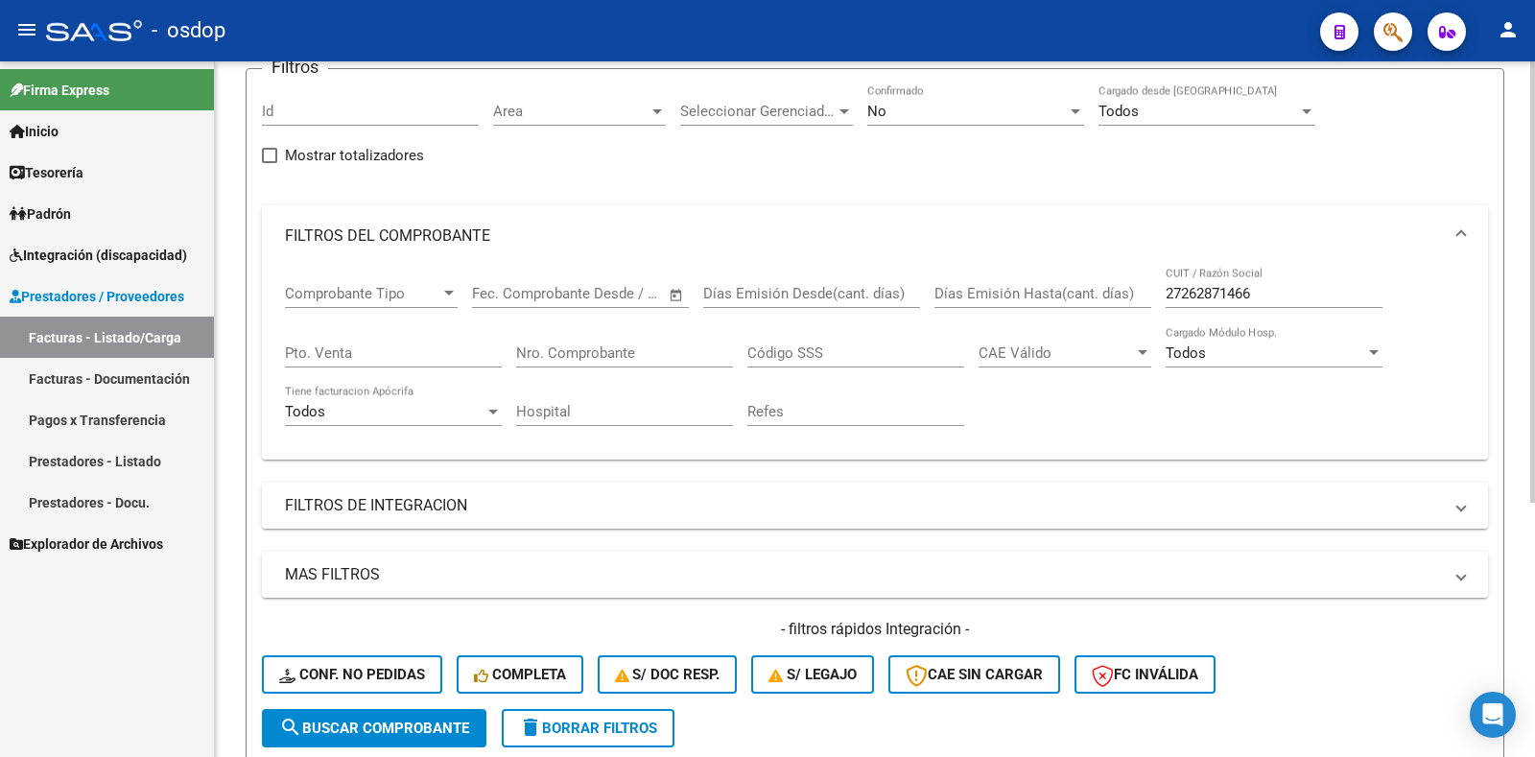
scroll to position [113, 0]
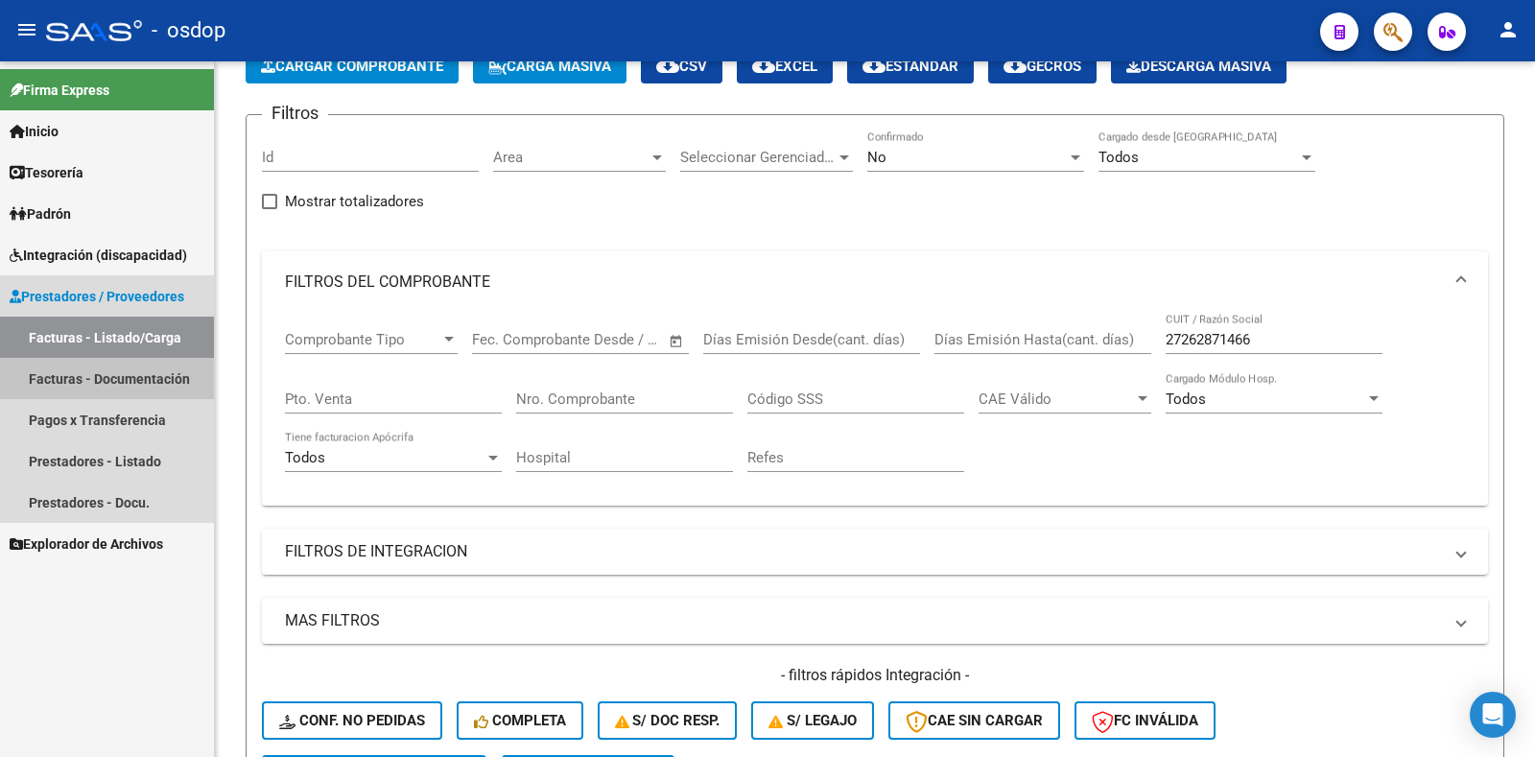
click at [148, 375] on link "Facturas - Documentación" at bounding box center [107, 378] width 214 height 41
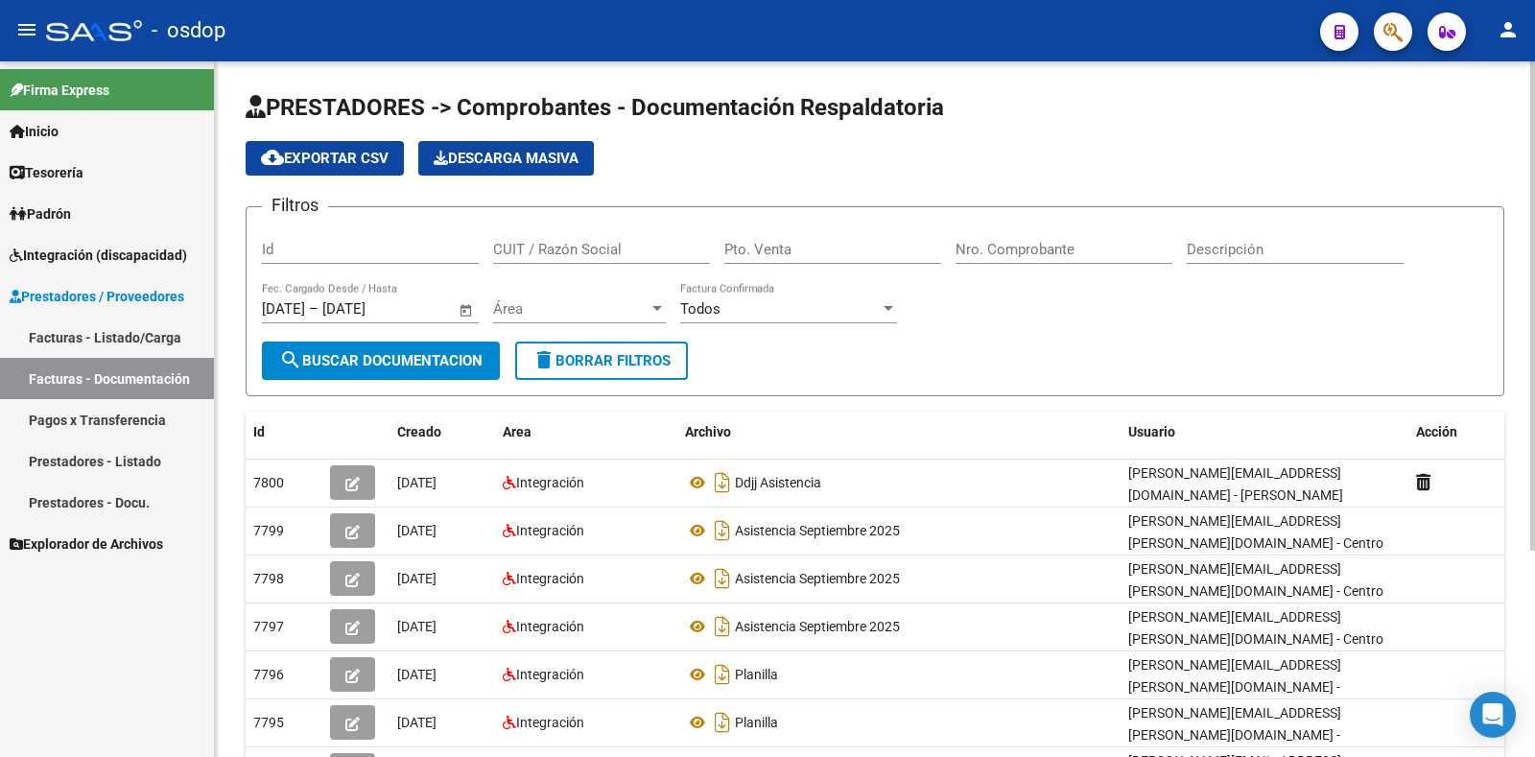
drag, startPoint x: 561, startPoint y: 259, endPoint x: 576, endPoint y: 249, distance: 17.3
paste input "27262871466"
type input "27262871466"
click at [415, 363] on span "search Buscar Documentacion" at bounding box center [380, 360] width 203 height 17
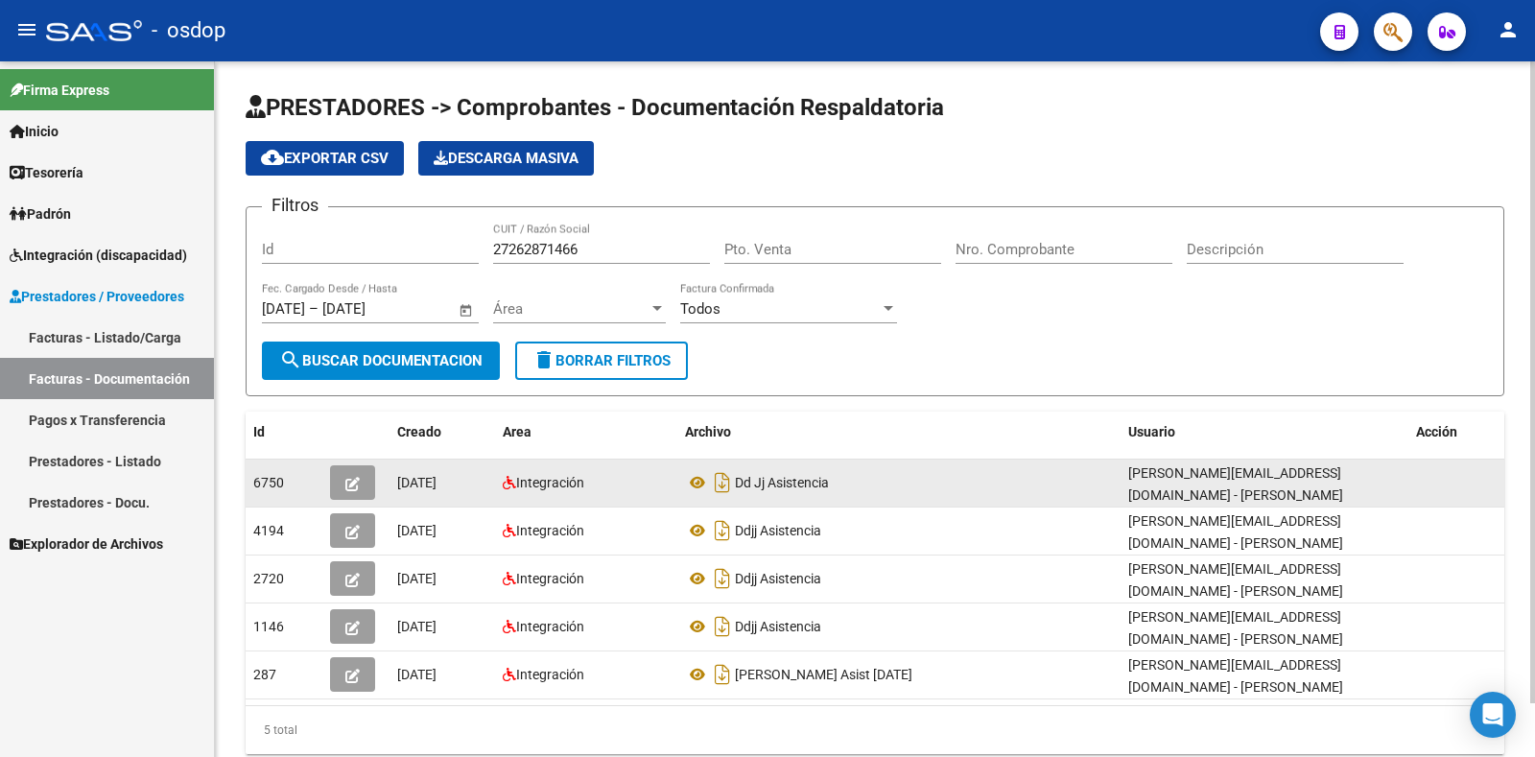
click at [357, 484] on icon "button" at bounding box center [352, 484] width 14 height 14
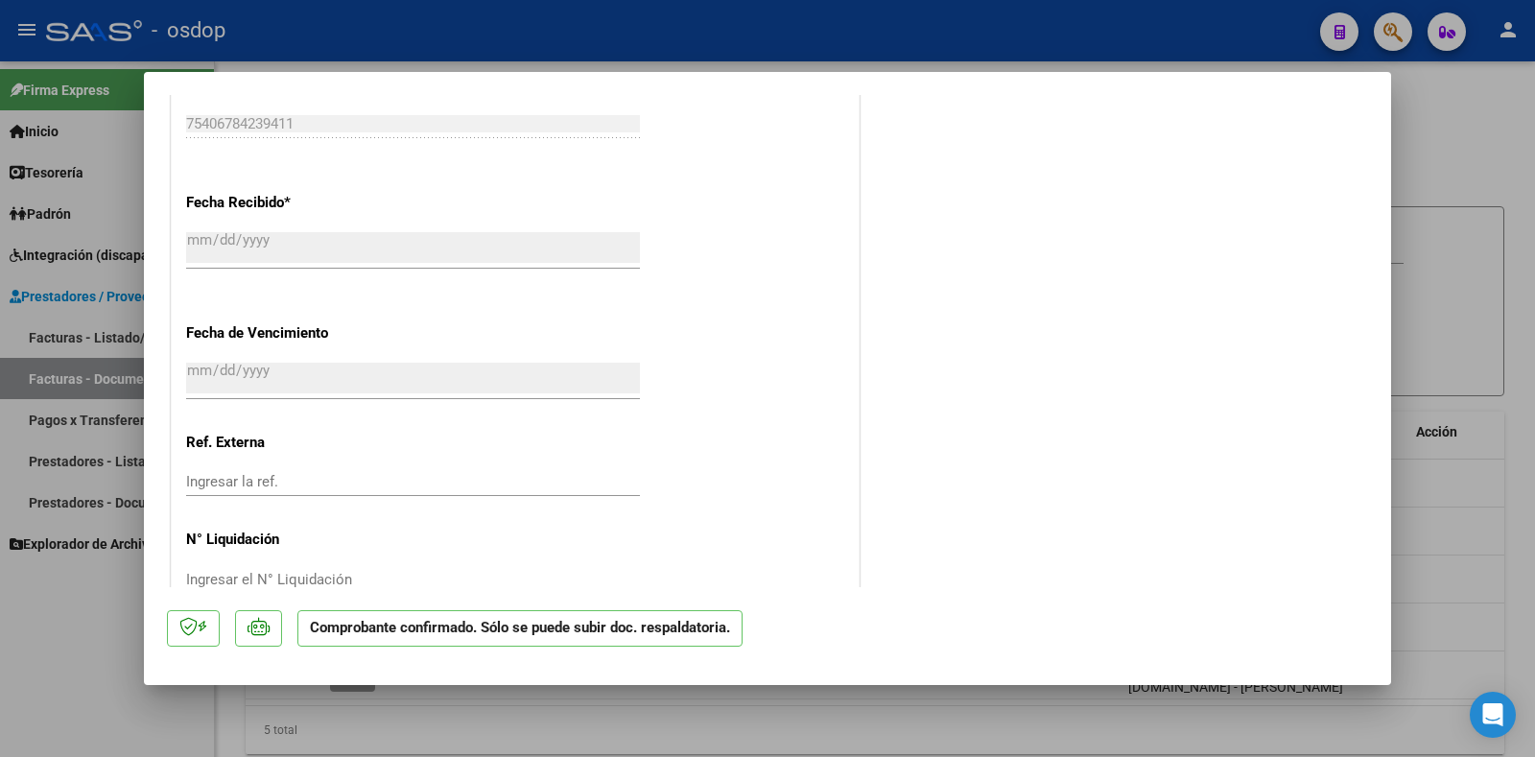
scroll to position [1402, 0]
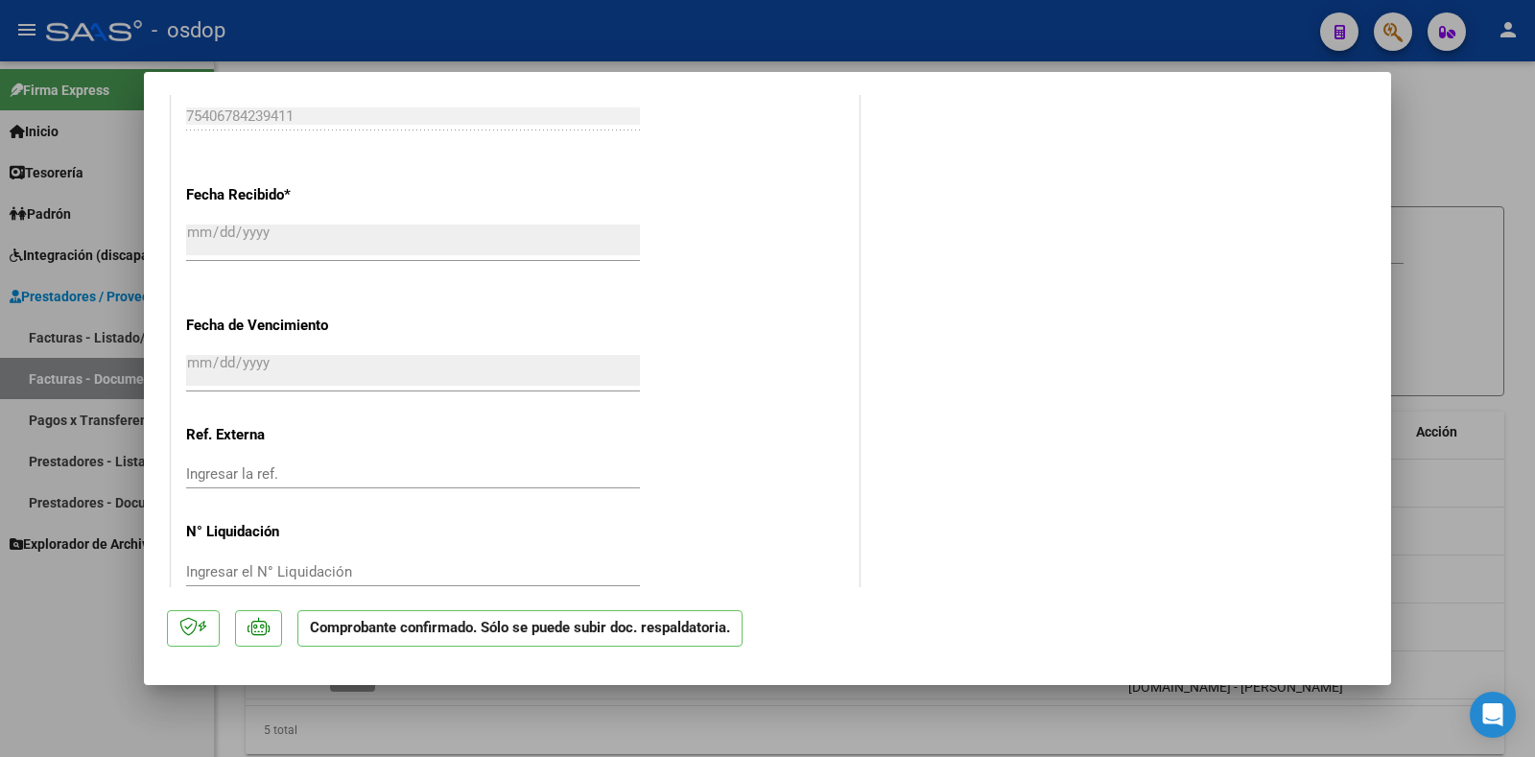
click at [36, 654] on div at bounding box center [767, 378] width 1535 height 757
type input "$ 0,00"
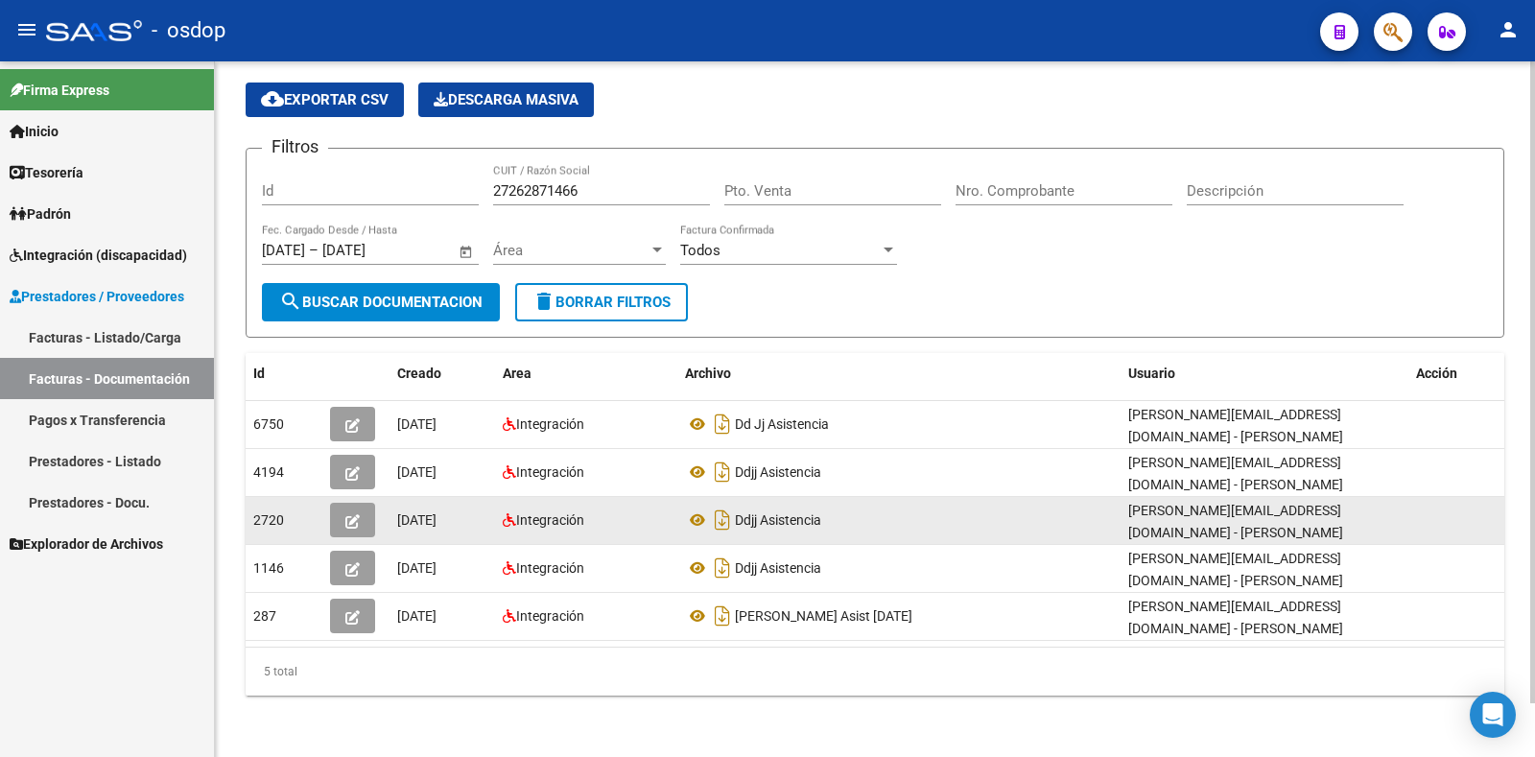
scroll to position [0, 0]
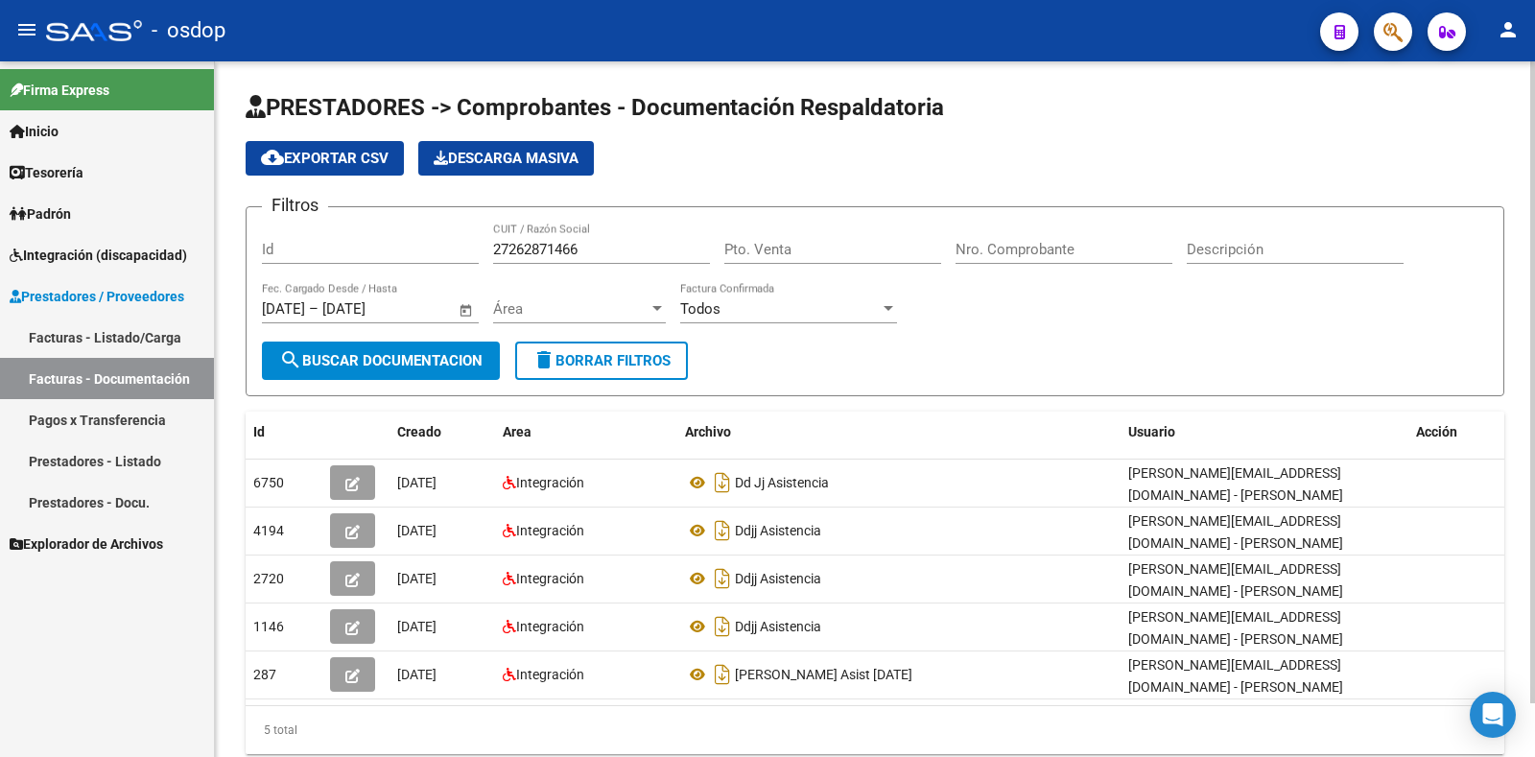
drag, startPoint x: 300, startPoint y: 534, endPoint x: 1176, endPoint y: 349, distance: 895.4
click at [1176, 349] on form "Filtros Id 27262871466 CUIT / Razón Social Pto. Venta Nro. Comprobante Descripc…" at bounding box center [875, 301] width 1259 height 190
